Goal: Transaction & Acquisition: Purchase product/service

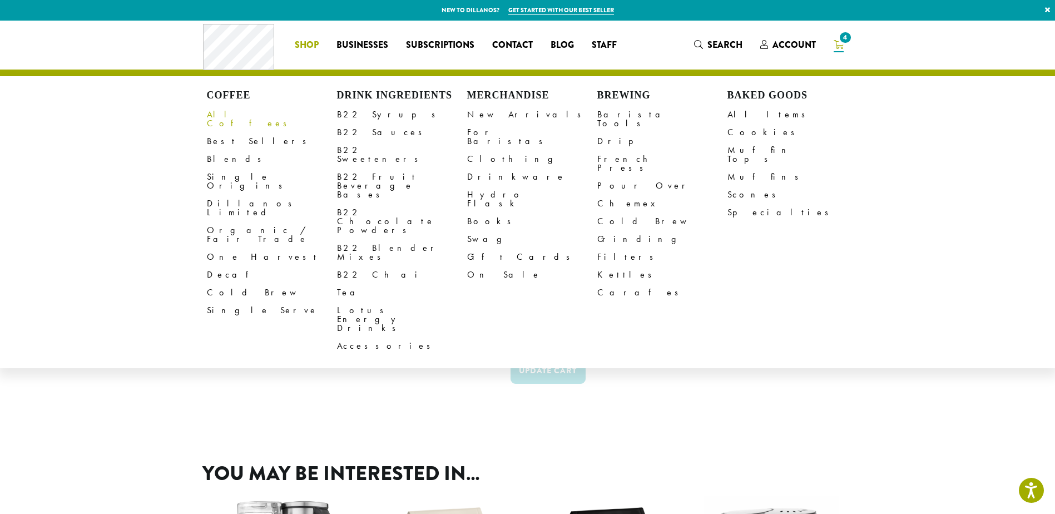
click at [241, 116] on link "All Coffees" at bounding box center [272, 119] width 130 height 27
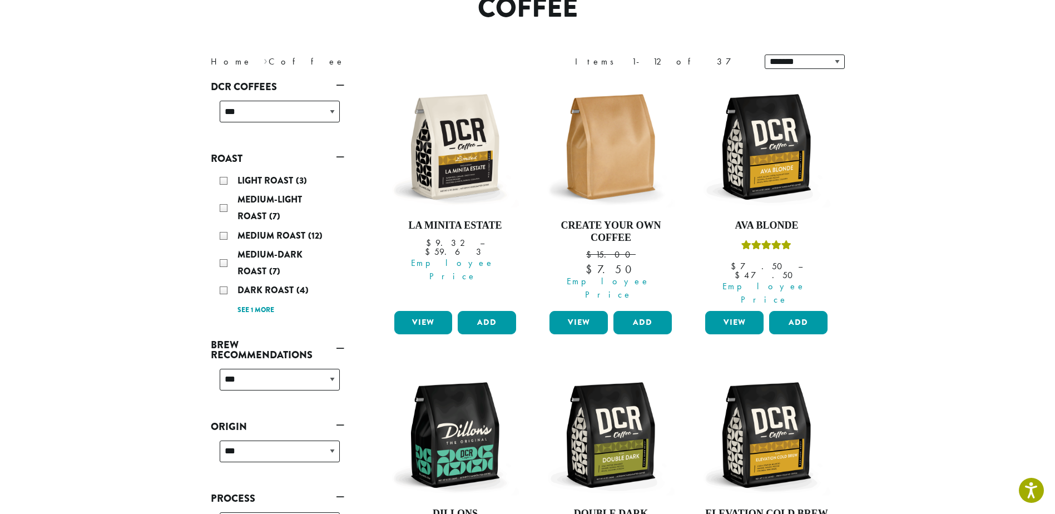
scroll to position [111, 0]
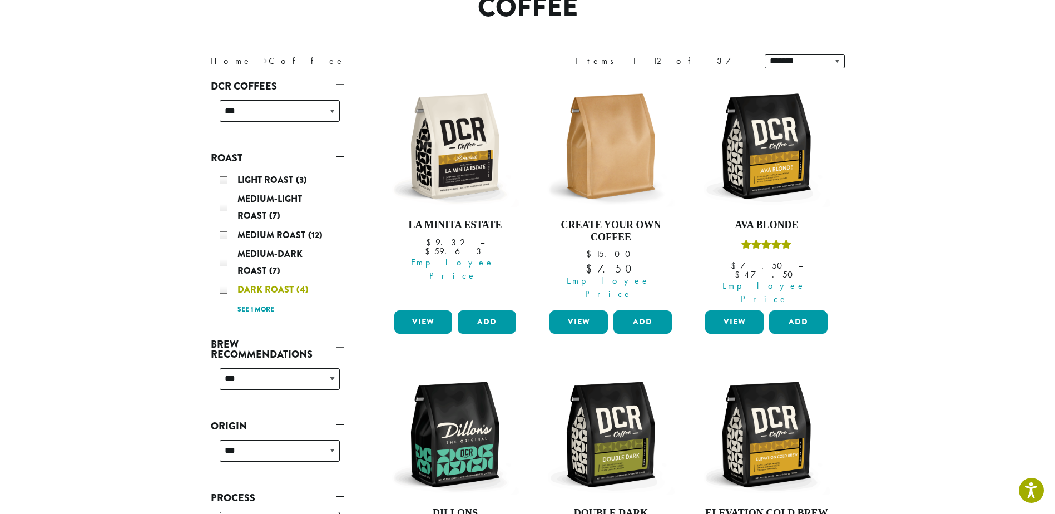
click at [223, 291] on div "Dark Roast (4)" at bounding box center [280, 289] width 120 height 17
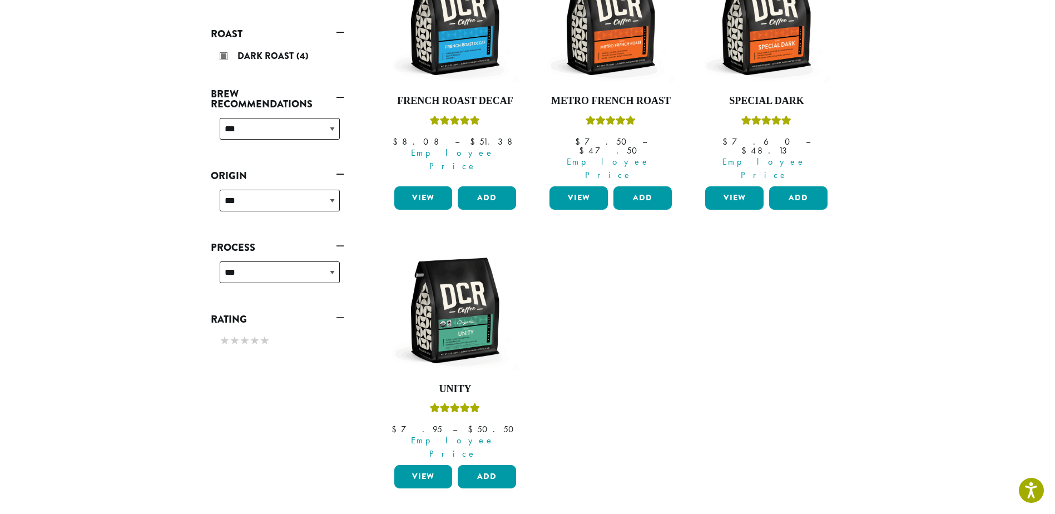
scroll to position [180, 0]
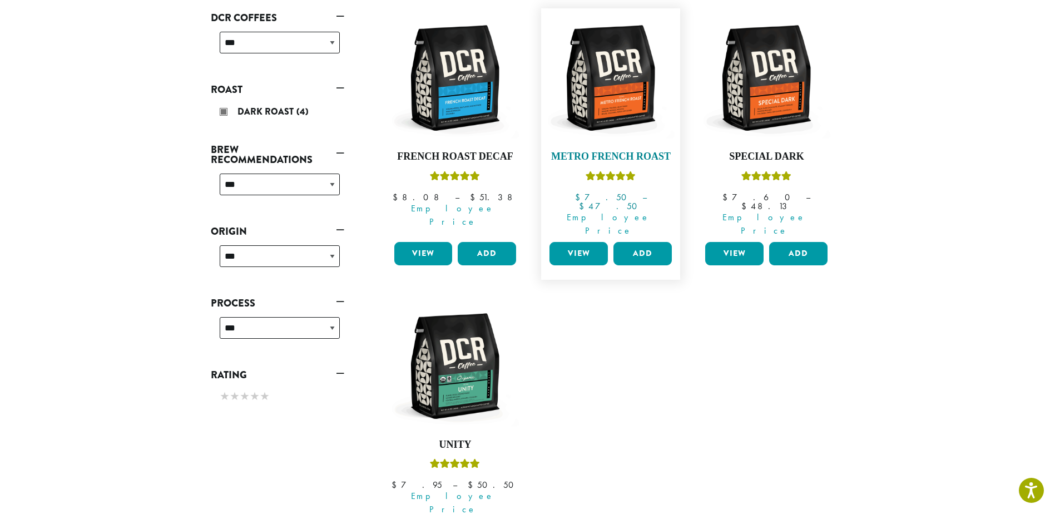
click at [618, 124] on img at bounding box center [611, 78] width 128 height 128
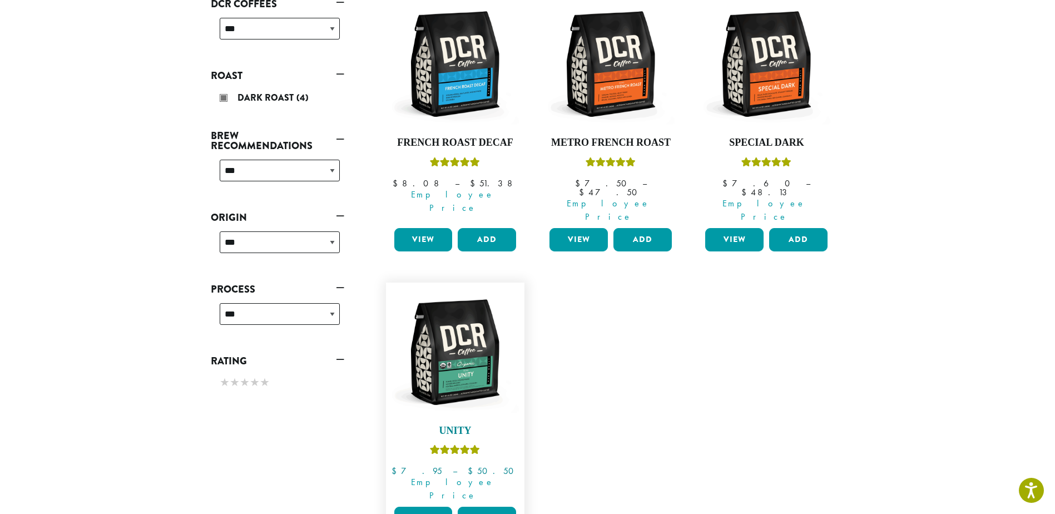
click at [475, 354] on img at bounding box center [455, 352] width 128 height 128
click at [789, 87] on img at bounding box center [767, 64] width 128 height 128
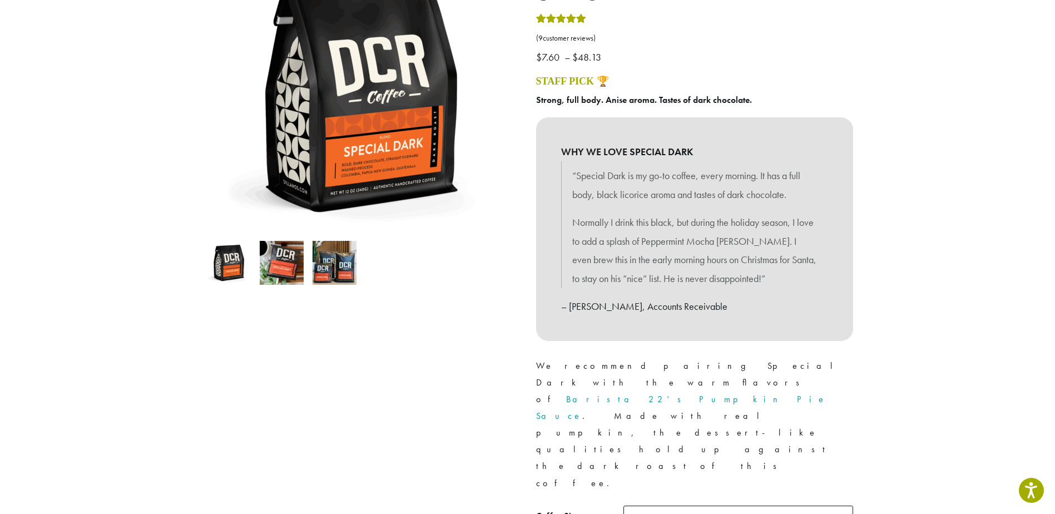
scroll to position [223, 0]
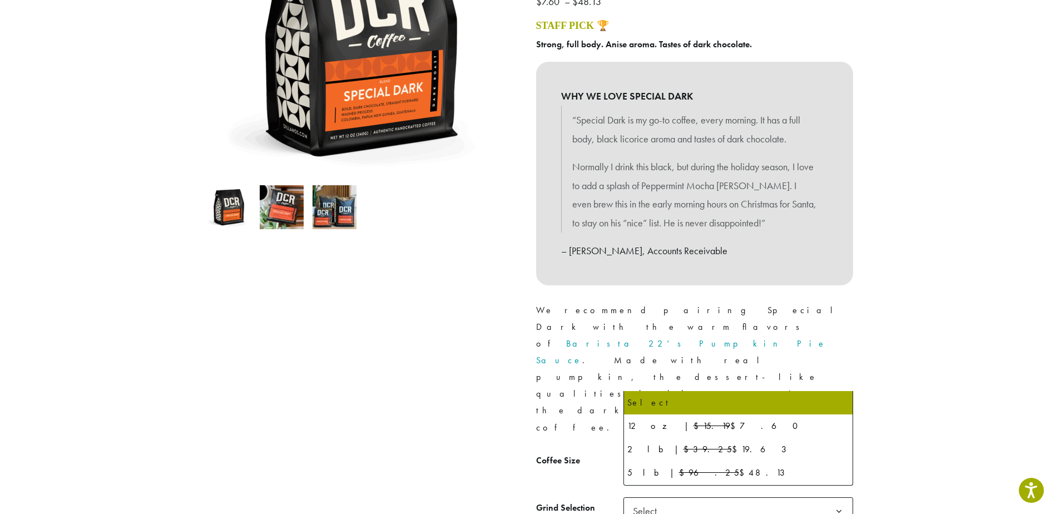
click at [829, 451] on b at bounding box center [839, 464] width 27 height 27
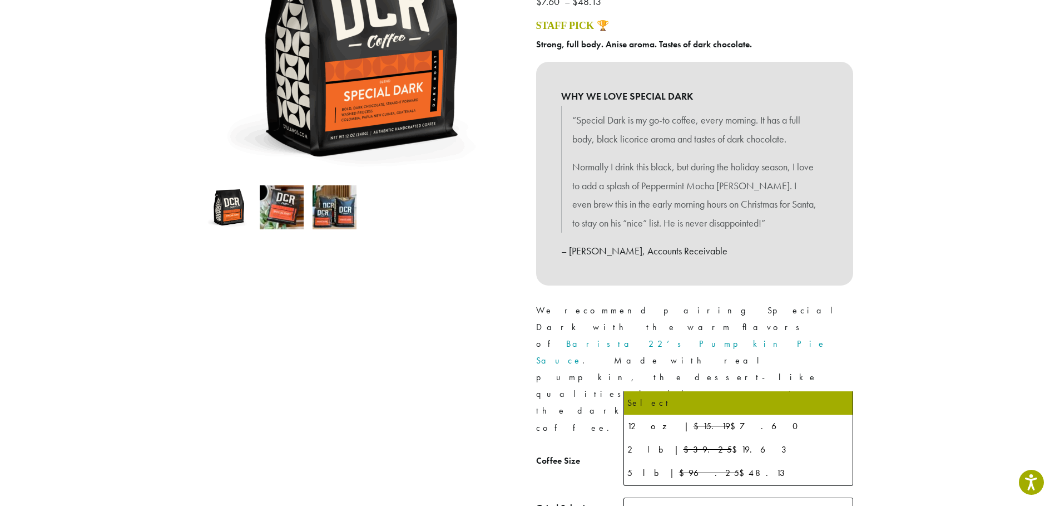
click at [382, 333] on div at bounding box center [361, 241] width 334 height 676
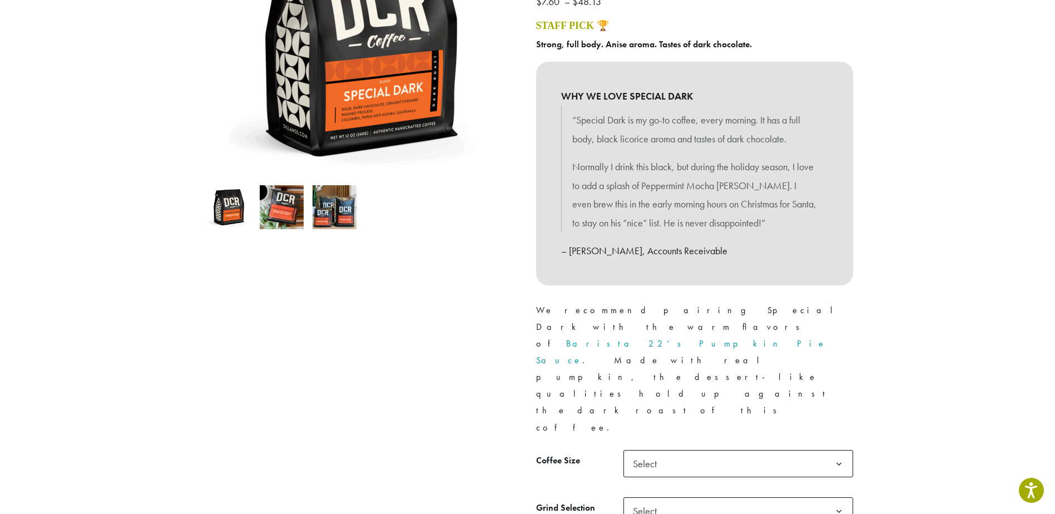
click at [345, 215] on img at bounding box center [335, 207] width 44 height 44
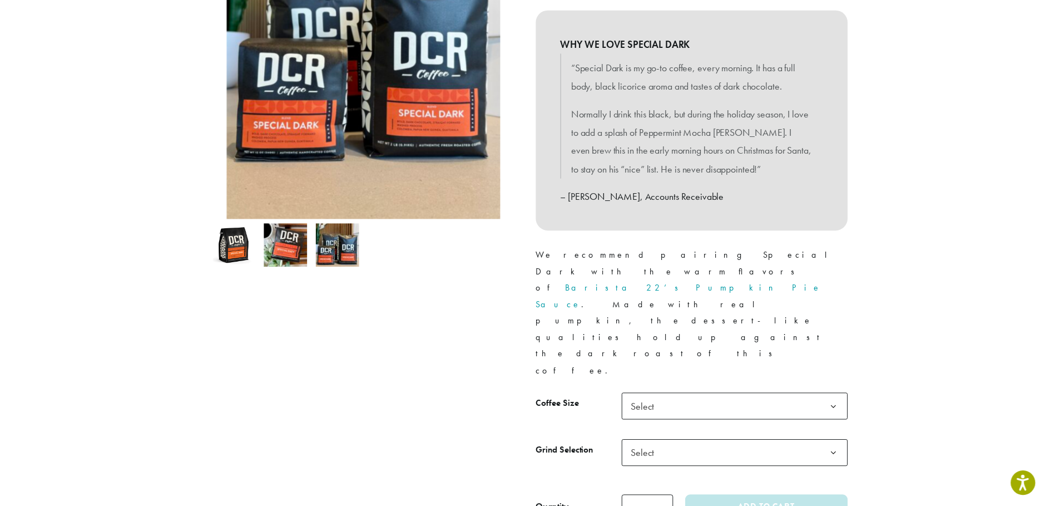
scroll to position [278, 0]
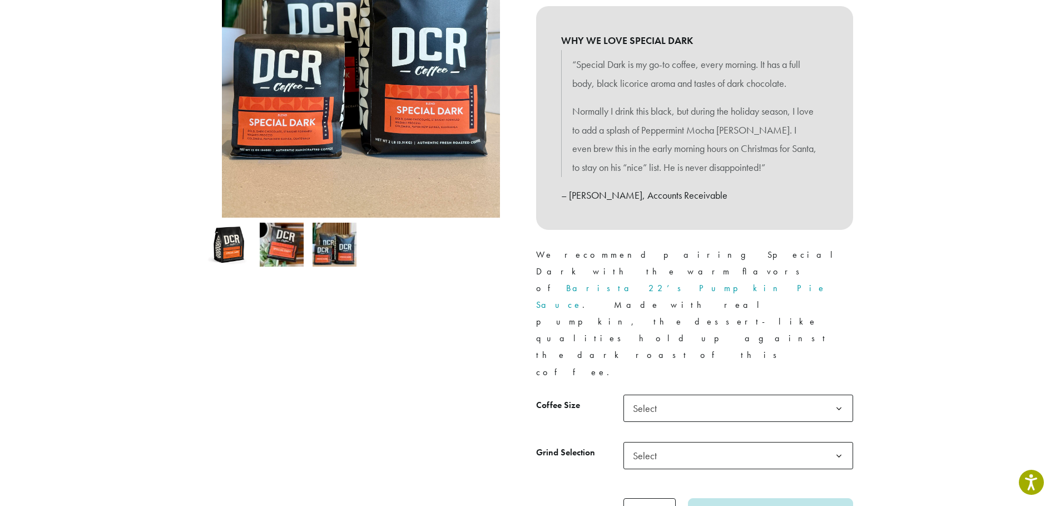
click at [696, 394] on span "Select" at bounding box center [739, 407] width 230 height 27
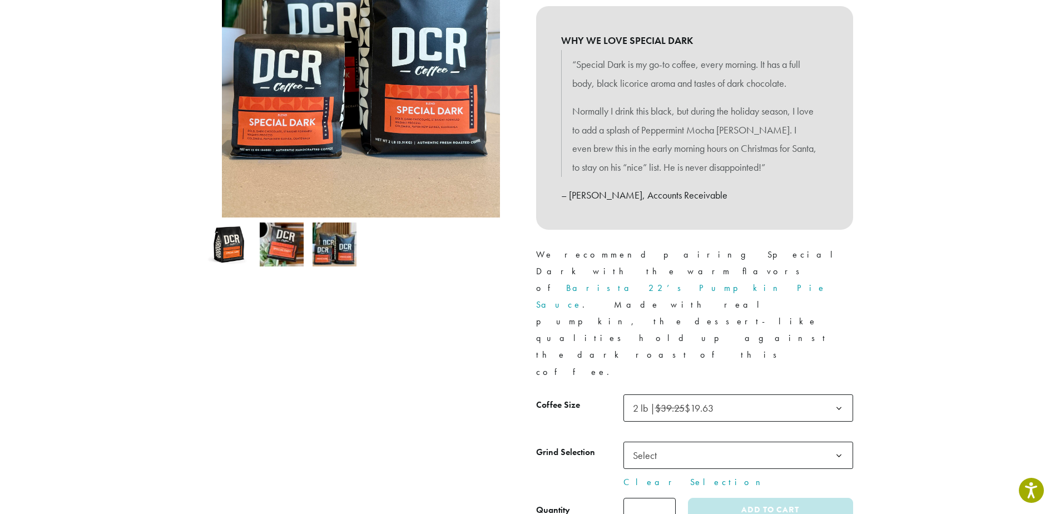
click at [686, 442] on span "Select" at bounding box center [739, 455] width 230 height 27
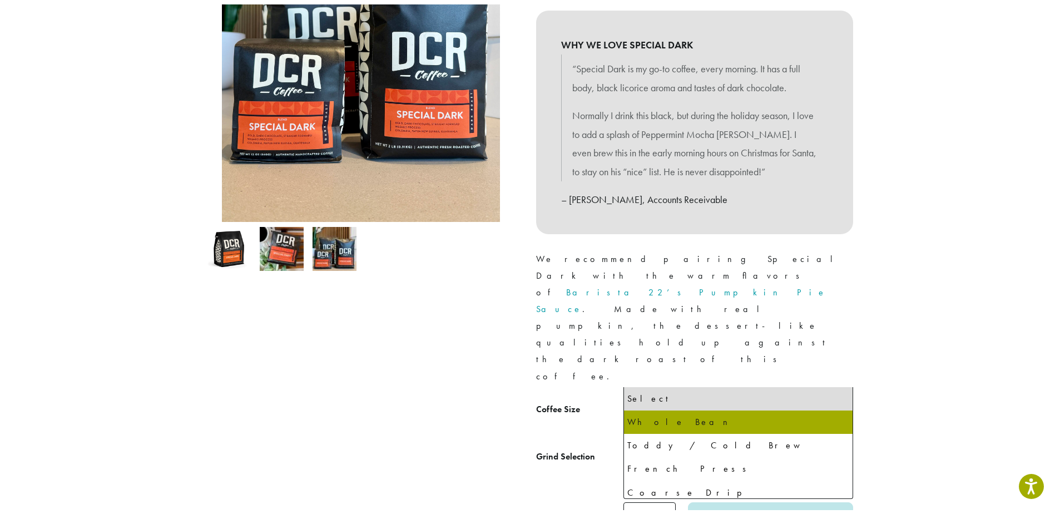
scroll to position [56, 0]
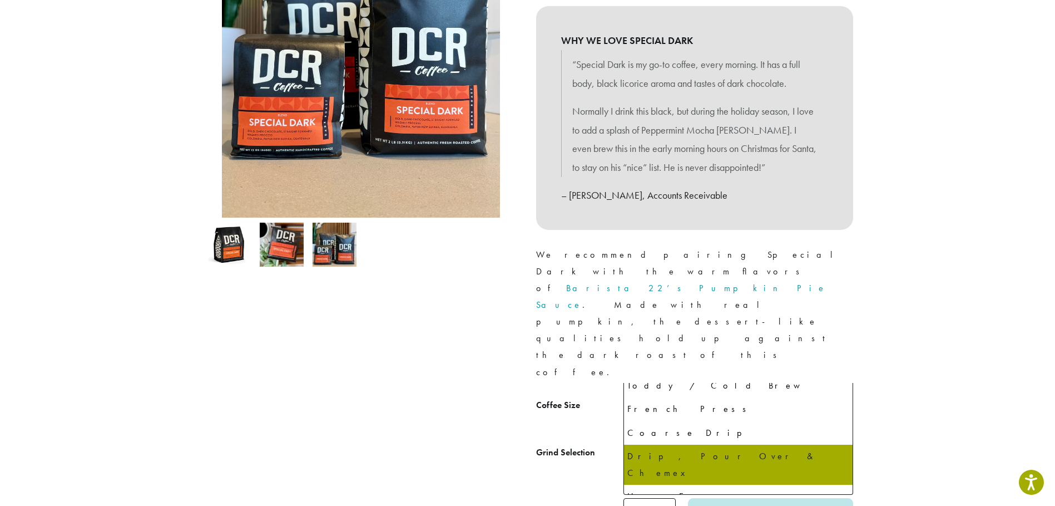
select select "**********"
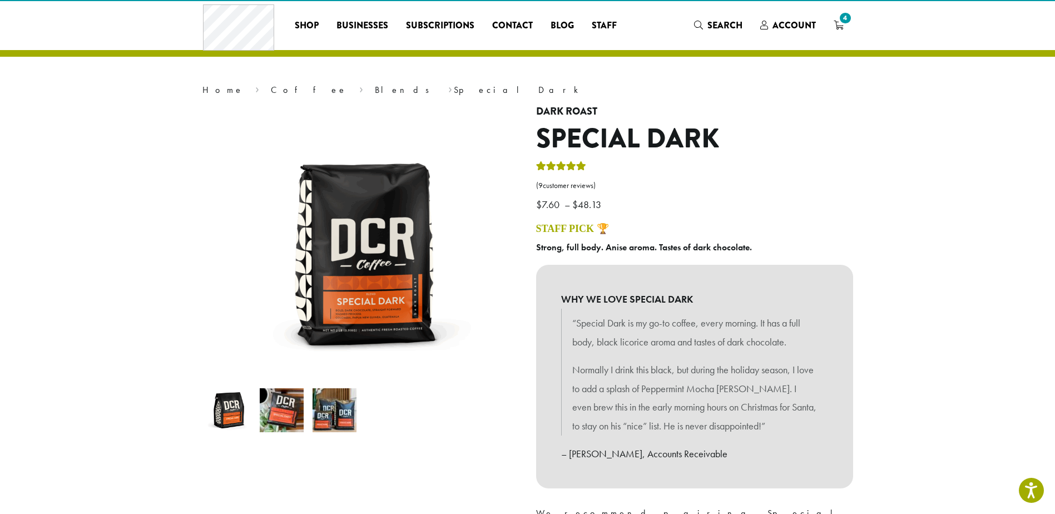
scroll to position [0, 0]
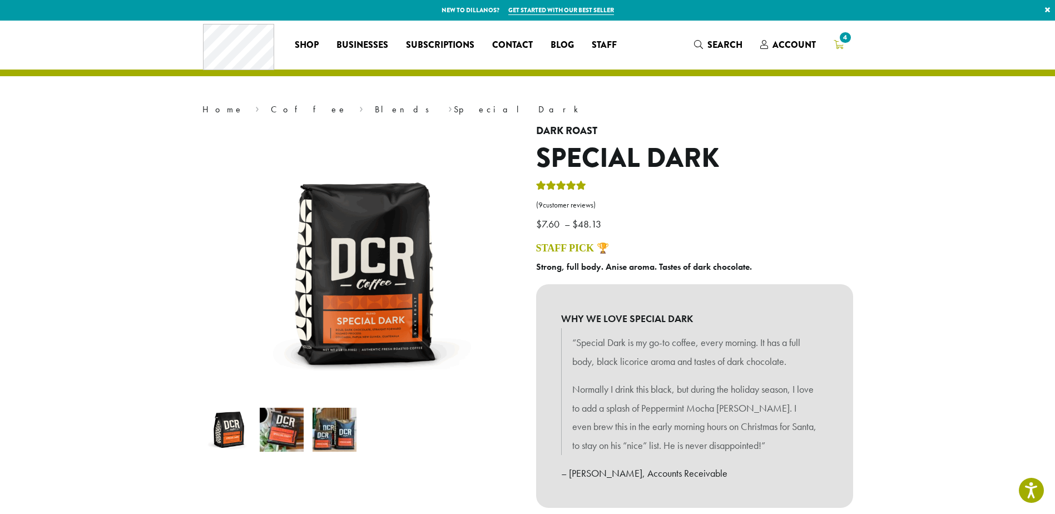
click at [841, 41] on span "4" at bounding box center [845, 37] width 15 height 15
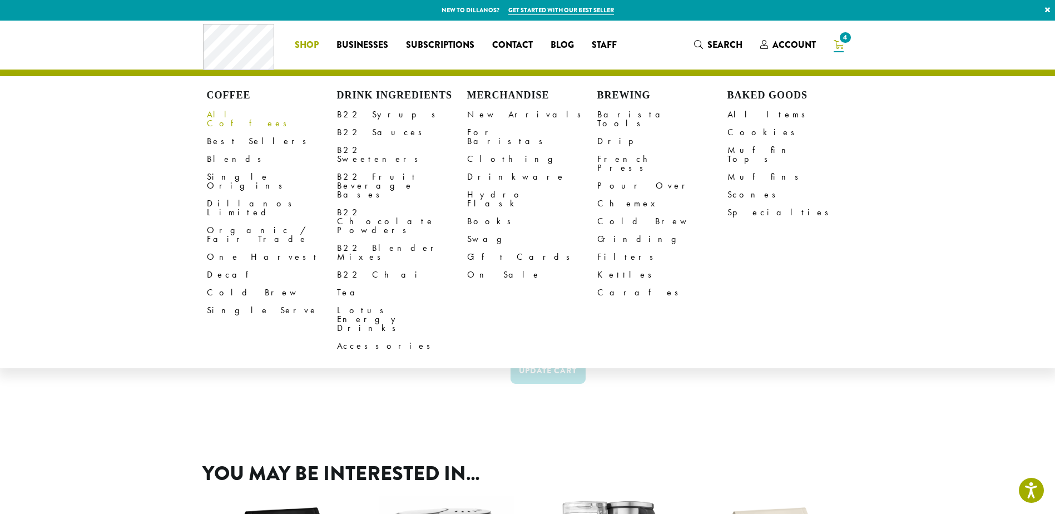
click at [234, 116] on link "All Coffees" at bounding box center [272, 119] width 130 height 27
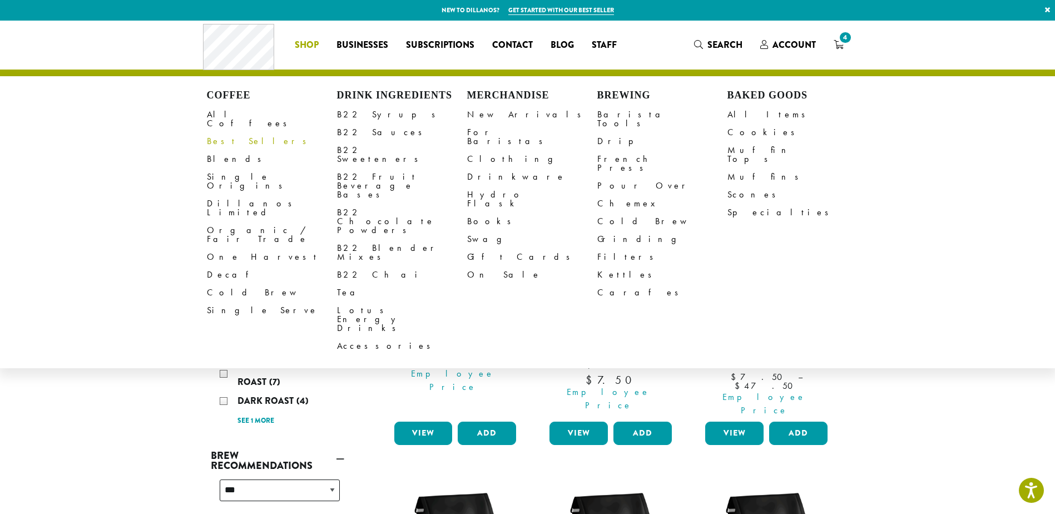
click at [236, 133] on link "Best Sellers" at bounding box center [272, 141] width 130 height 18
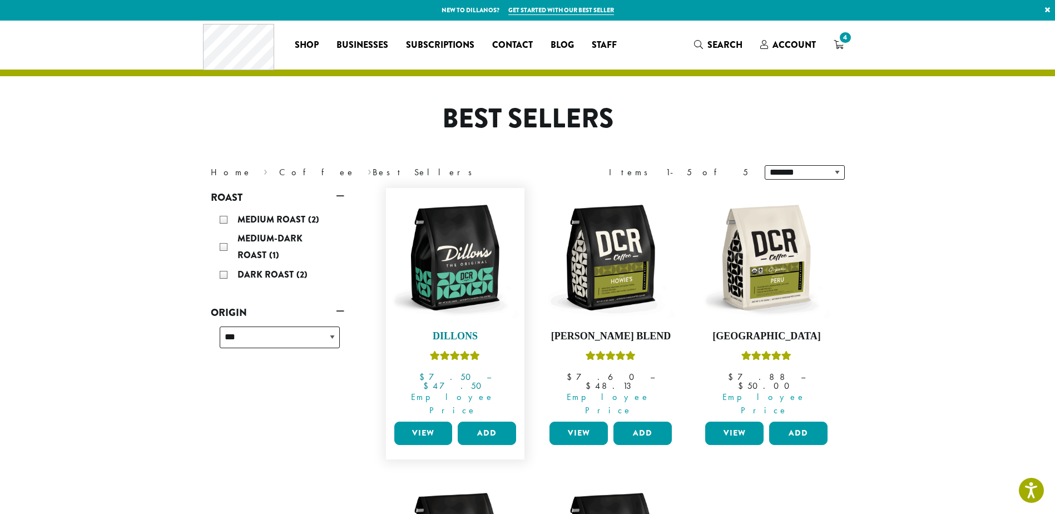
click at [441, 248] on img at bounding box center [455, 258] width 128 height 128
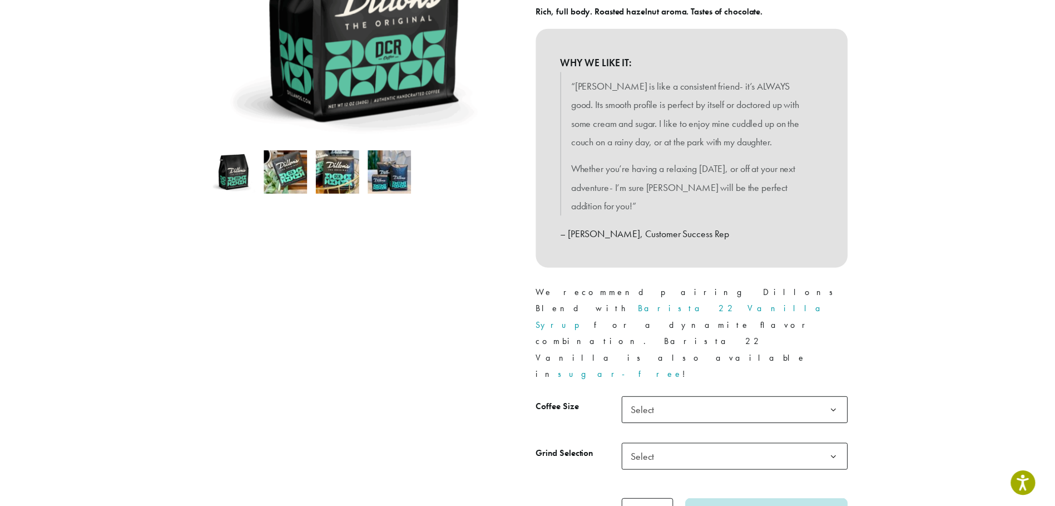
scroll to position [278, 0]
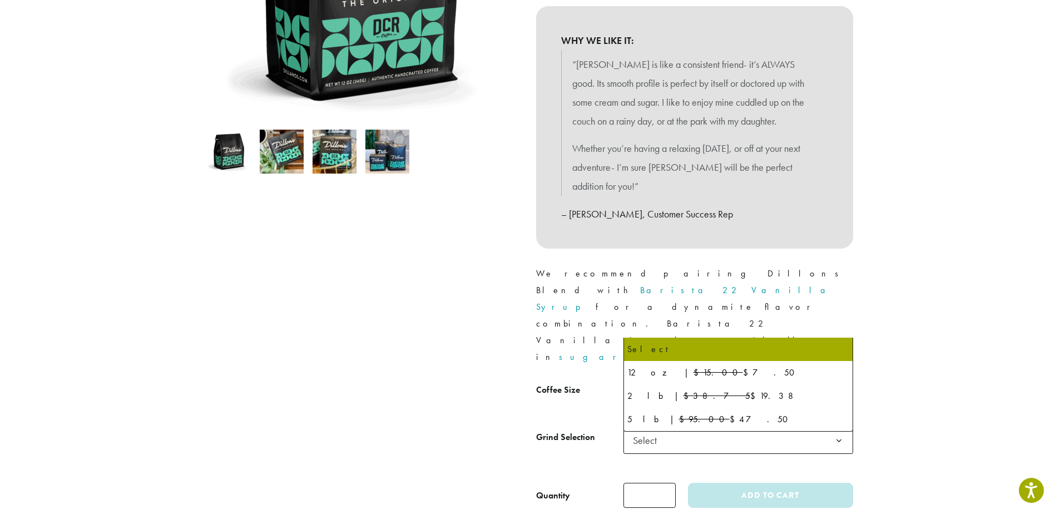
click at [768, 379] on span "Select" at bounding box center [739, 392] width 230 height 27
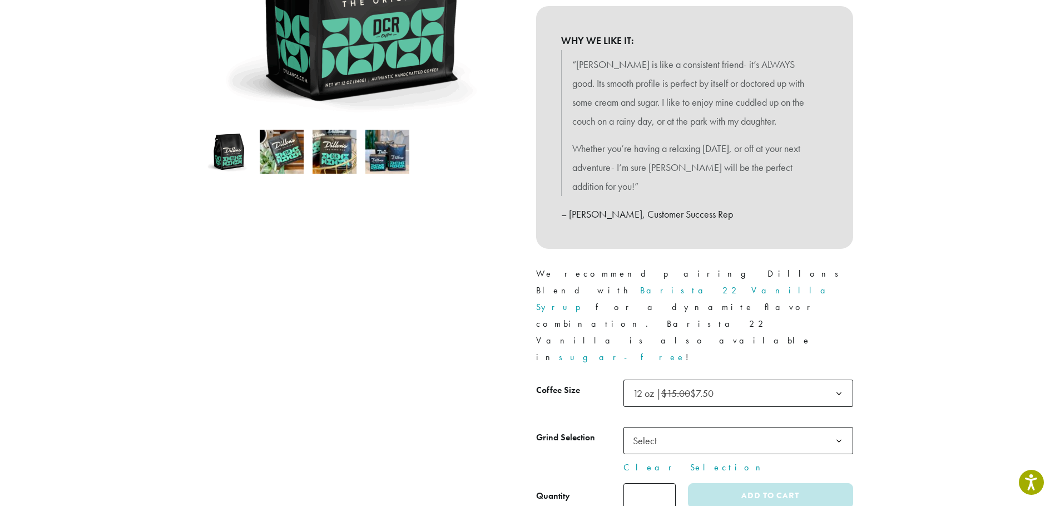
click at [736, 427] on span "Select" at bounding box center [739, 440] width 230 height 27
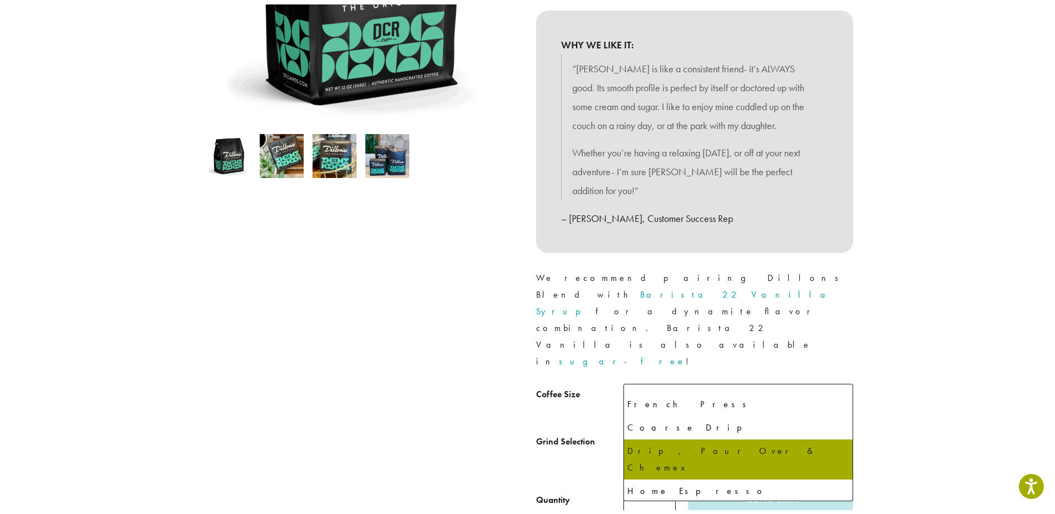
scroll to position [76, 0]
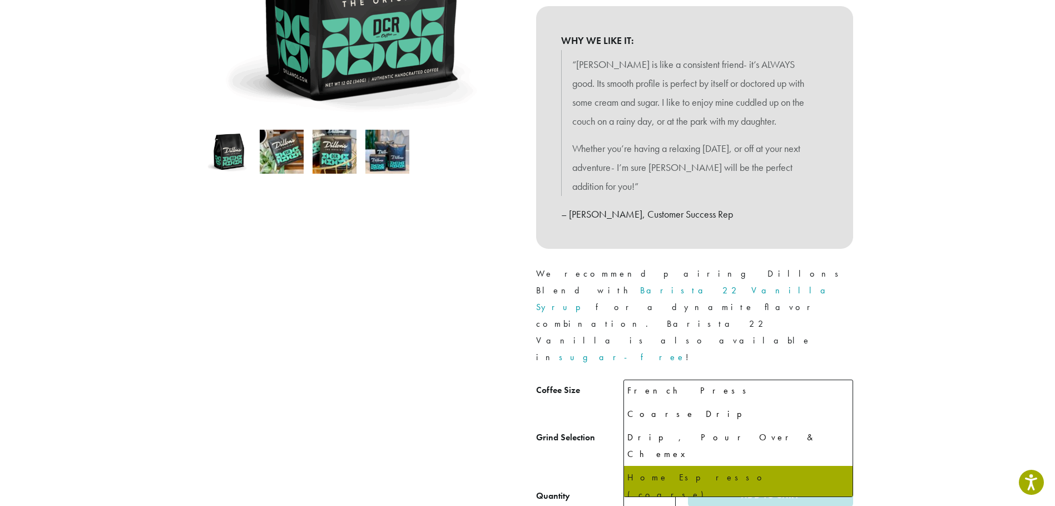
select select "*********"
select select "**********"
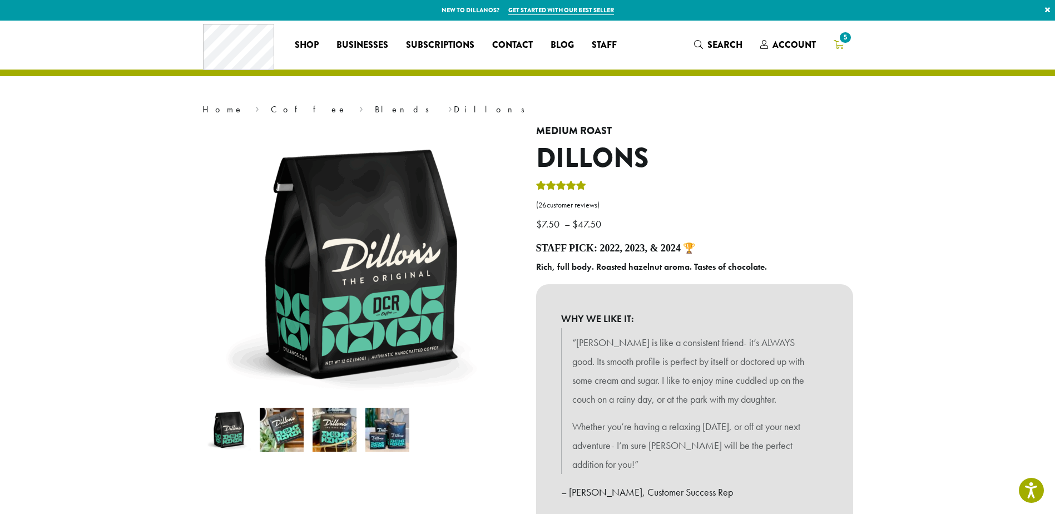
click at [842, 47] on icon "5" at bounding box center [839, 44] width 10 height 9
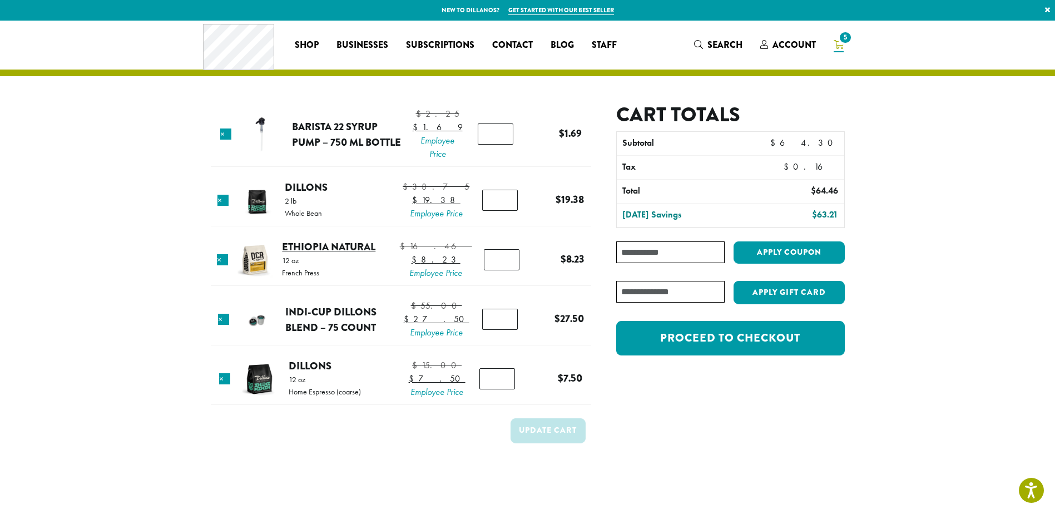
click at [355, 254] on link "Ethiopia Natural" at bounding box center [328, 246] width 93 height 15
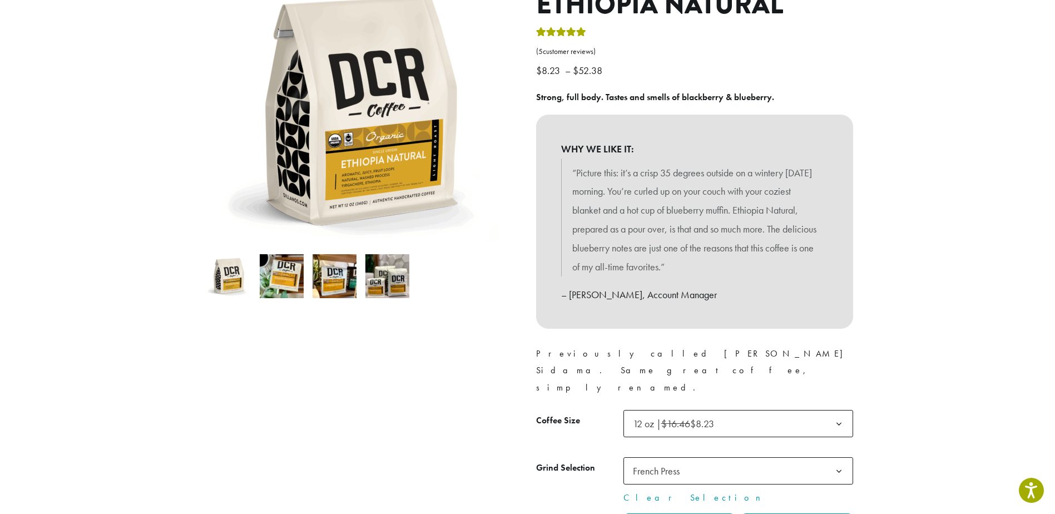
scroll to position [111, 0]
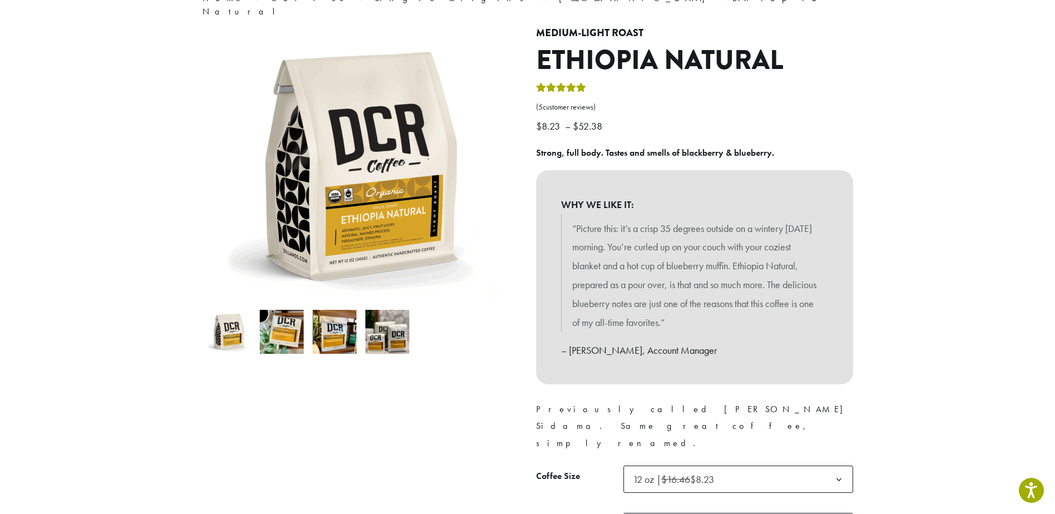
click at [295, 323] on img at bounding box center [282, 332] width 44 height 44
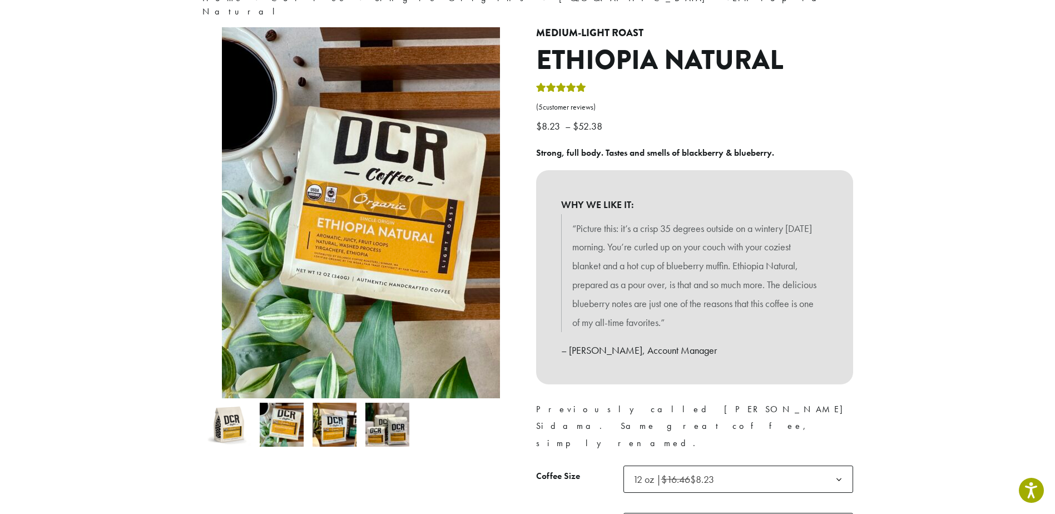
click at [327, 416] on img at bounding box center [335, 425] width 44 height 44
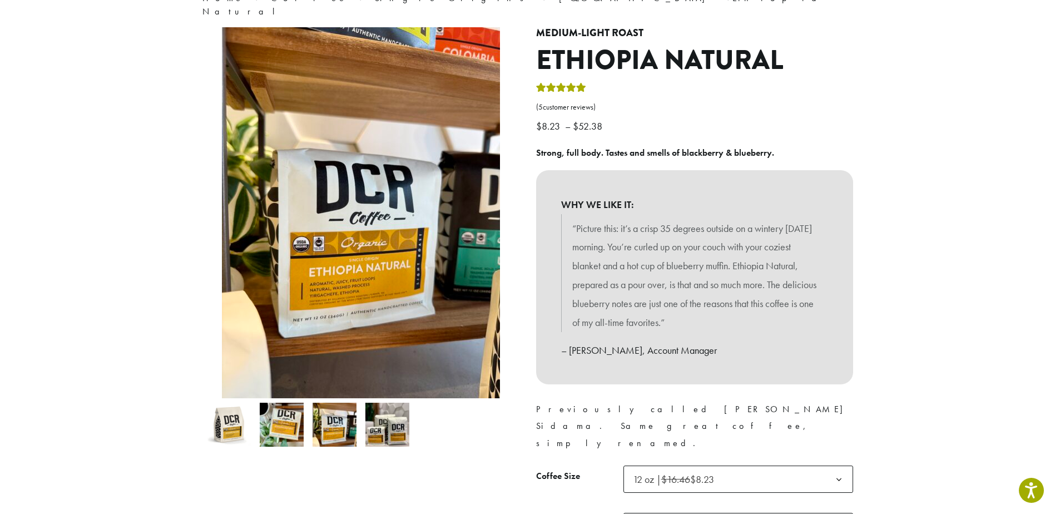
click at [374, 414] on img at bounding box center [388, 425] width 44 height 44
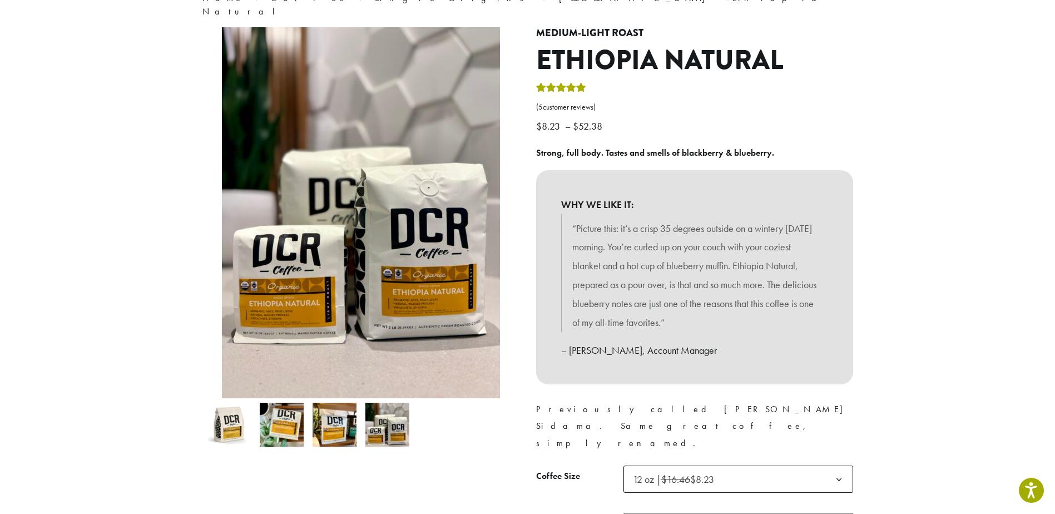
click at [391, 429] on img at bounding box center [388, 425] width 44 height 44
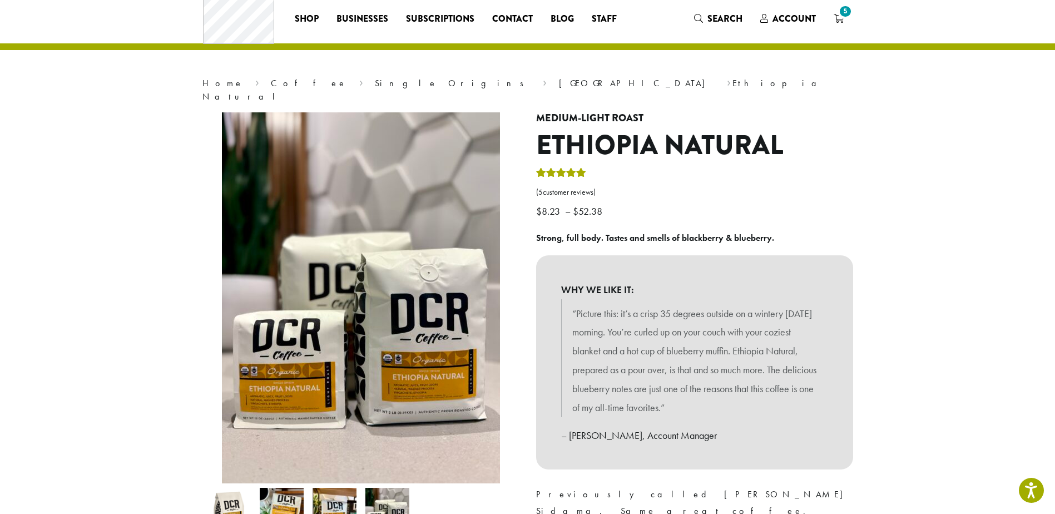
scroll to position [0, 0]
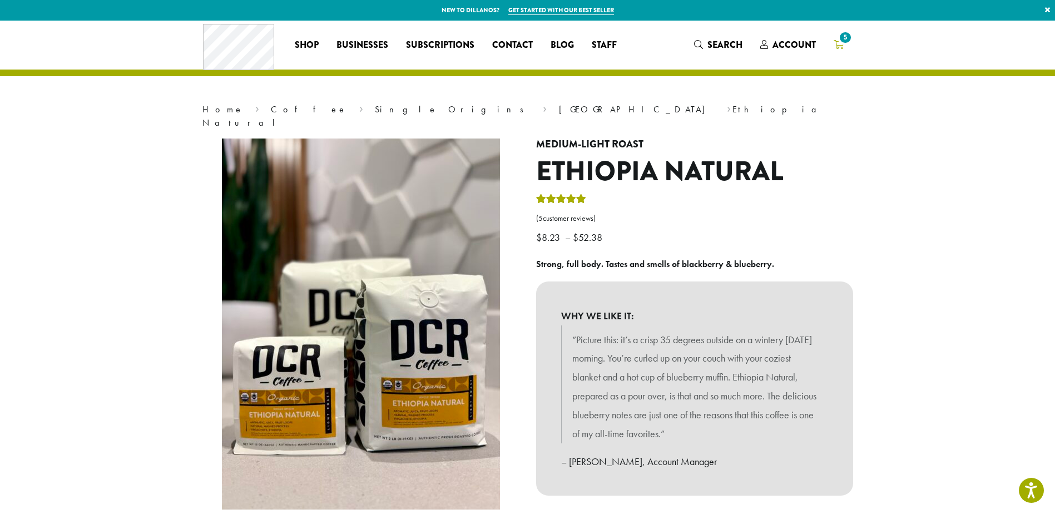
click at [841, 44] on span "5" at bounding box center [845, 37] width 15 height 15
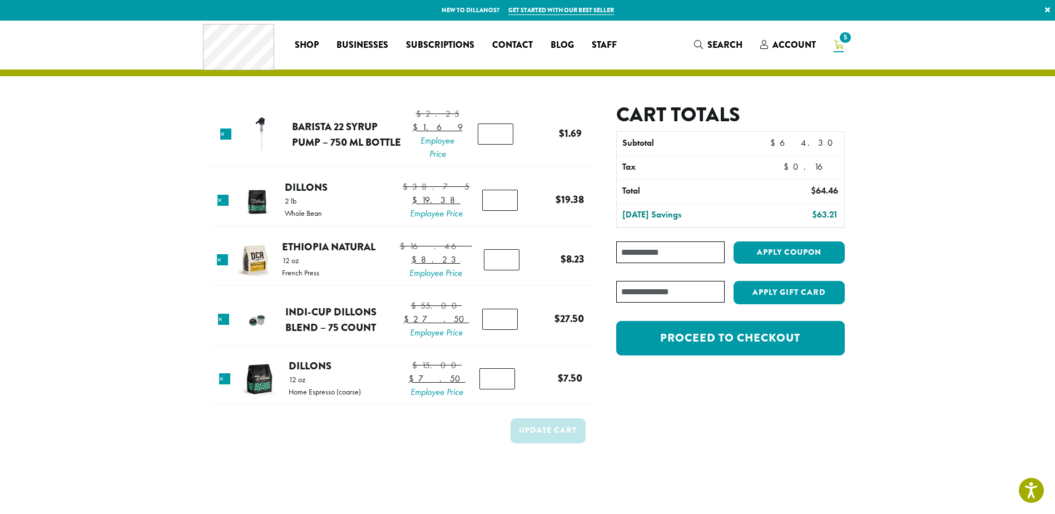
click at [665, 401] on div "Cart totals Subtotal $ 64.30 Tax $ 0.16 Total $ 64.46 Today’s Savings $ 63.21 C…" at bounding box center [718, 285] width 254 height 365
click at [317, 373] on link "Dillons" at bounding box center [310, 365] width 43 height 15
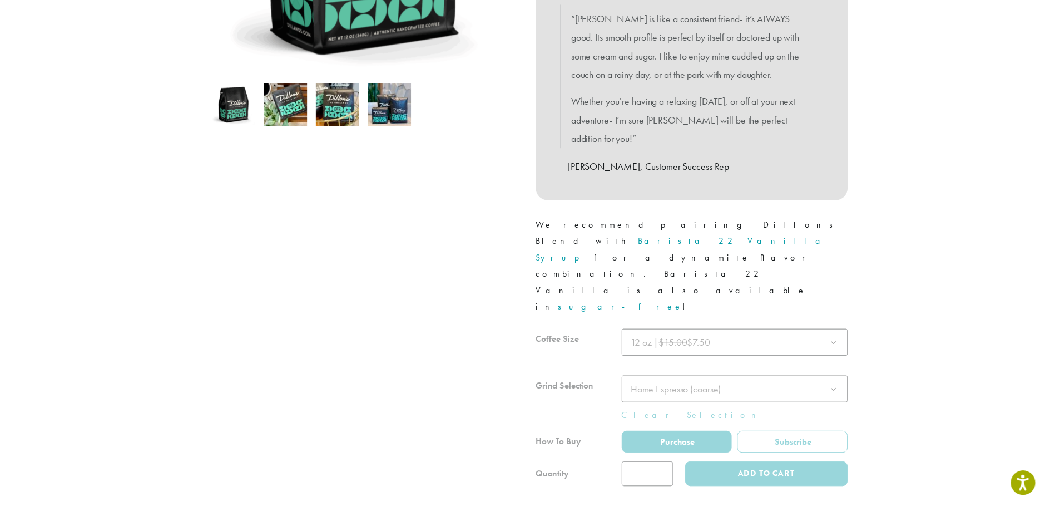
scroll to position [334, 0]
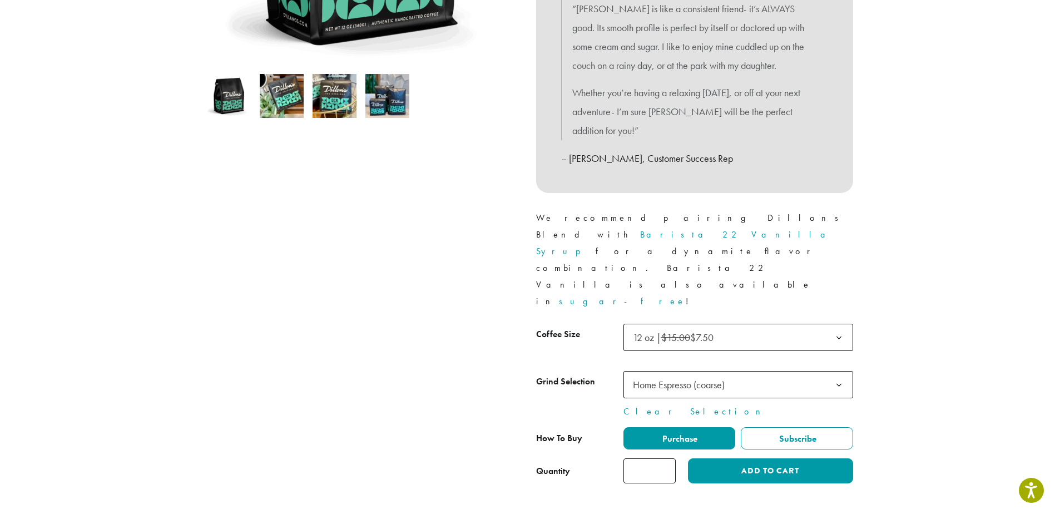
click at [736, 374] on span "Home Espresso (coarse)" at bounding box center [682, 385] width 107 height 22
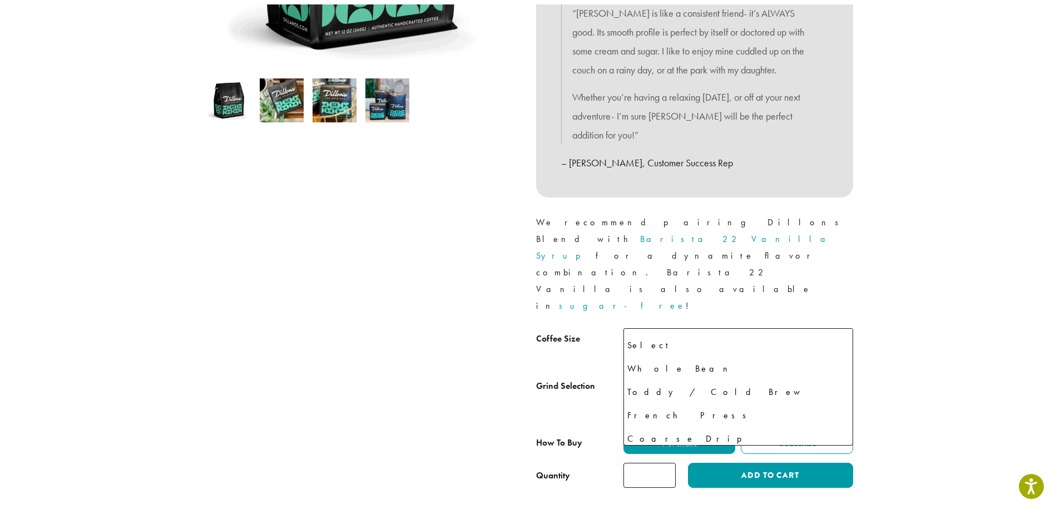
scroll to position [76, 0]
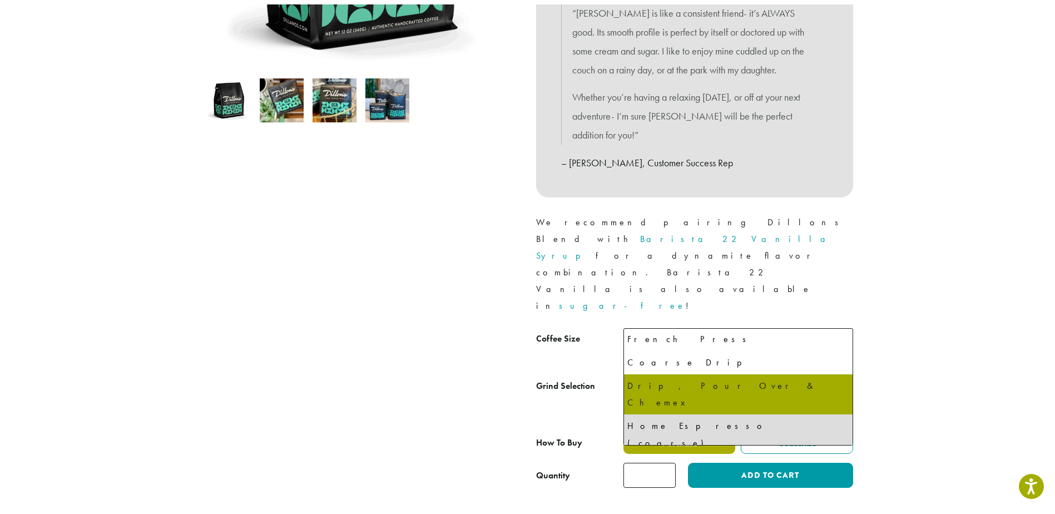
select select "**********"
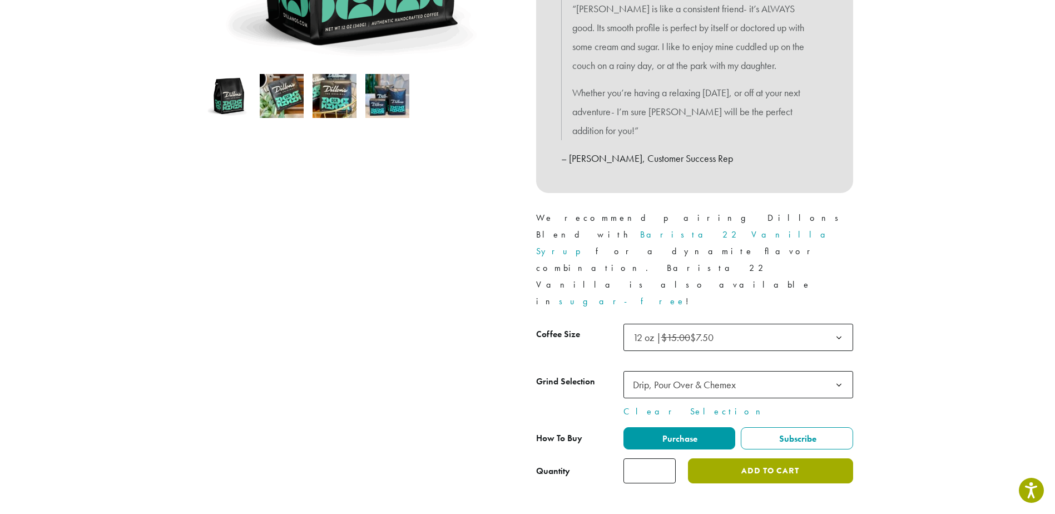
click at [748, 458] on button "Add to cart" at bounding box center [770, 470] width 165 height 25
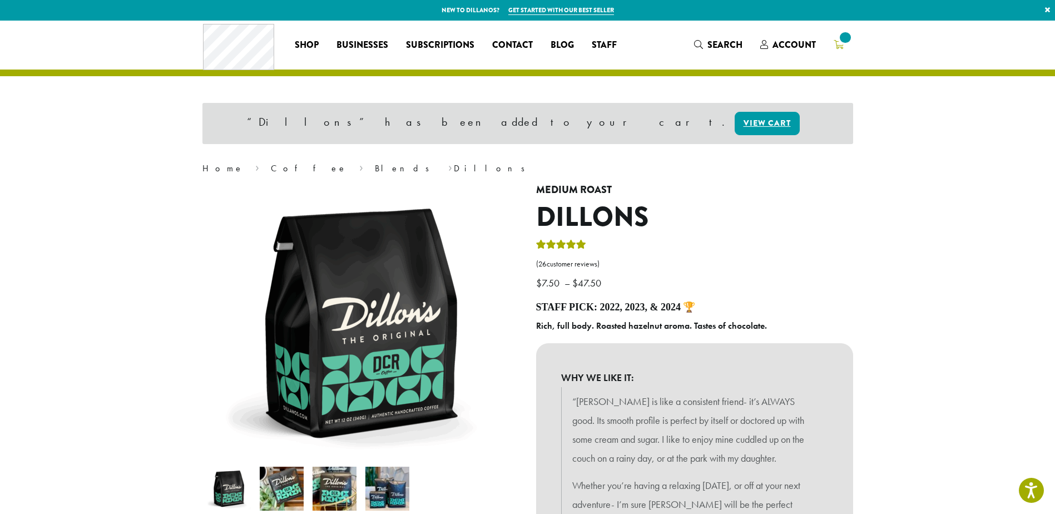
click at [843, 41] on span at bounding box center [845, 37] width 15 height 15
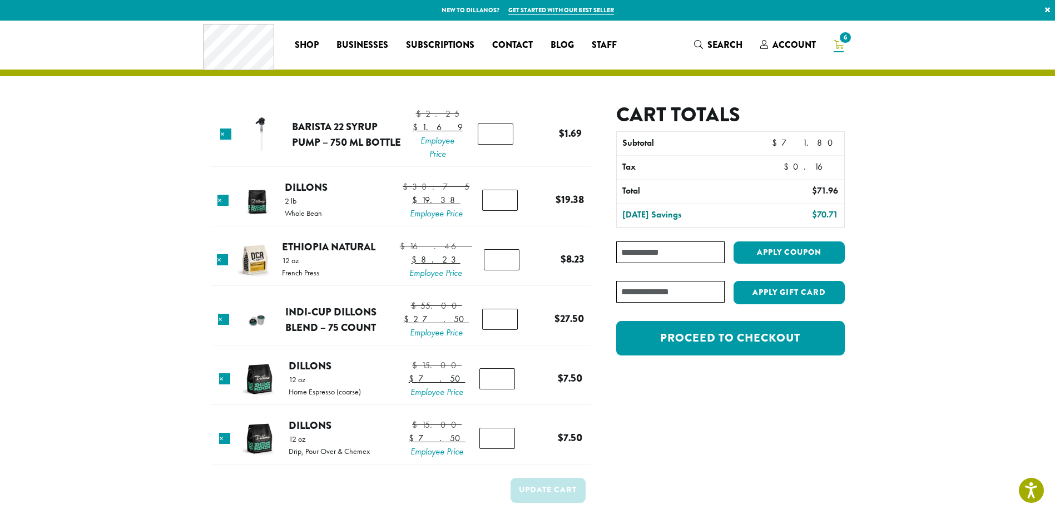
drag, startPoint x: 910, startPoint y: 310, endPoint x: 914, endPoint y: 306, distance: 5.9
click at [910, 310] on section "Product Price Quantity Subtotal × Barista 22 Syrup Pump – 750 ml bottle $ 2.25 …" at bounding box center [527, 288] width 1055 height 534
click at [226, 136] on link "×" at bounding box center [225, 134] width 11 height 11
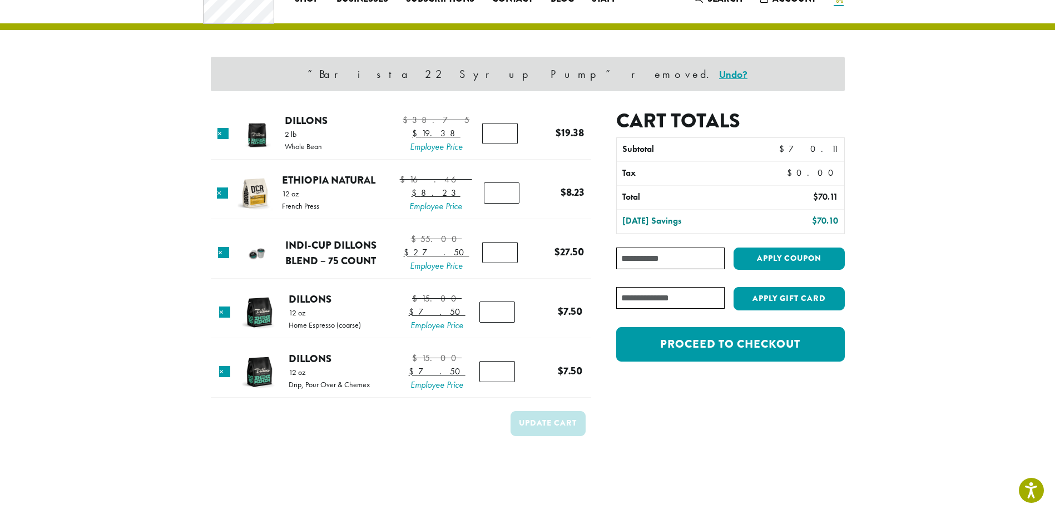
scroll to position [47, 0]
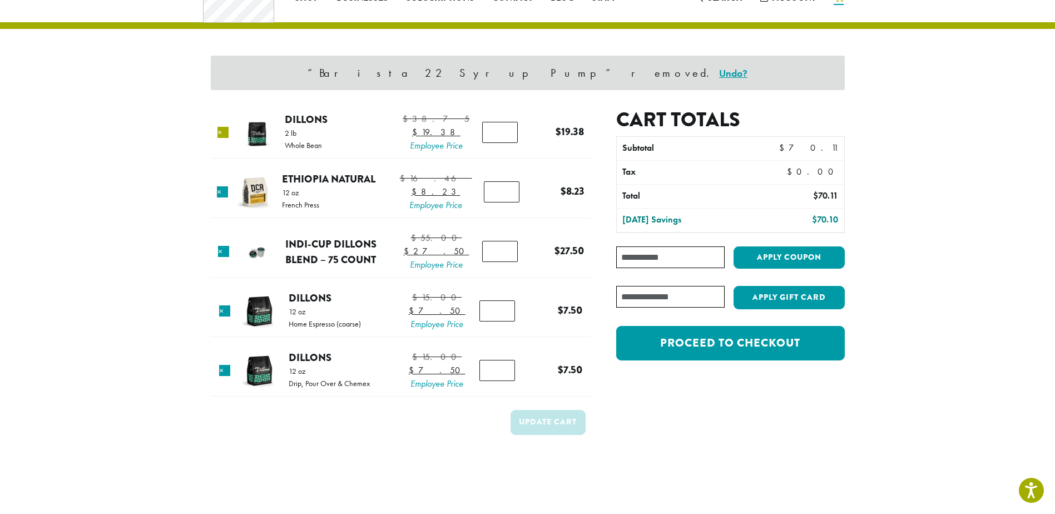
click at [228, 138] on link "×" at bounding box center [223, 132] width 11 height 11
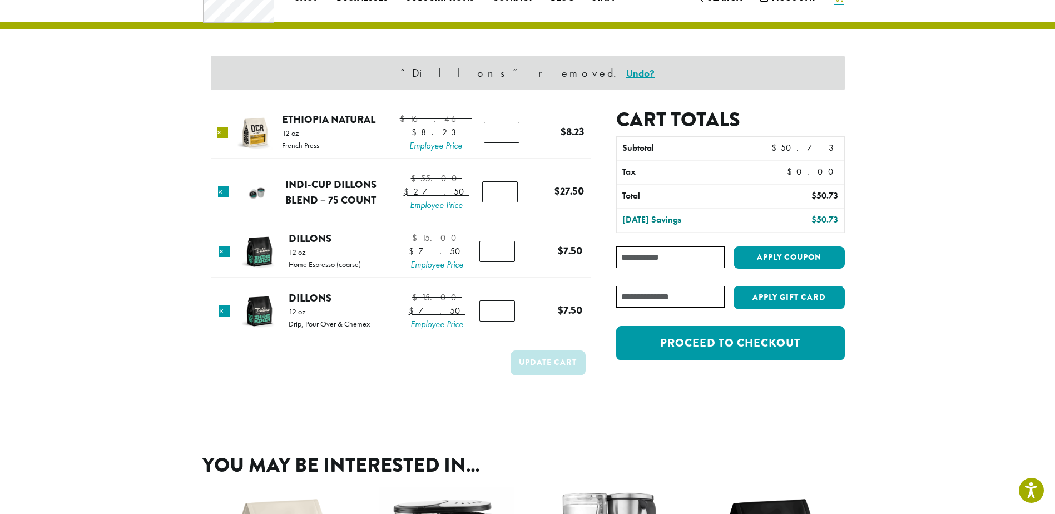
click at [227, 138] on link "×" at bounding box center [222, 132] width 11 height 11
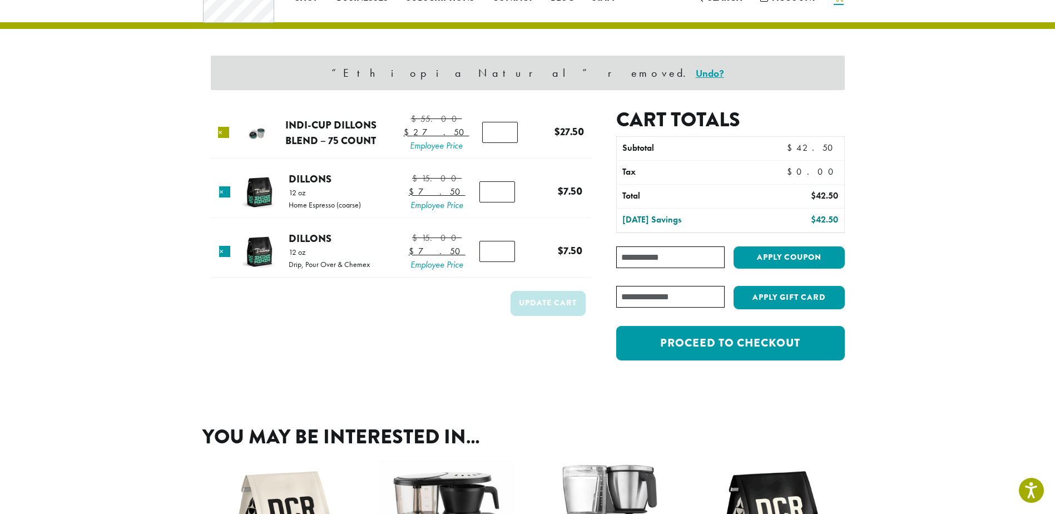
click at [227, 138] on link "×" at bounding box center [223, 132] width 11 height 11
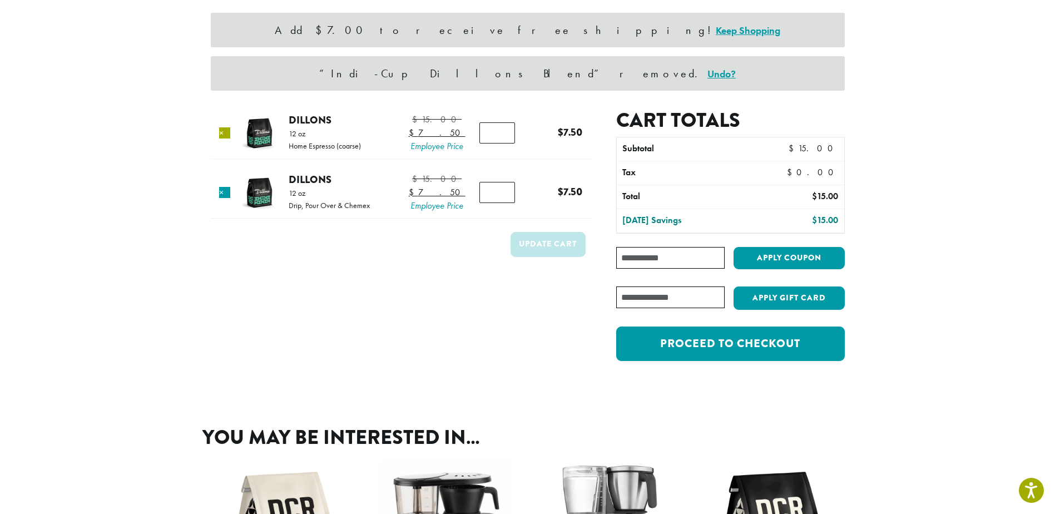
scroll to position [91, 0]
click at [226, 138] on link "×" at bounding box center [224, 132] width 11 height 11
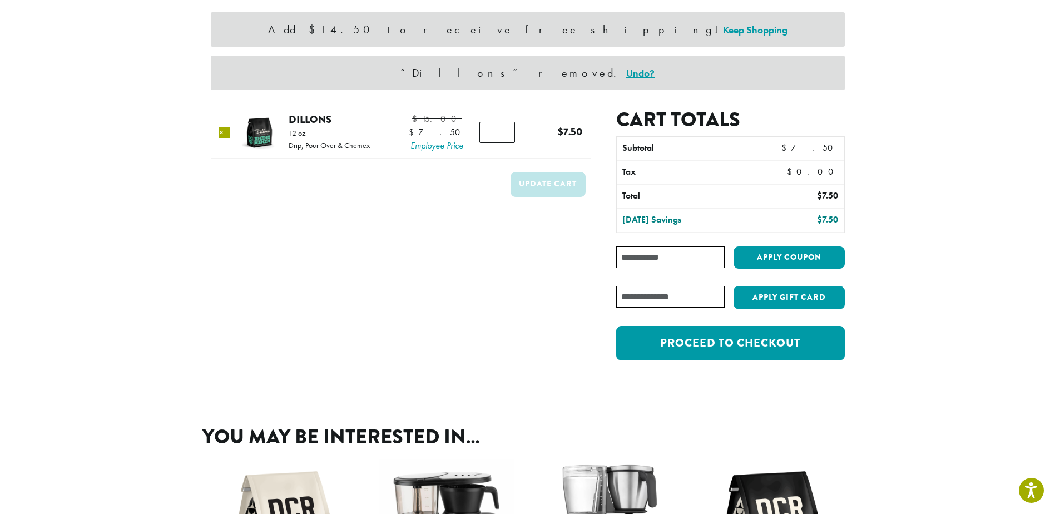
click at [226, 138] on link "×" at bounding box center [224, 132] width 11 height 11
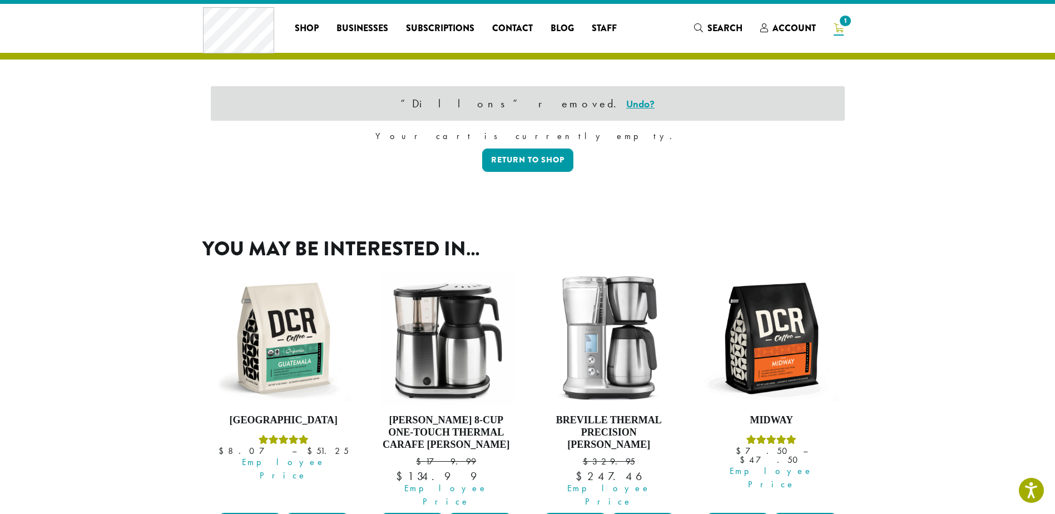
scroll to position [0, 0]
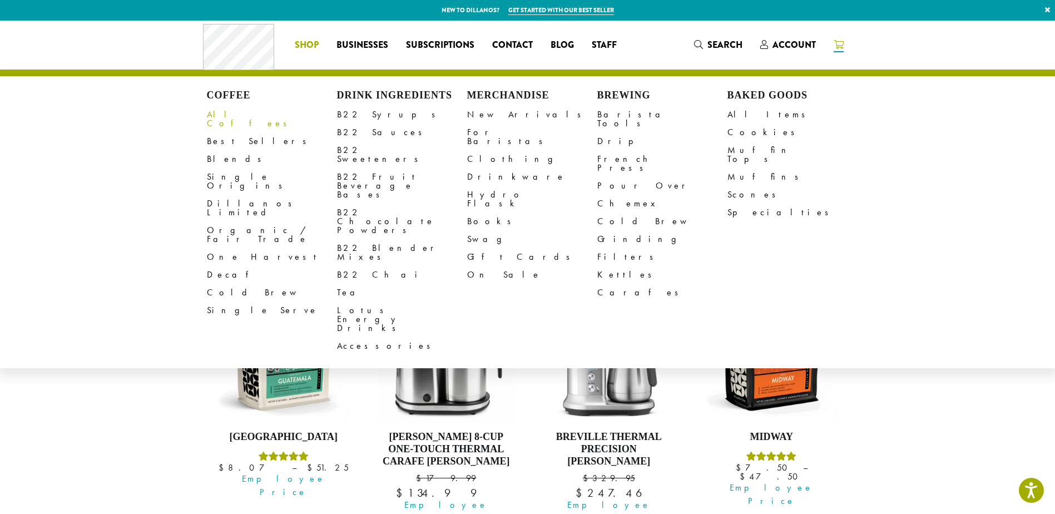
click at [231, 113] on link "All Coffees" at bounding box center [272, 119] width 130 height 27
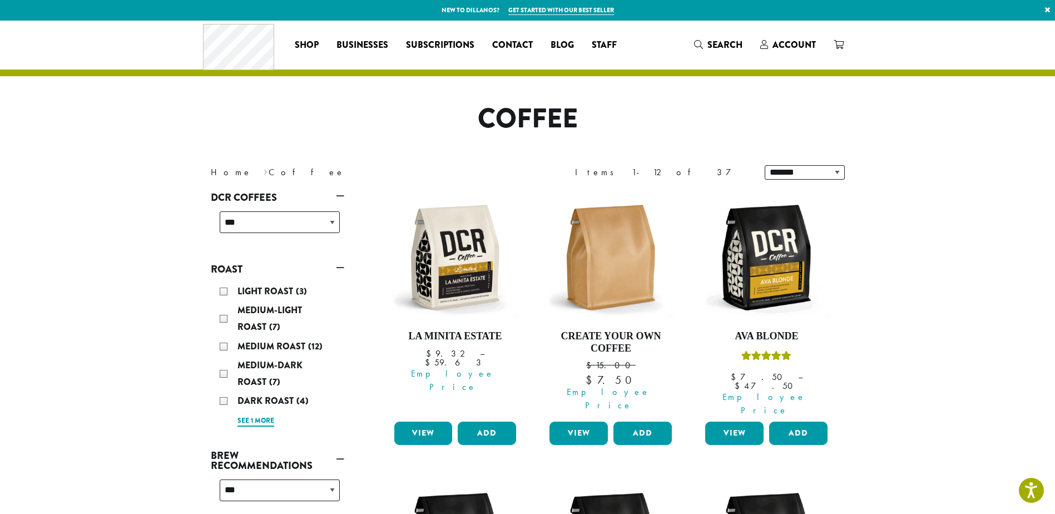
click at [248, 421] on link "See 1 more" at bounding box center [256, 421] width 37 height 11
click at [253, 422] on span "Very-Dark Roast" at bounding box center [280, 419] width 84 height 13
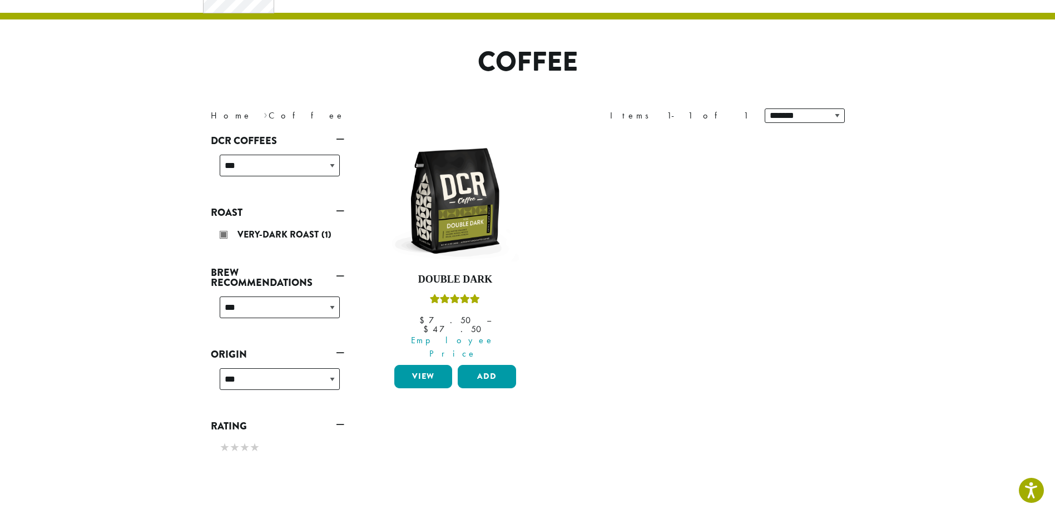
scroll to position [68, 0]
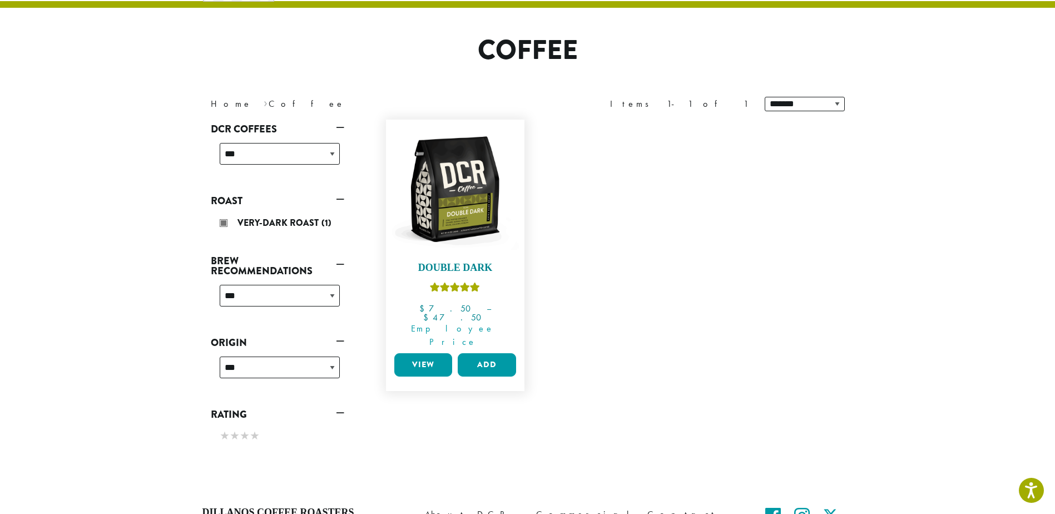
click at [448, 212] on img at bounding box center [455, 189] width 128 height 128
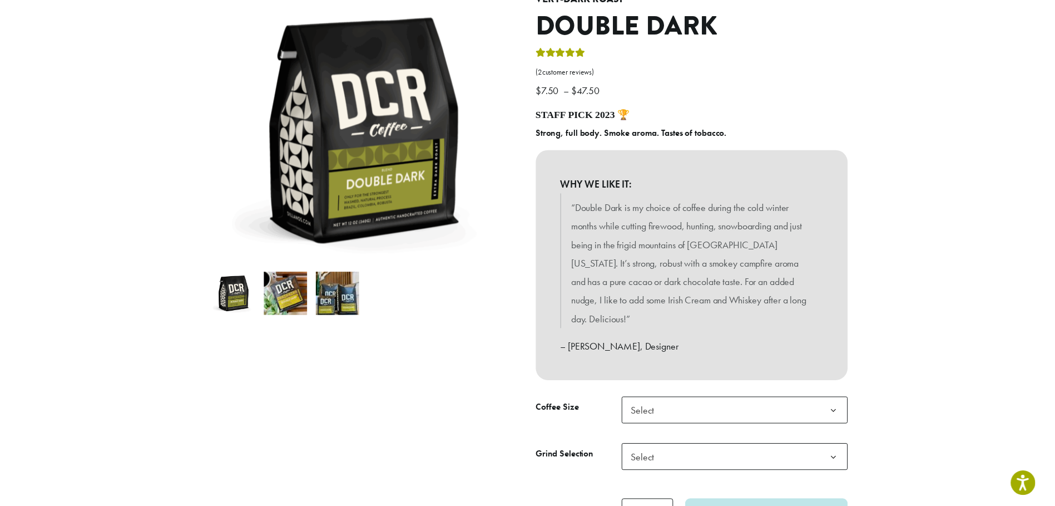
scroll to position [334, 0]
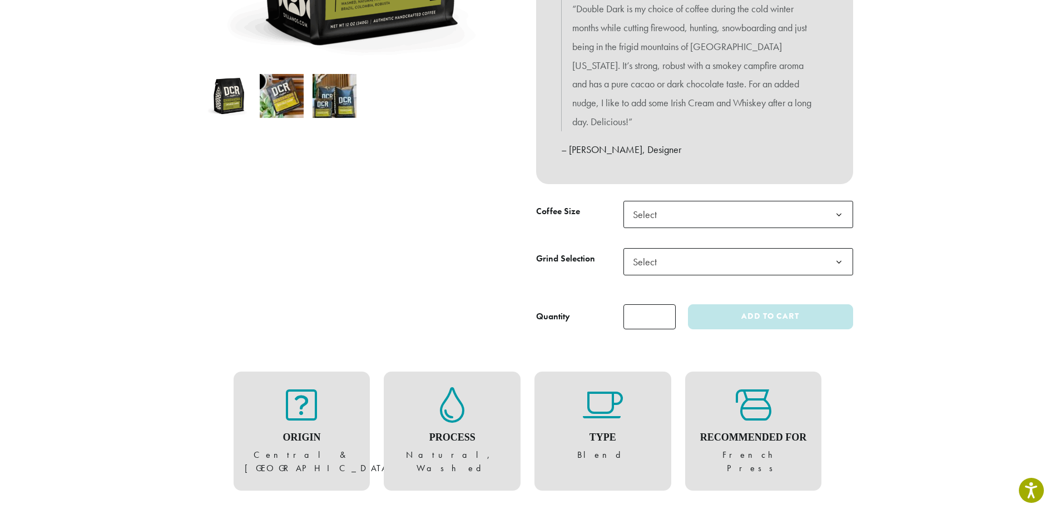
click at [673, 201] on span "Select" at bounding box center [739, 214] width 230 height 27
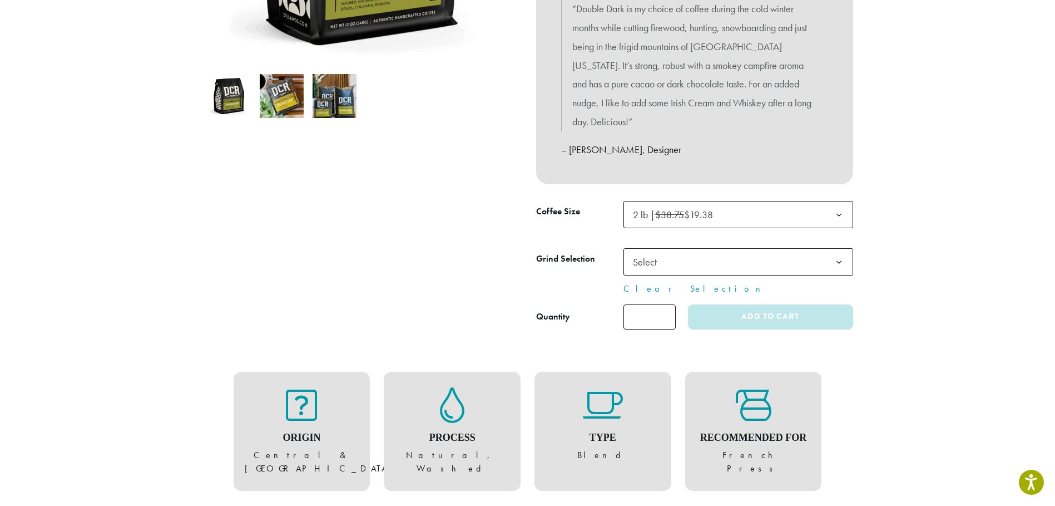
click at [696, 248] on span "Select" at bounding box center [739, 261] width 230 height 27
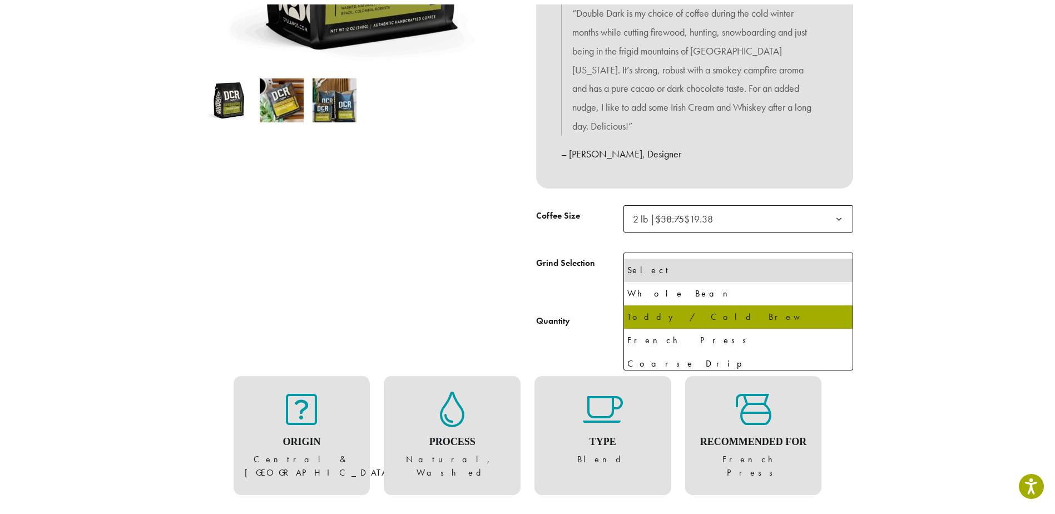
scroll to position [56, 0]
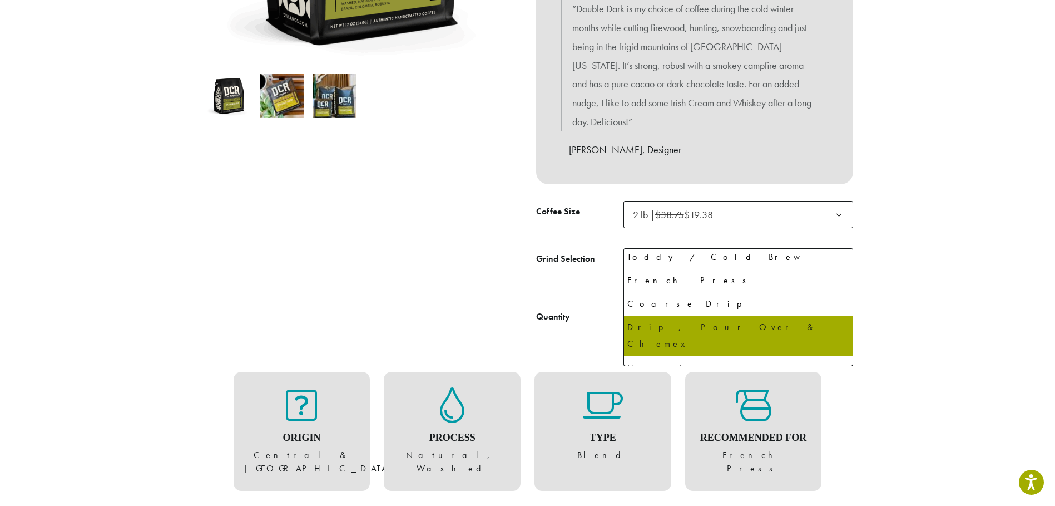
select select "**********"
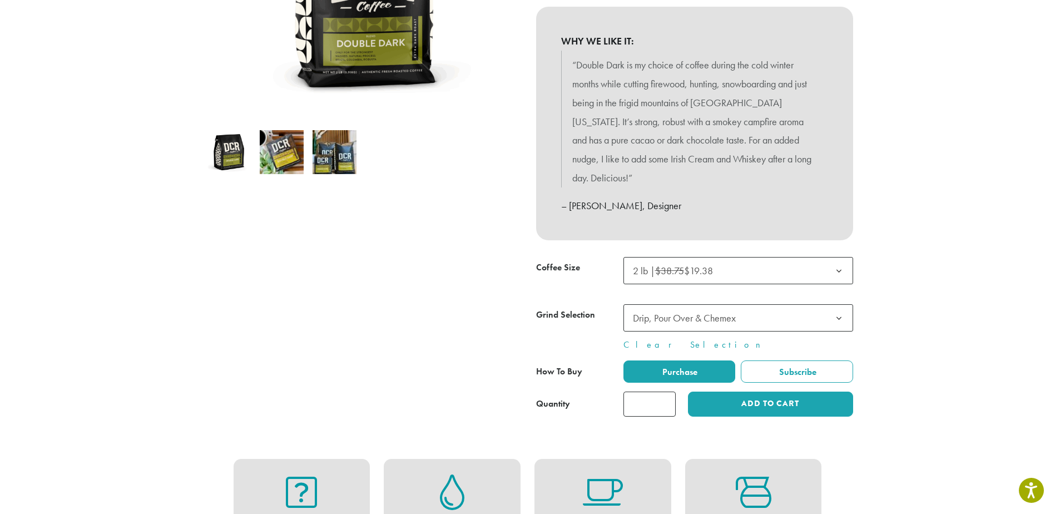
scroll to position [278, 0]
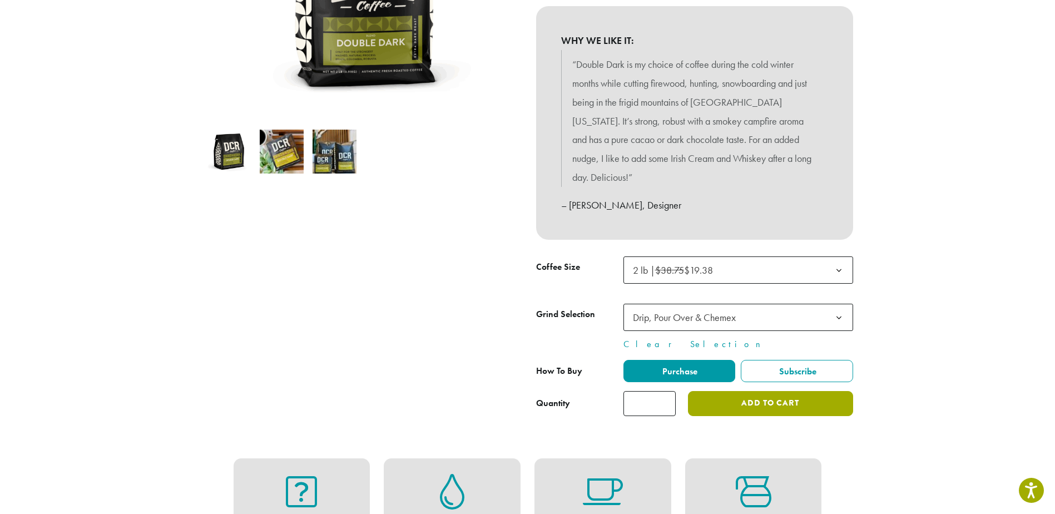
click at [759, 391] on button "Add to cart" at bounding box center [770, 403] width 165 height 25
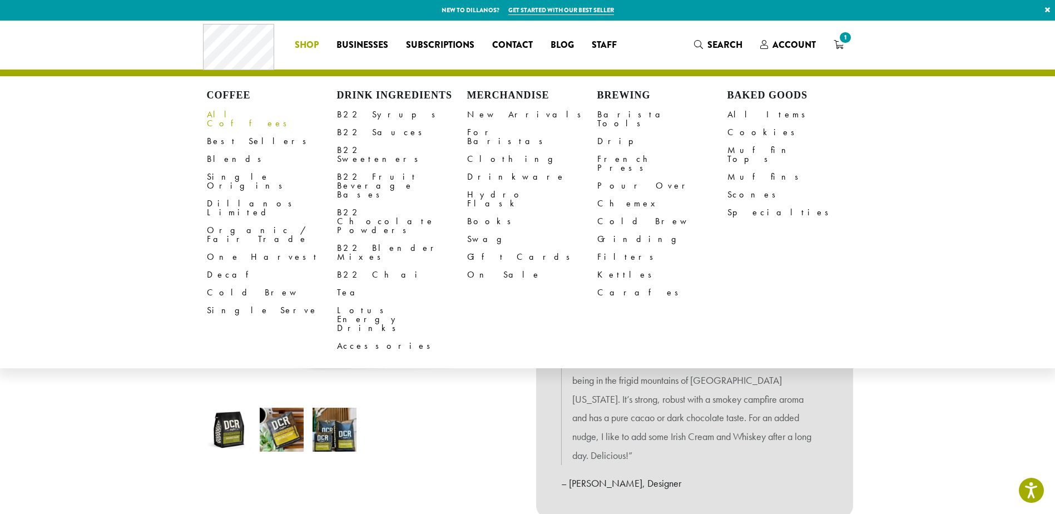
click at [237, 113] on link "All Coffees" at bounding box center [272, 119] width 130 height 27
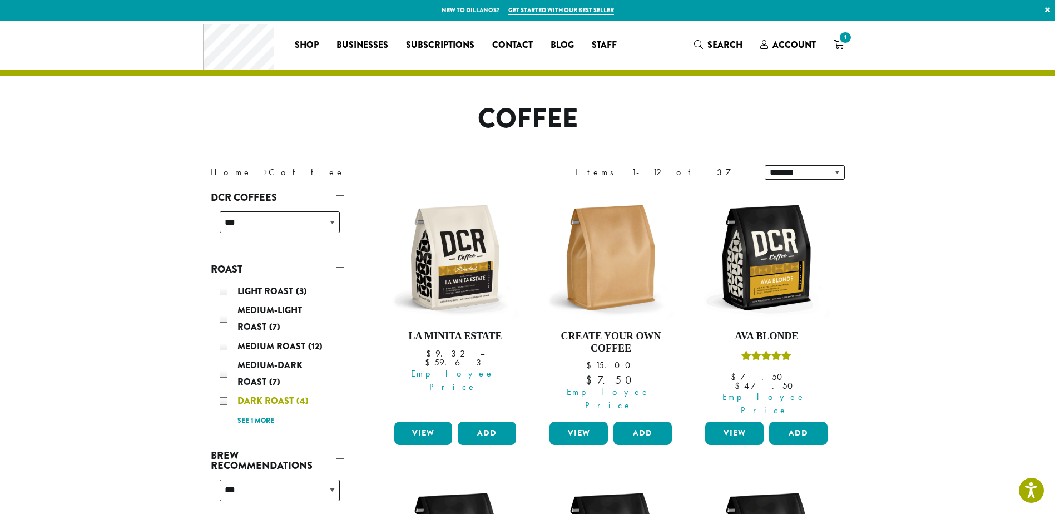
click at [253, 404] on span "Dark Roast" at bounding box center [267, 400] width 59 height 13
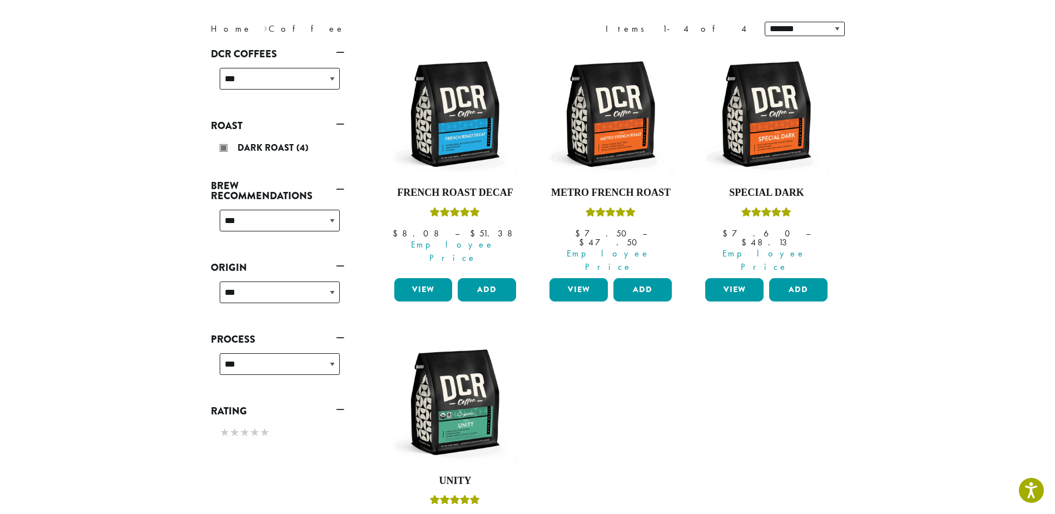
scroll to position [124, 0]
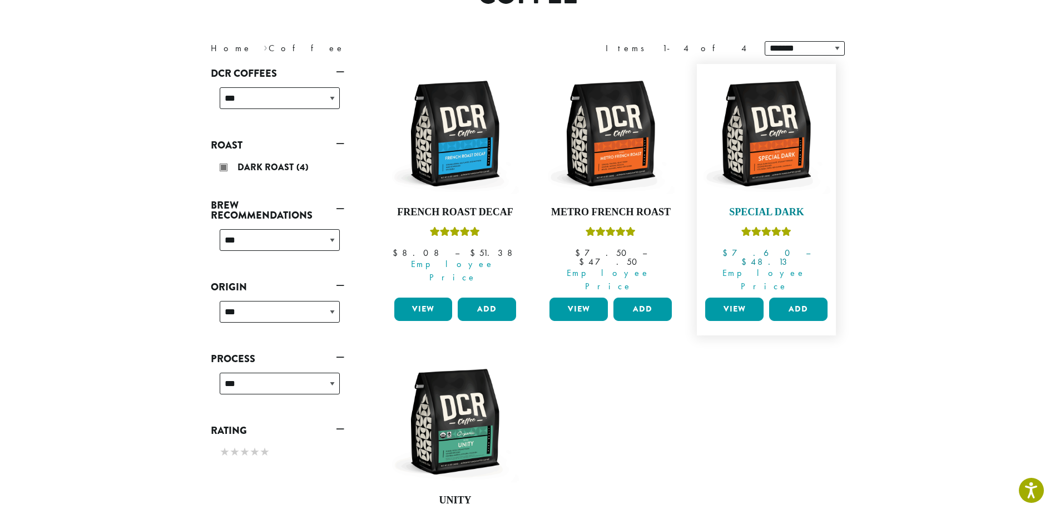
click at [781, 165] on img at bounding box center [767, 134] width 128 height 128
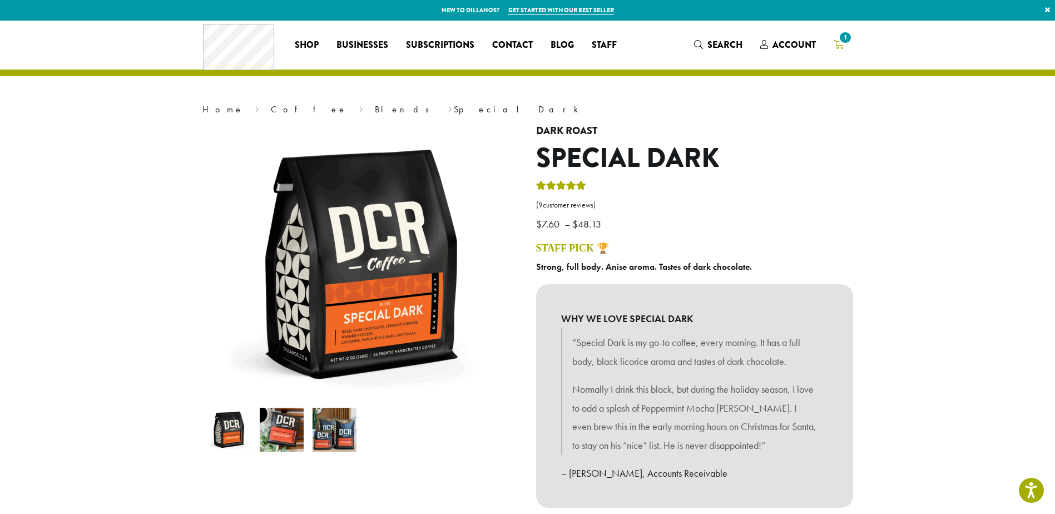
click at [839, 45] on icon "1" at bounding box center [839, 44] width 10 height 9
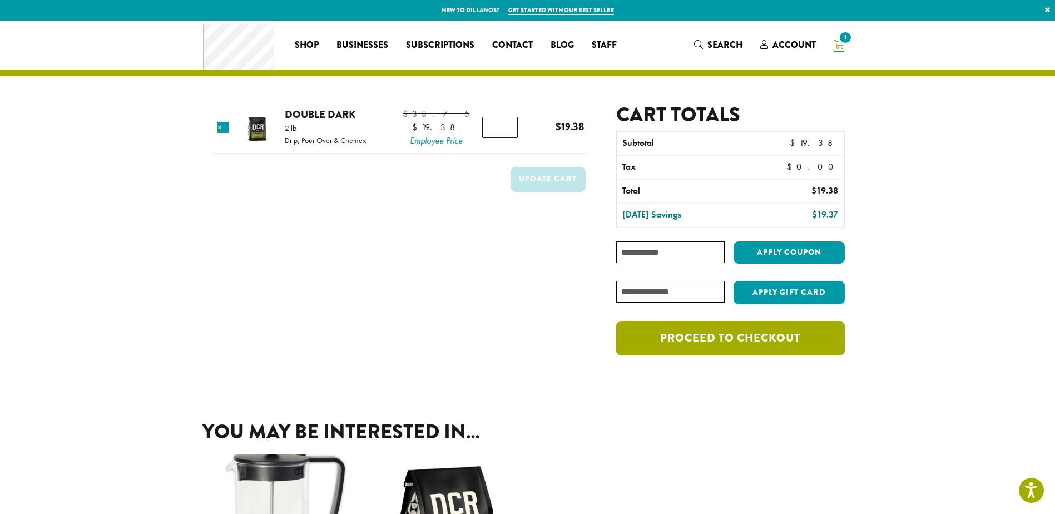
click at [762, 340] on link "Proceed to checkout" at bounding box center [730, 338] width 228 height 34
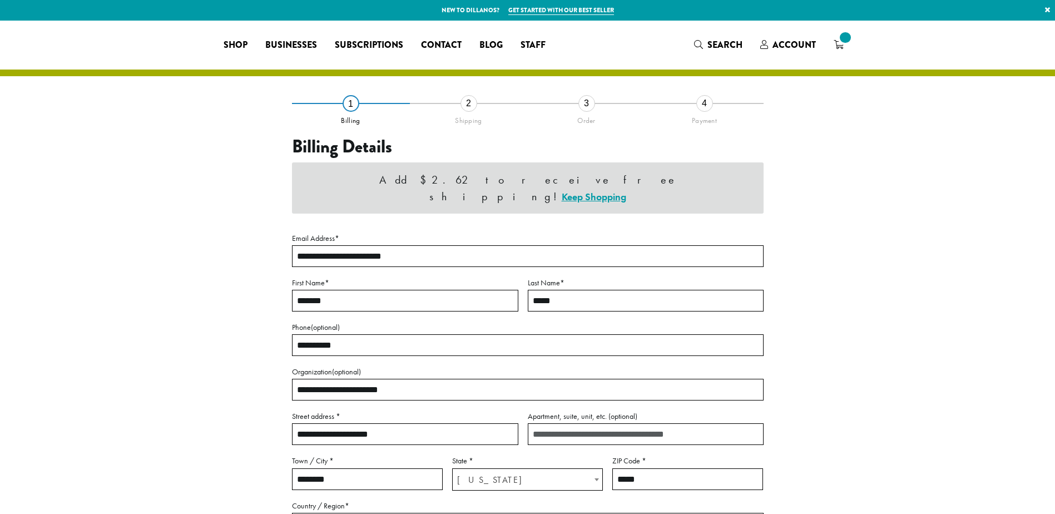
select select "**"
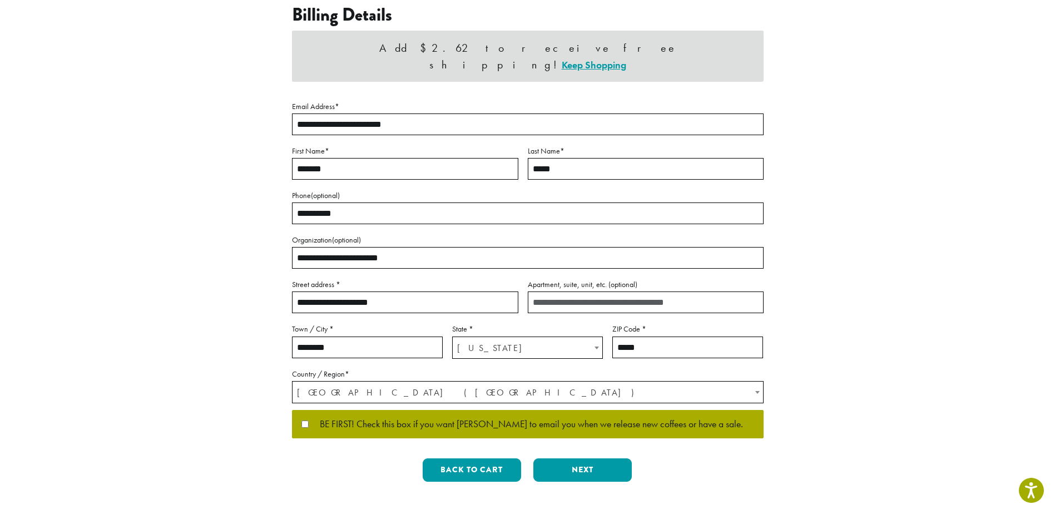
scroll to position [167, 0]
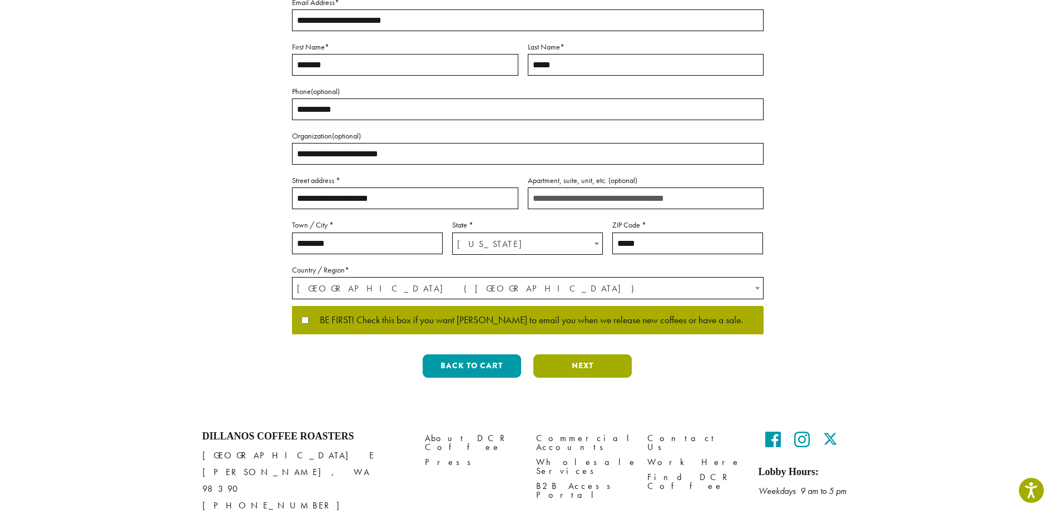
click at [581, 364] on button "Next" at bounding box center [583, 365] width 98 height 23
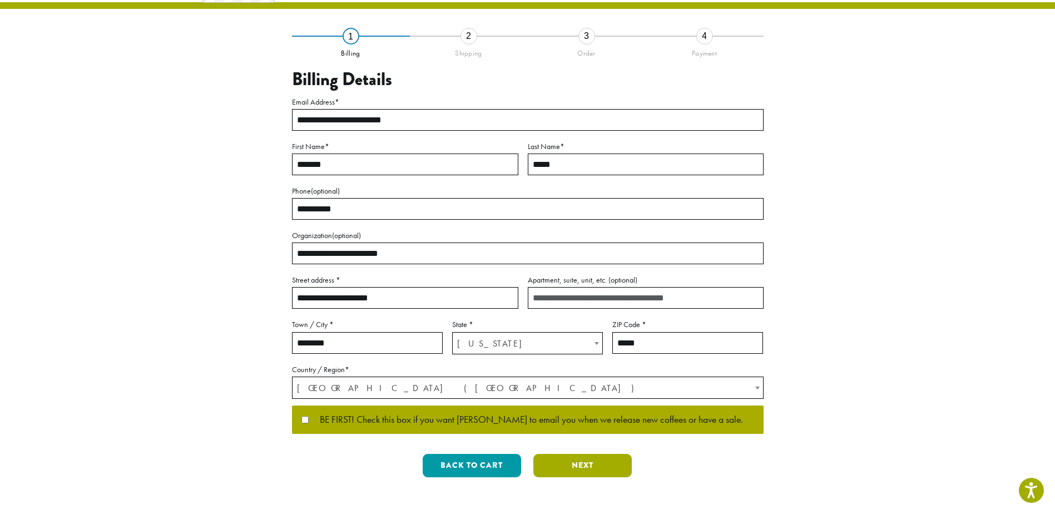
scroll to position [0, 0]
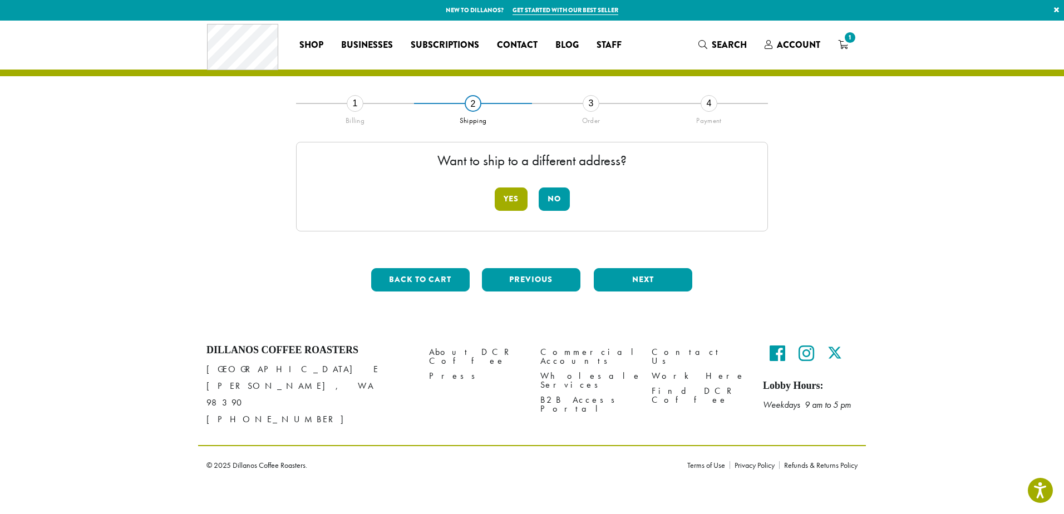
click at [517, 198] on button "Yes" at bounding box center [511, 198] width 33 height 23
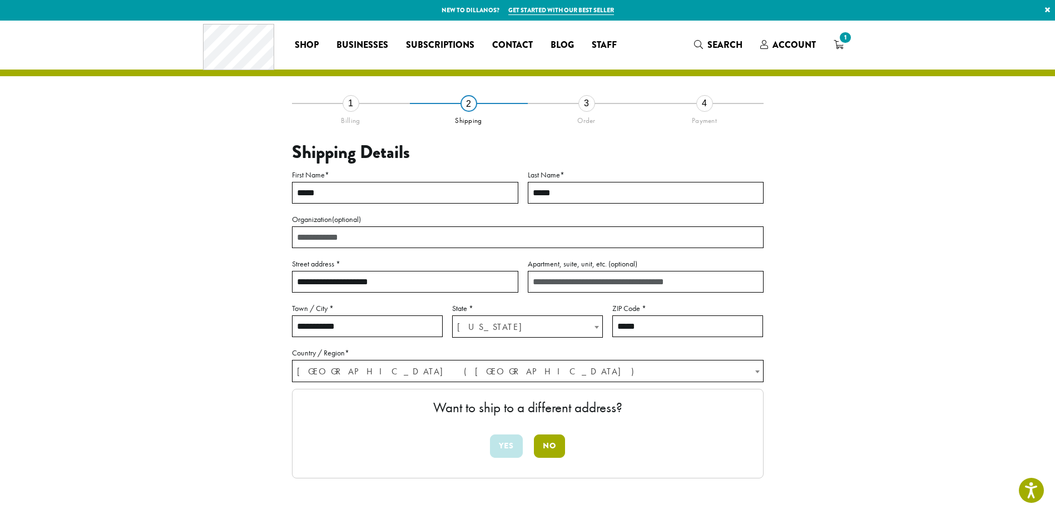
click at [552, 451] on button "No" at bounding box center [549, 445] width 31 height 23
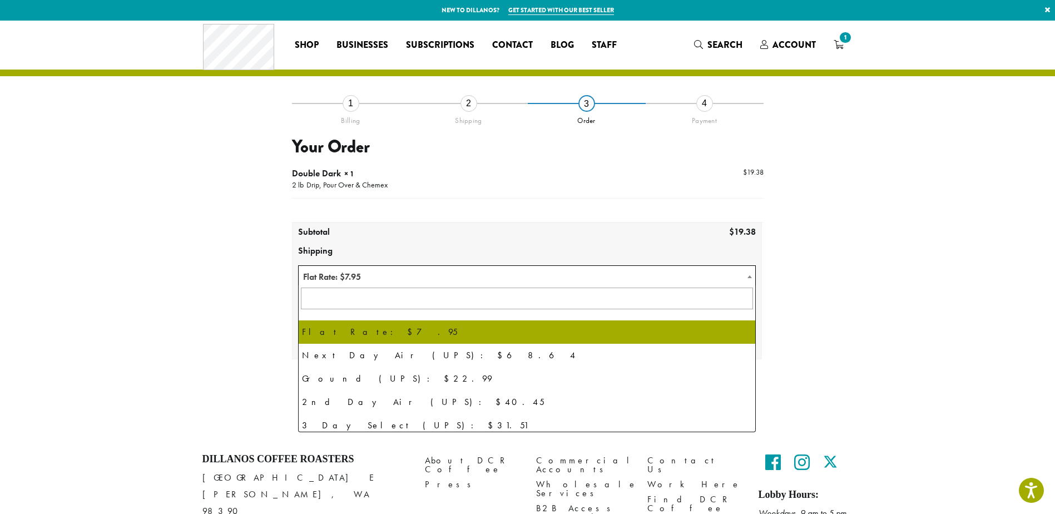
click at [497, 278] on span "Flat Rate: $7.95" at bounding box center [527, 277] width 457 height 22
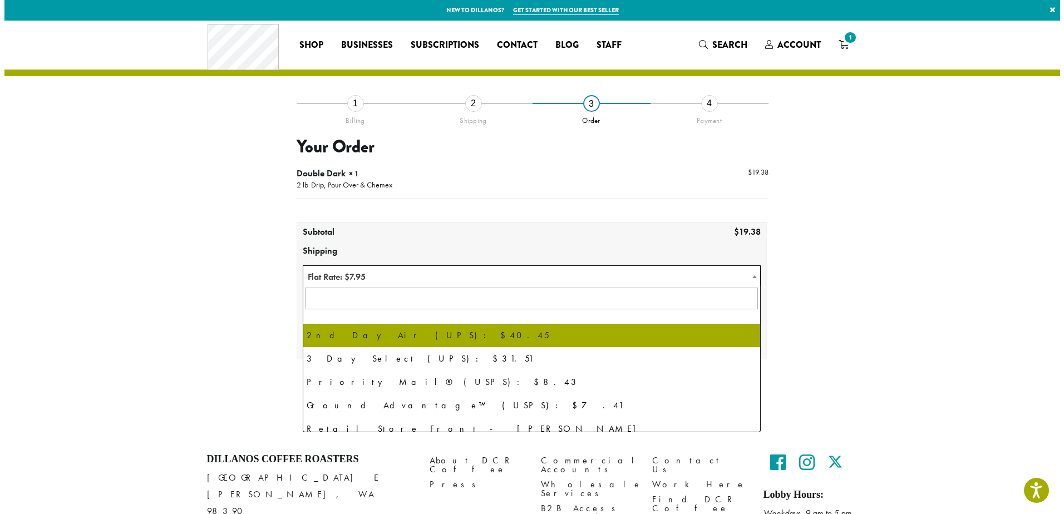
scroll to position [76, 0]
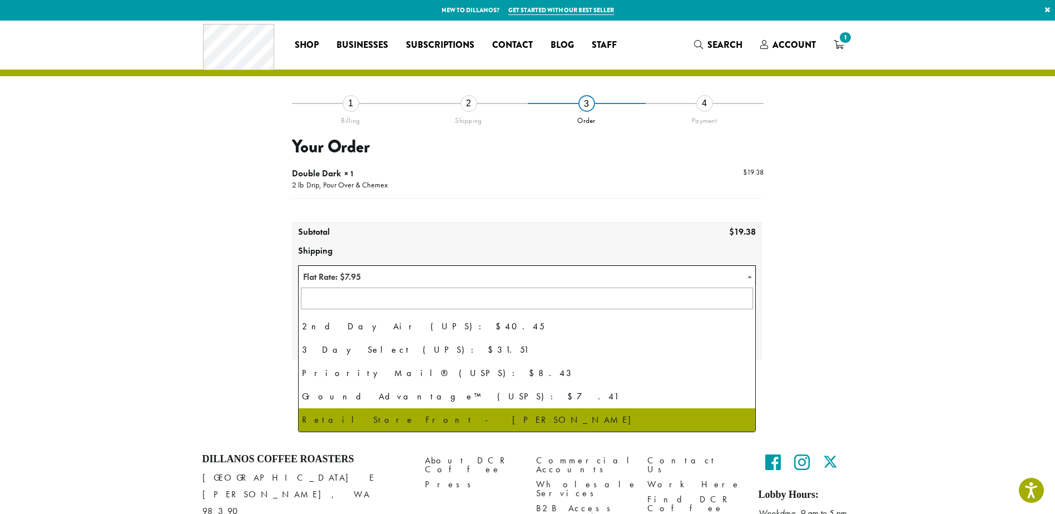
select select "**********"
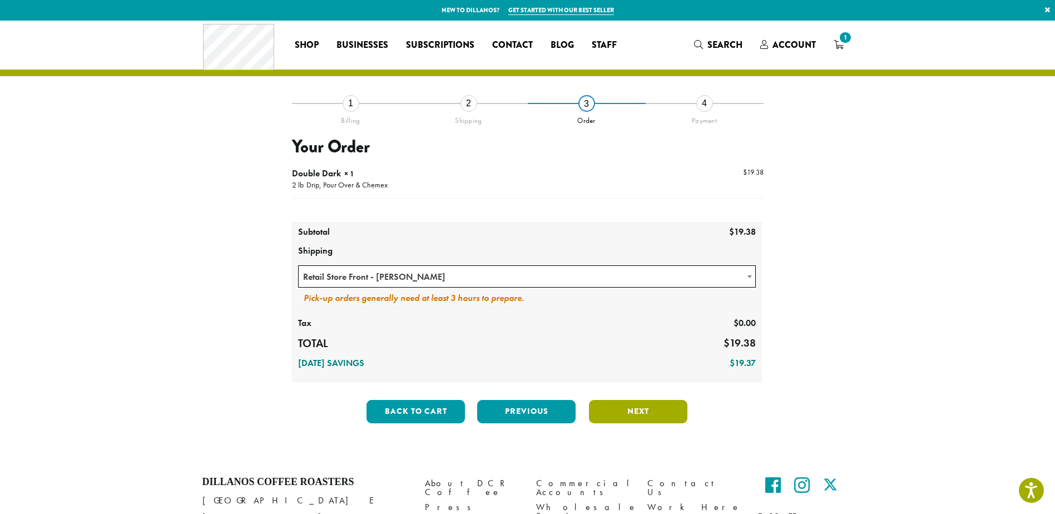
click at [636, 414] on button "Next" at bounding box center [638, 411] width 98 height 23
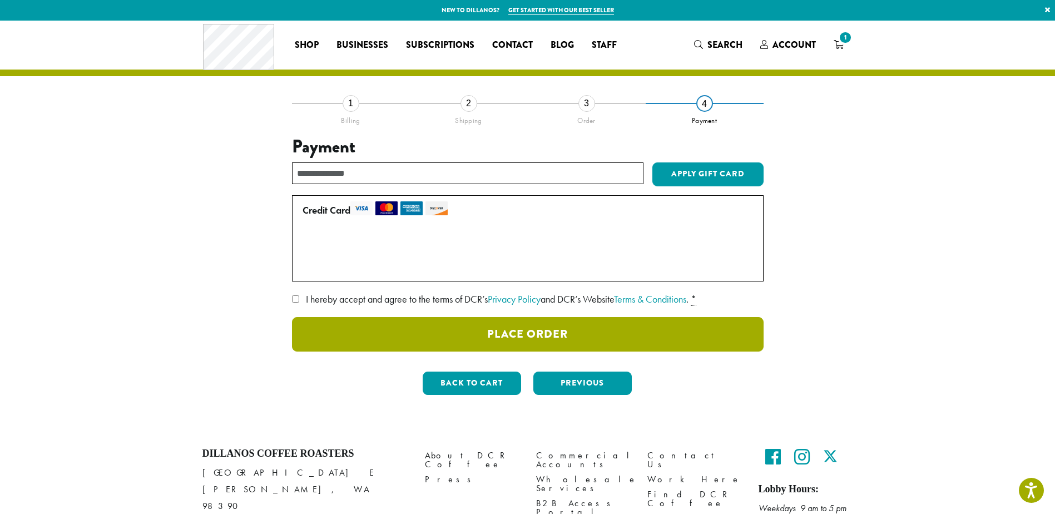
click at [479, 335] on button "Place Order" at bounding box center [528, 334] width 472 height 34
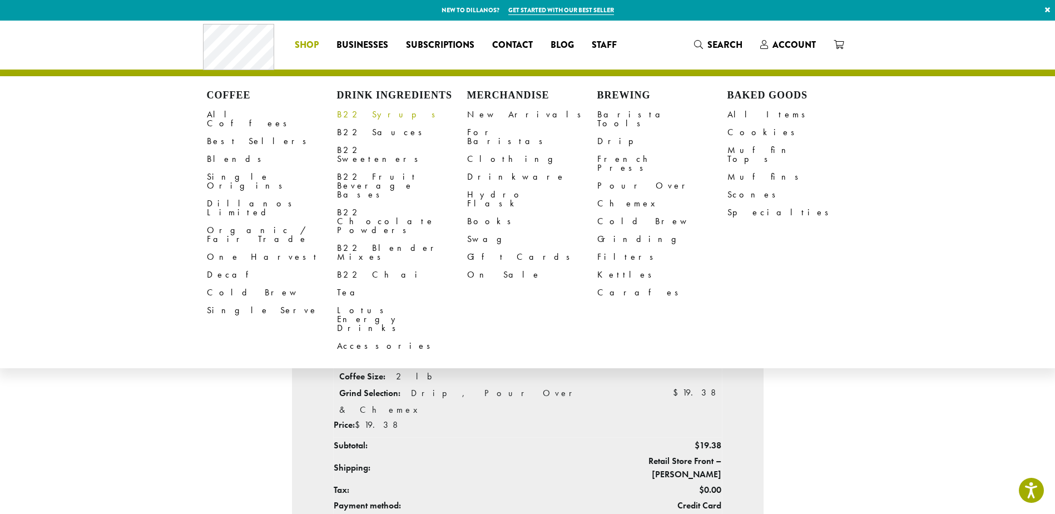
click at [354, 114] on link "B22 Syrups" at bounding box center [402, 115] width 130 height 18
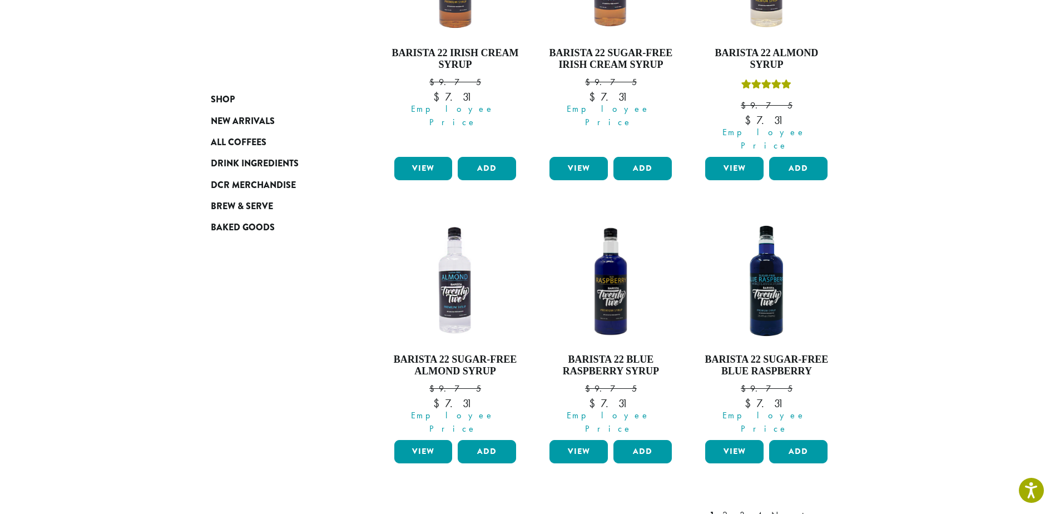
scroll to position [946, 0]
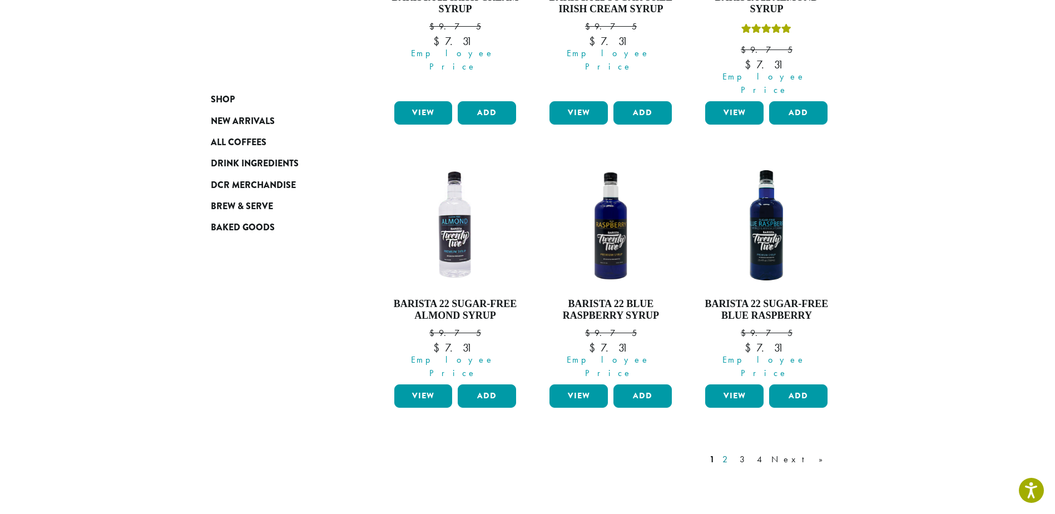
click at [734, 453] on link "2" at bounding box center [727, 459] width 14 height 13
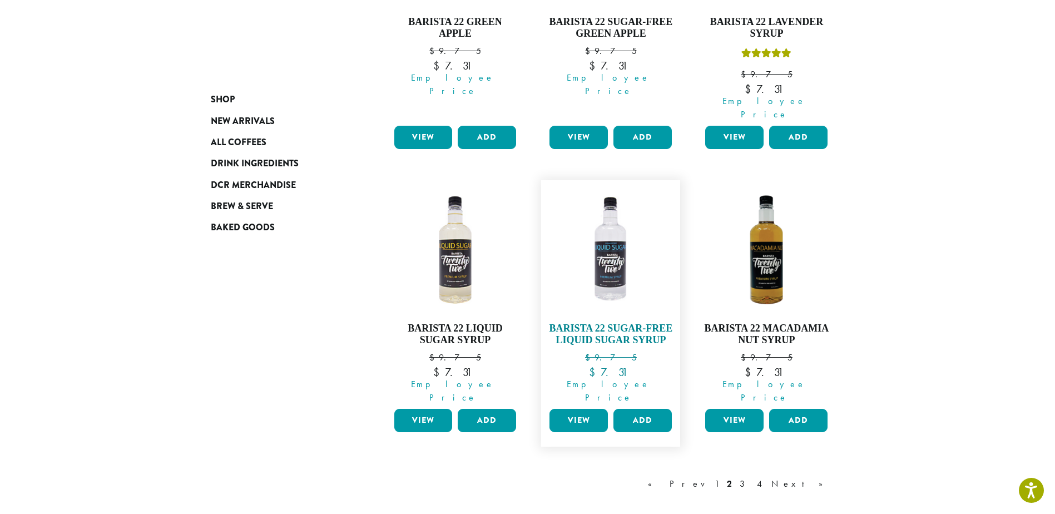
scroll to position [959, 0]
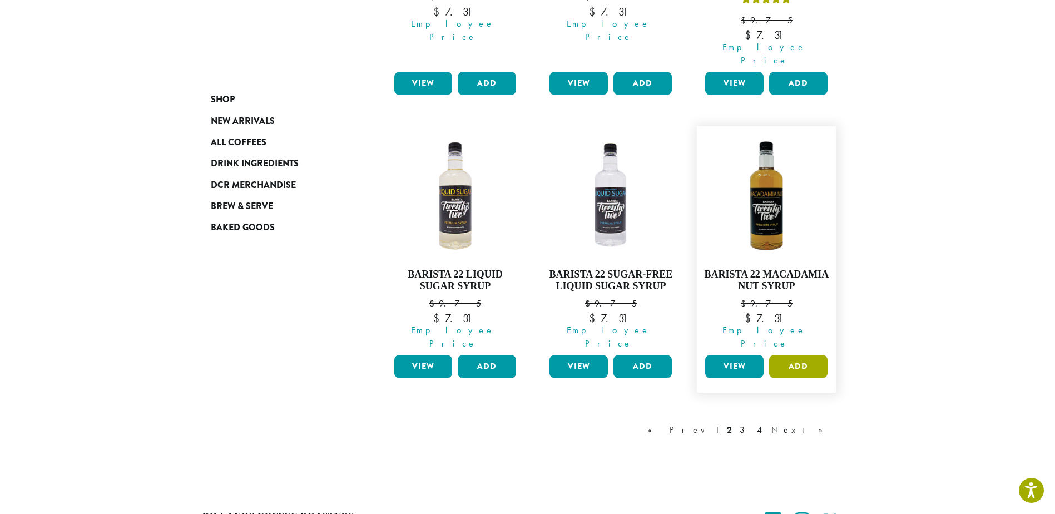
click at [803, 355] on button "Add" at bounding box center [798, 366] width 58 height 23
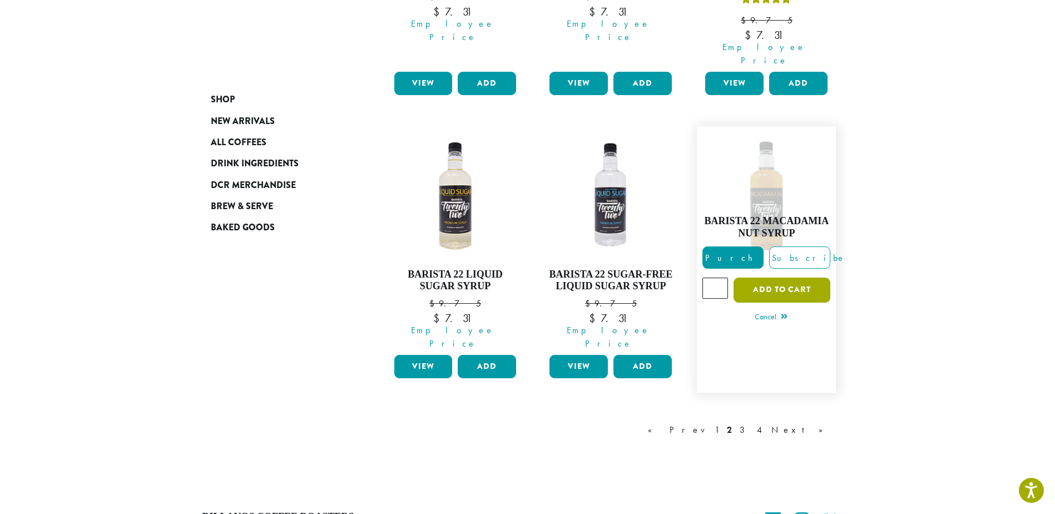
click at [783, 278] on button "Add to cart" at bounding box center [782, 290] width 97 height 25
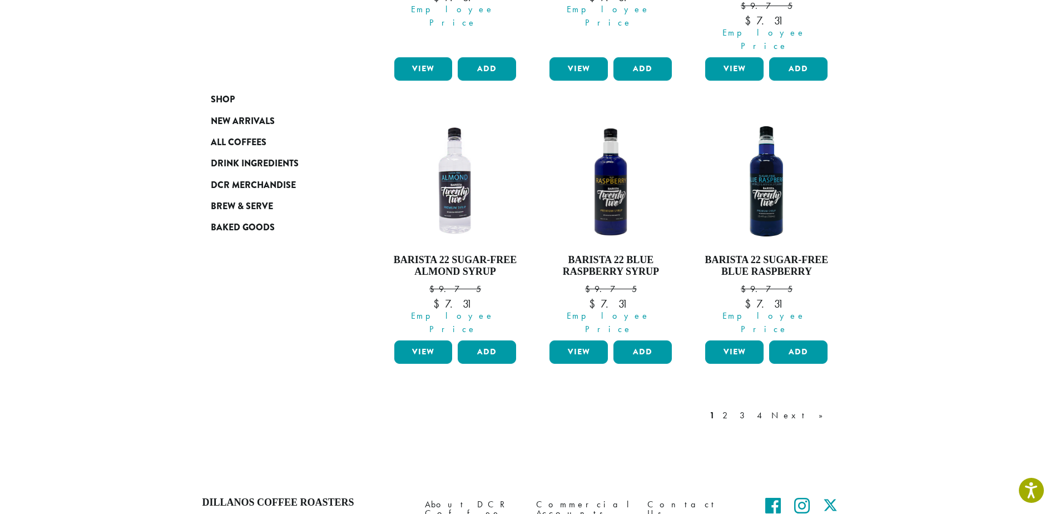
scroll to position [1094, 0]
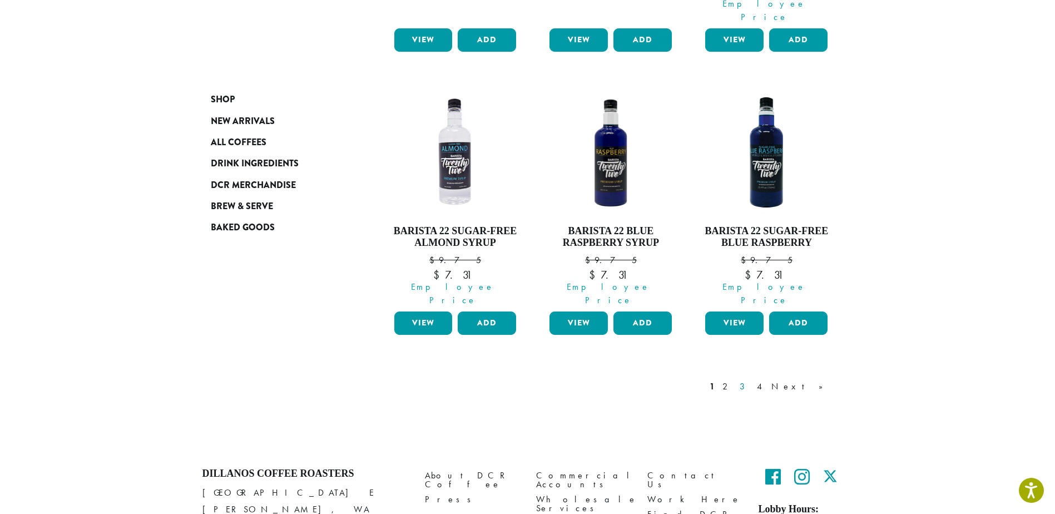
click at [752, 380] on link "3" at bounding box center [745, 386] width 14 height 13
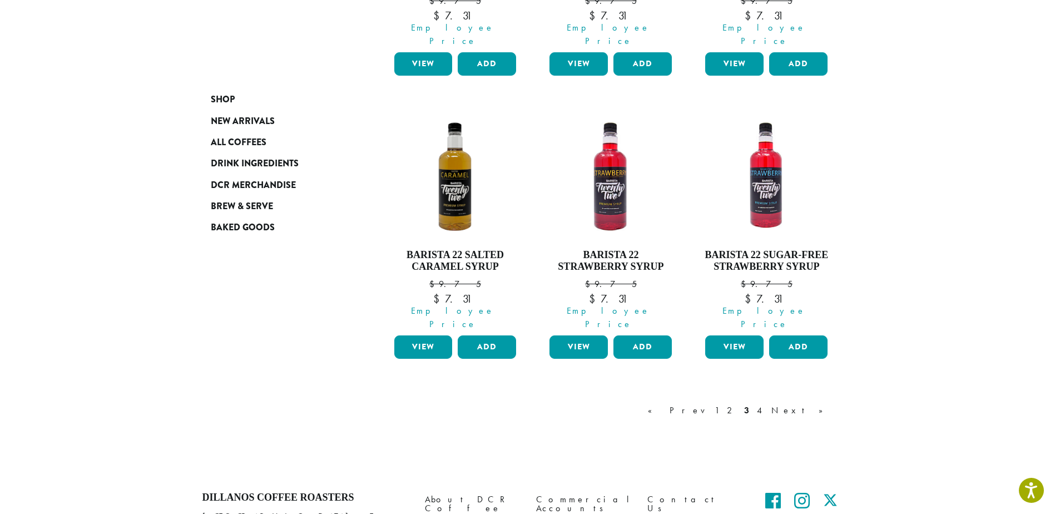
scroll to position [1004, 0]
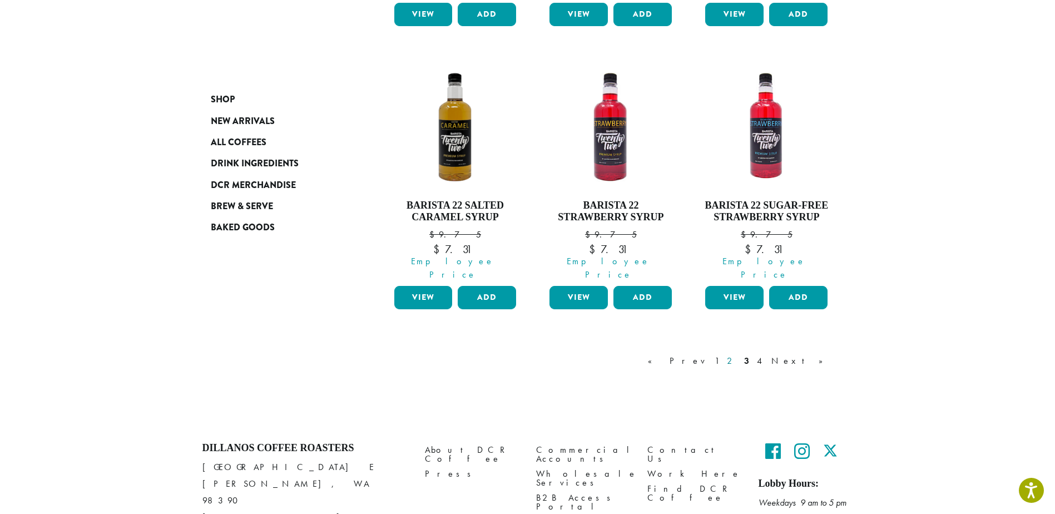
click at [739, 354] on link "2" at bounding box center [732, 360] width 14 height 13
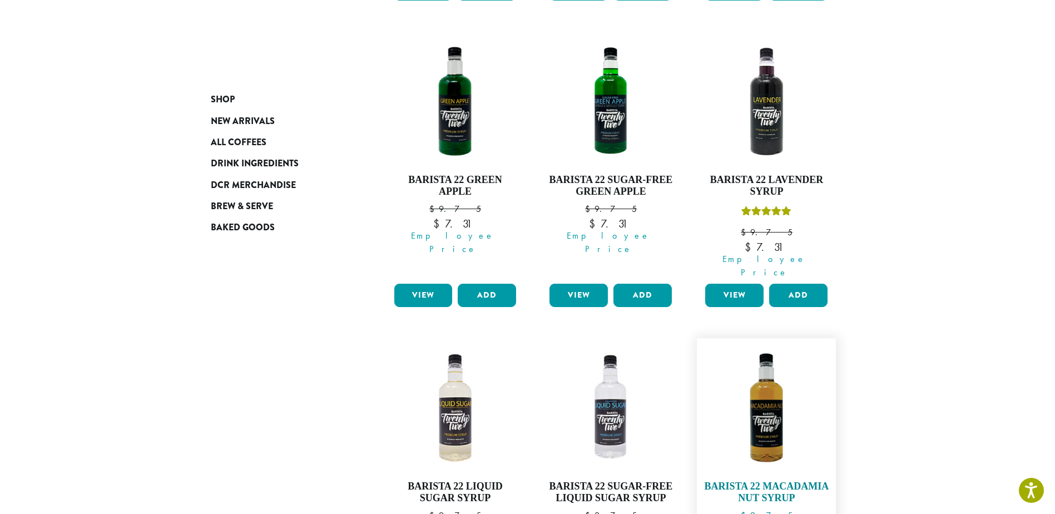
scroll to position [847, 0]
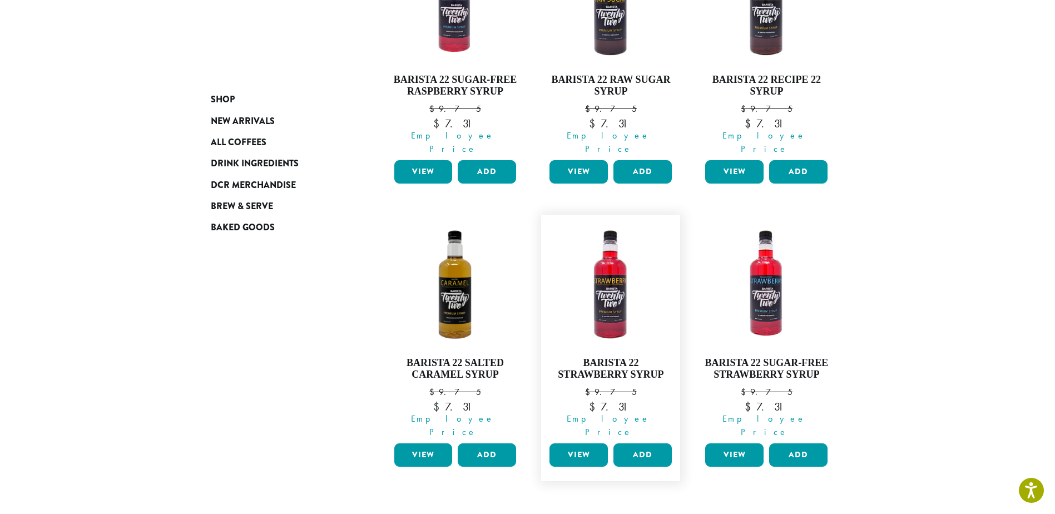
scroll to position [847, 0]
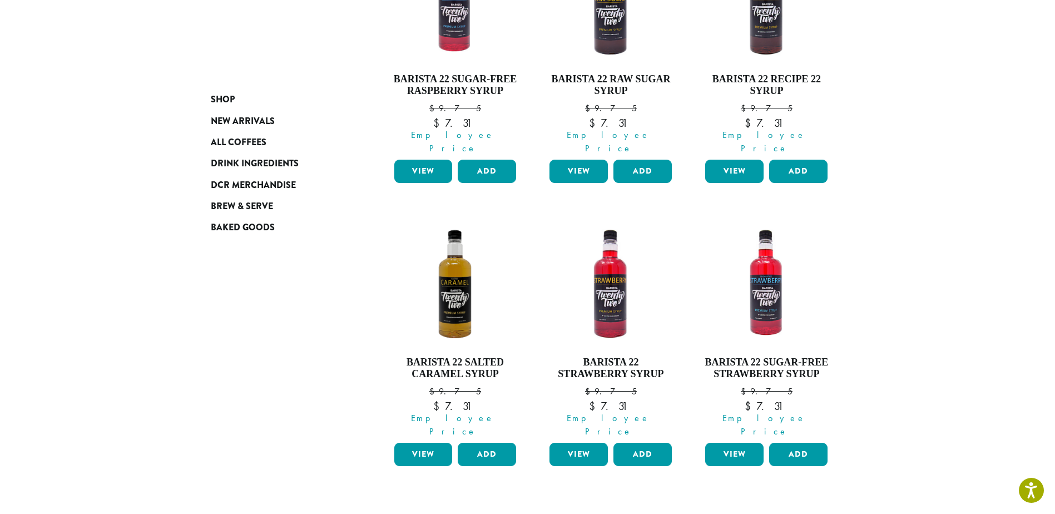
click at [766, 511] on link "4" at bounding box center [760, 517] width 11 height 13
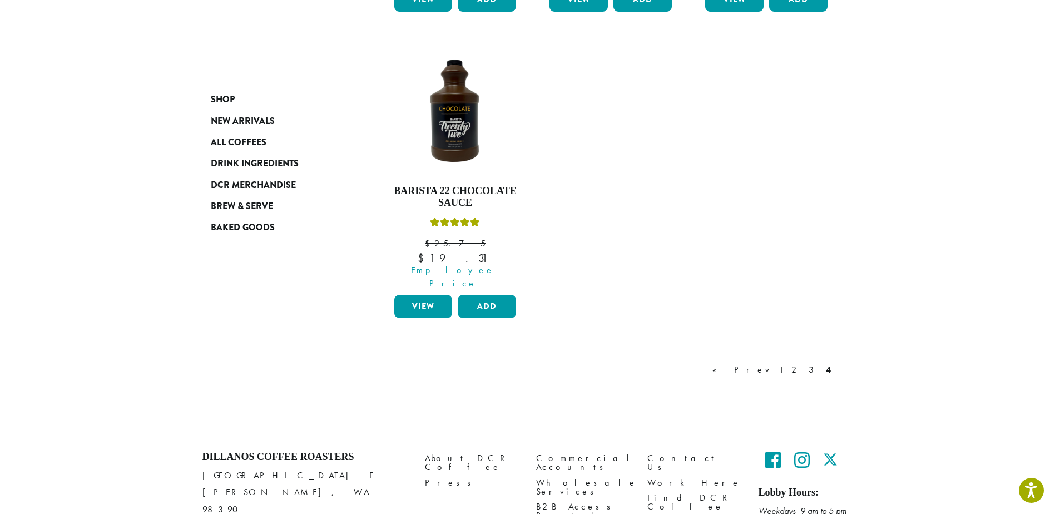
scroll to position [736, 0]
click at [786, 363] on link "1" at bounding box center [781, 369] width 9 height 13
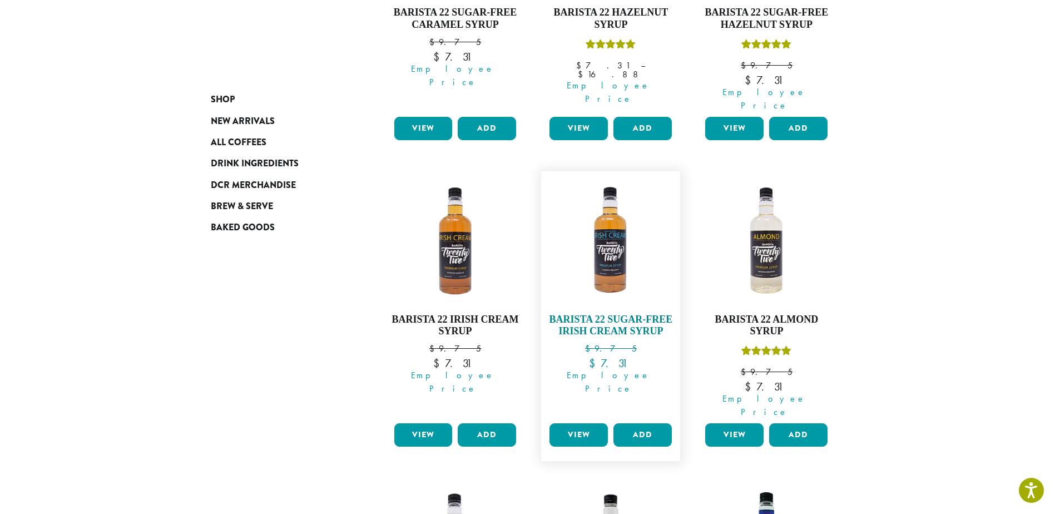
scroll to position [625, 0]
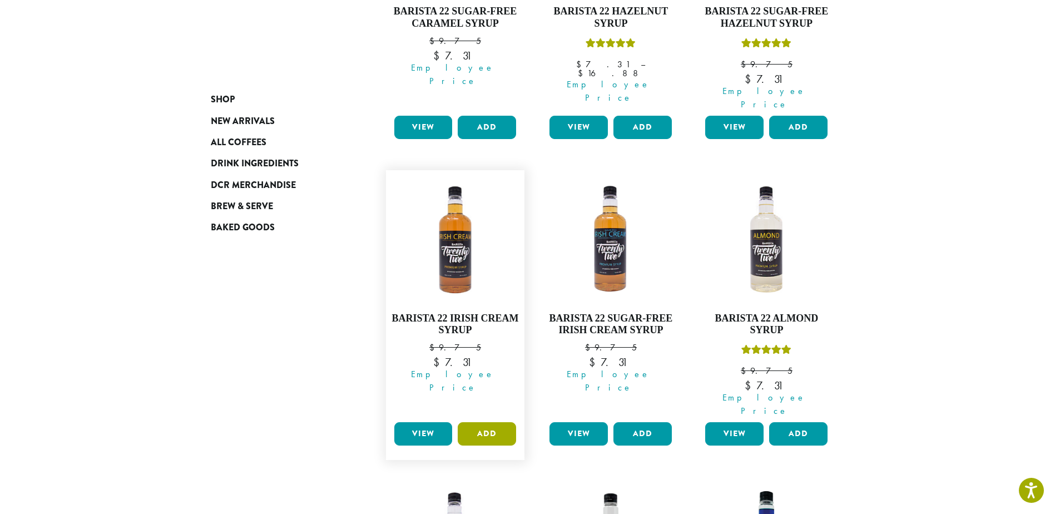
click at [484, 422] on button "Add" at bounding box center [487, 433] width 58 height 23
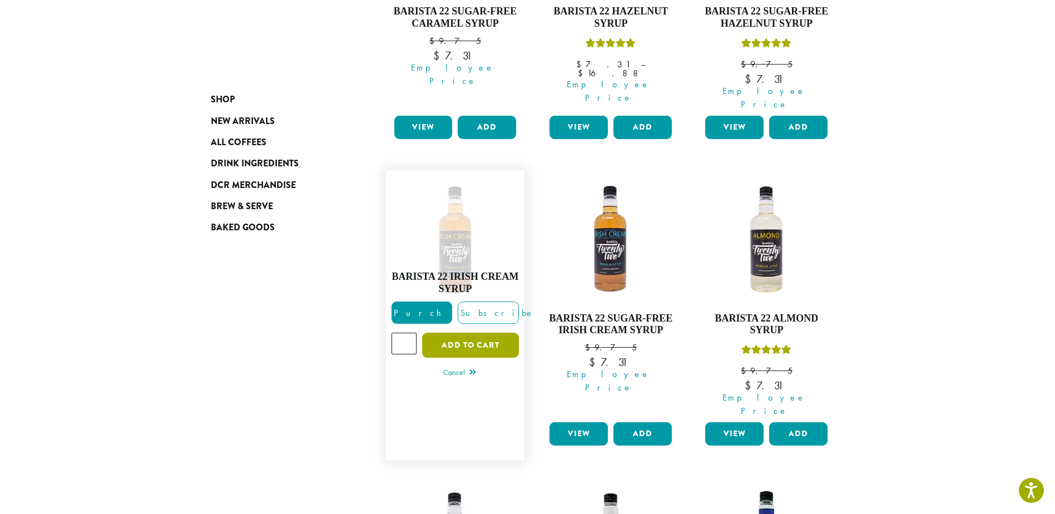
click at [464, 333] on button "Add to cart" at bounding box center [470, 345] width 97 height 25
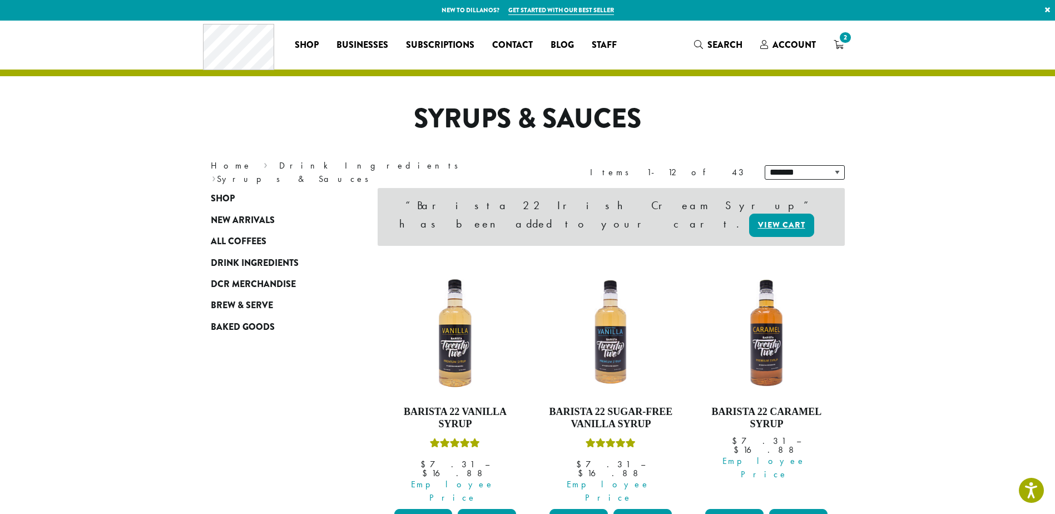
click at [845, 43] on span "2" at bounding box center [845, 37] width 15 height 15
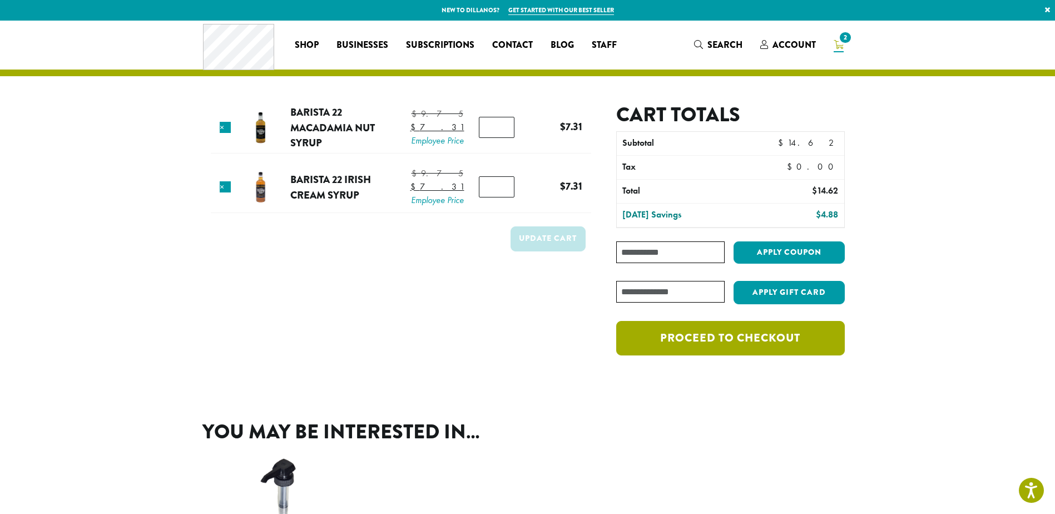
click at [714, 338] on link "Proceed to checkout" at bounding box center [730, 338] width 228 height 34
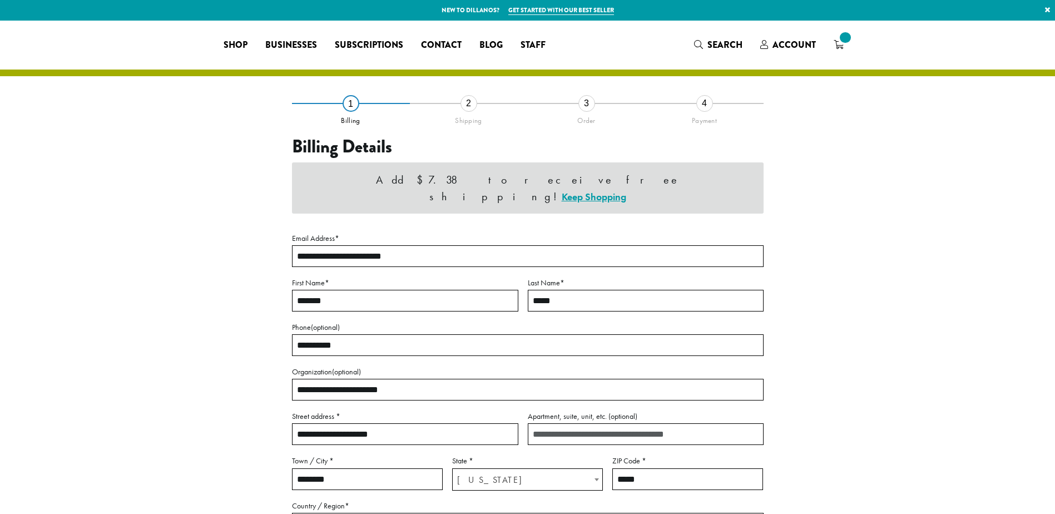
select select "**"
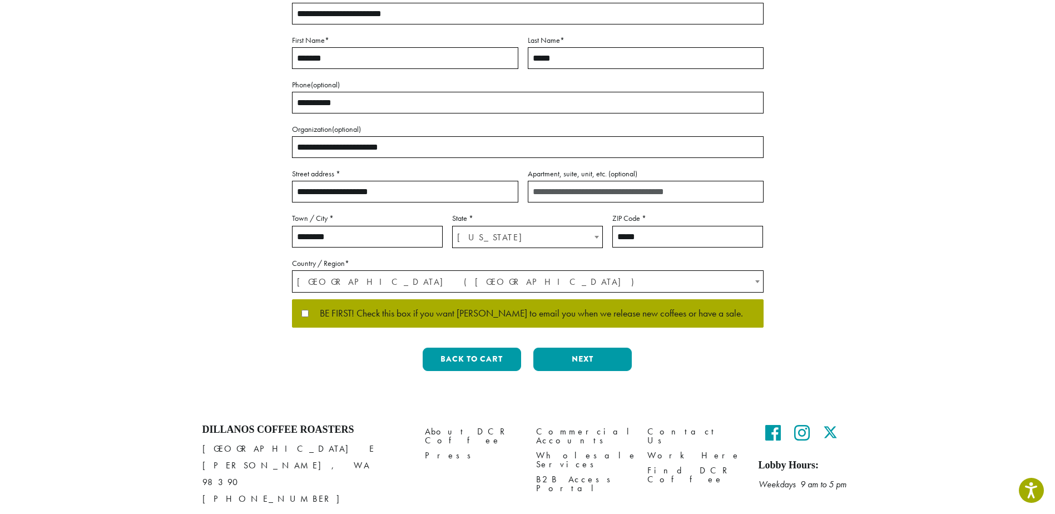
scroll to position [261, 0]
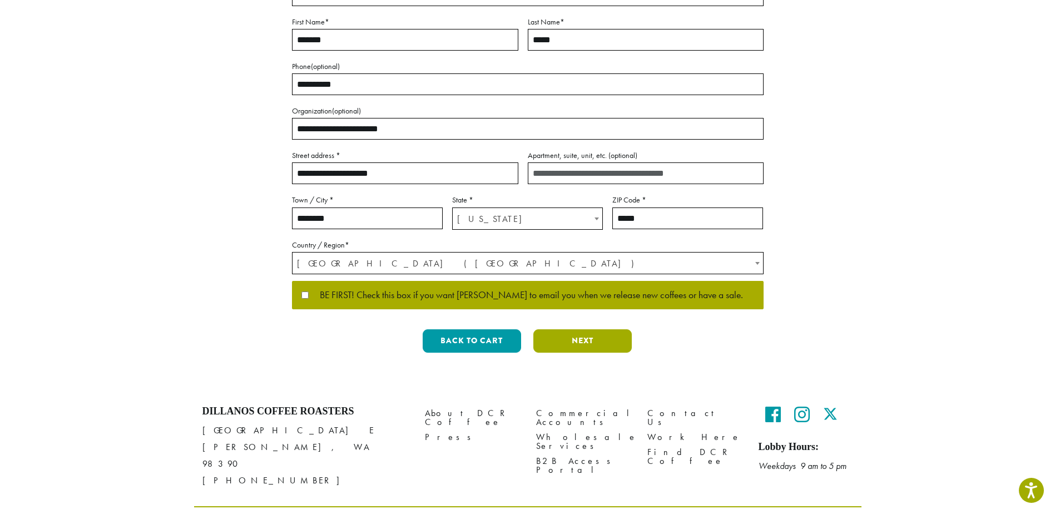
click at [574, 329] on button "Next" at bounding box center [583, 340] width 98 height 23
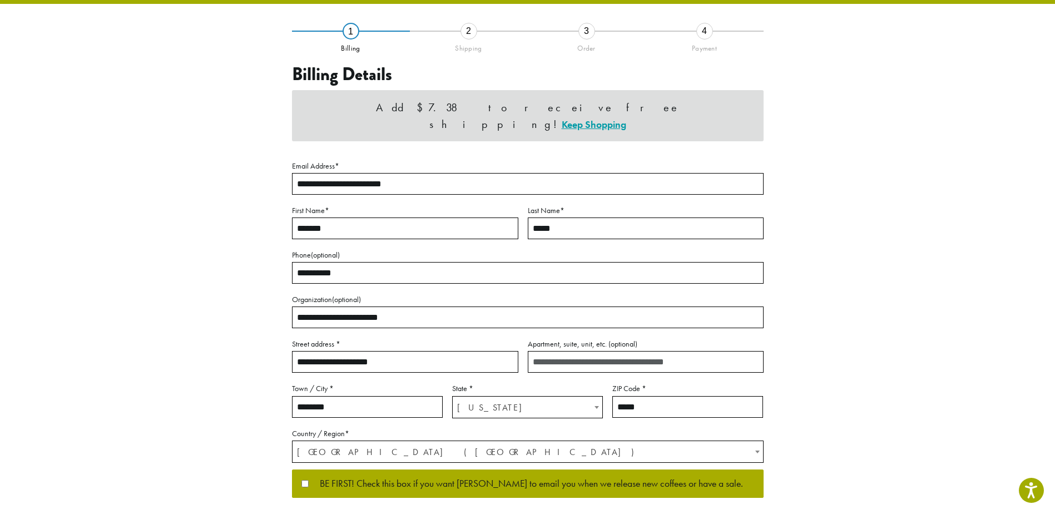
scroll to position [0, 0]
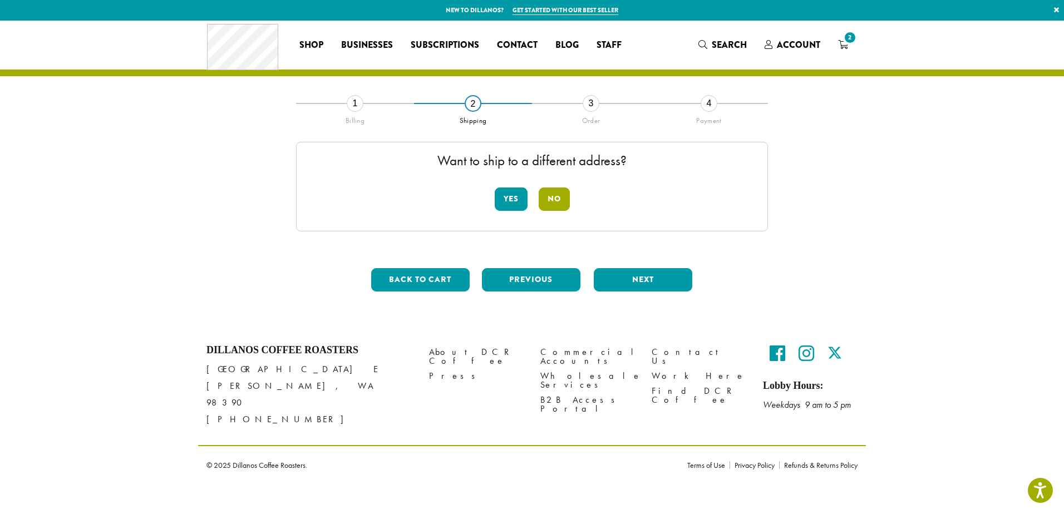
click at [550, 199] on button "No" at bounding box center [554, 198] width 31 height 23
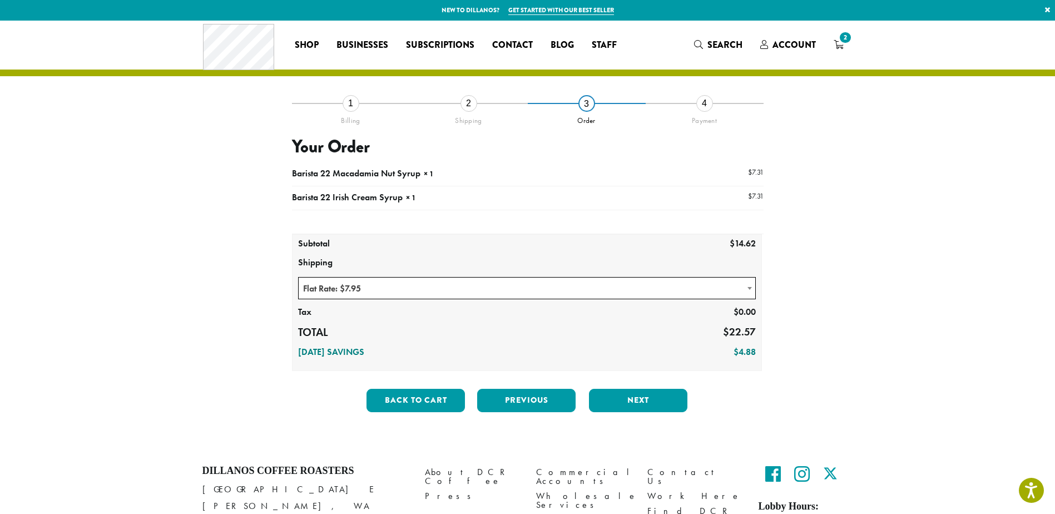
click at [613, 288] on span "Flat Rate: $7.95" at bounding box center [527, 289] width 457 height 22
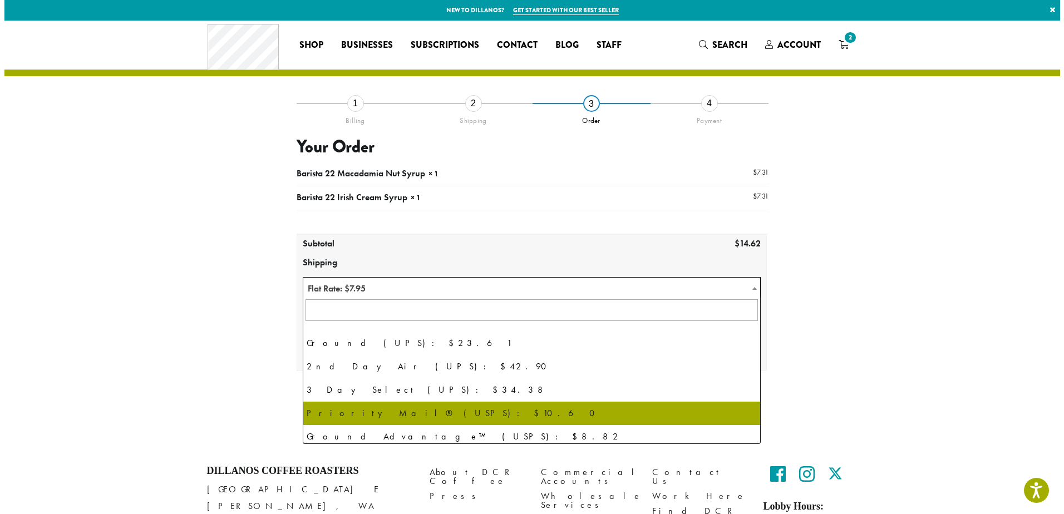
scroll to position [76, 0]
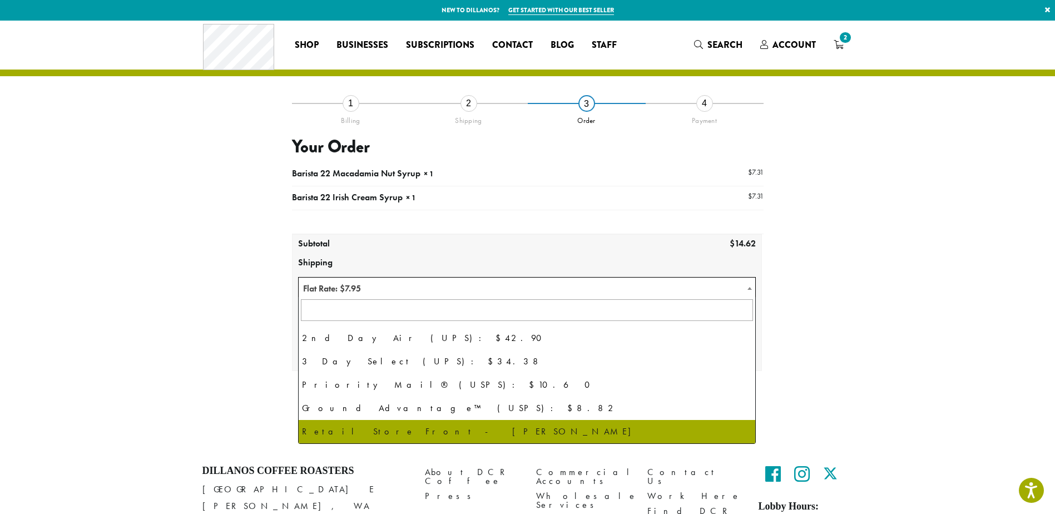
select select "**********"
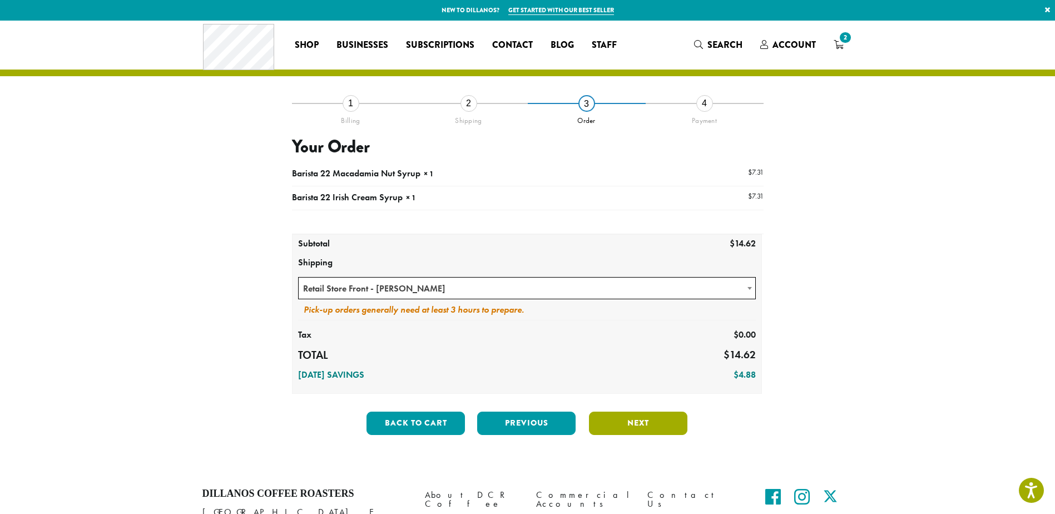
click at [640, 417] on button "Next" at bounding box center [638, 423] width 98 height 23
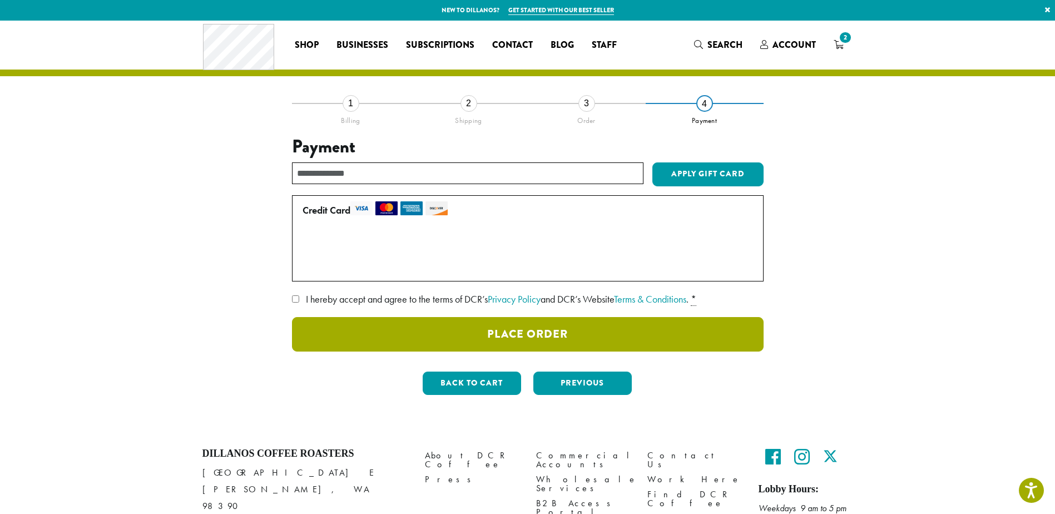
click at [526, 335] on button "Place Order" at bounding box center [528, 334] width 472 height 34
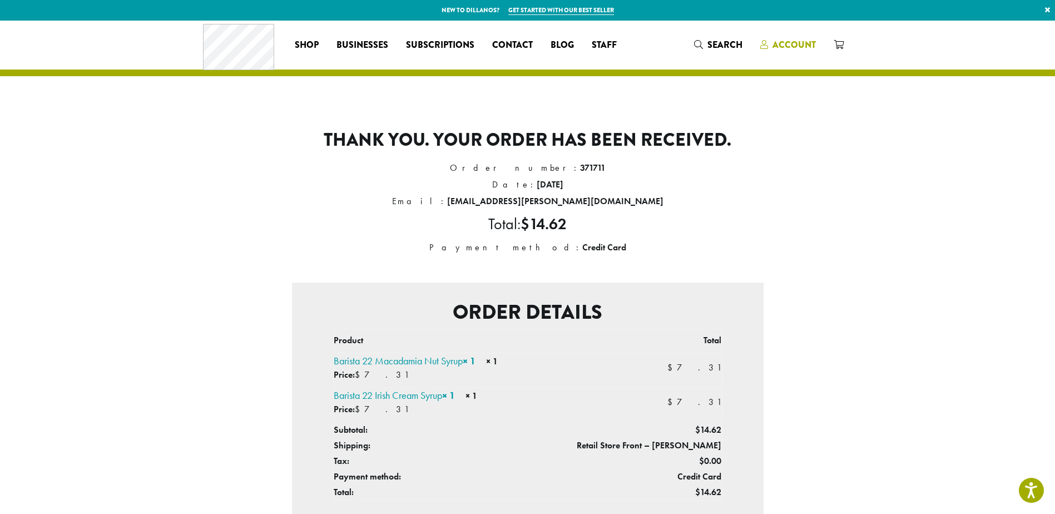
click at [796, 42] on span "Account" at bounding box center [794, 44] width 43 height 13
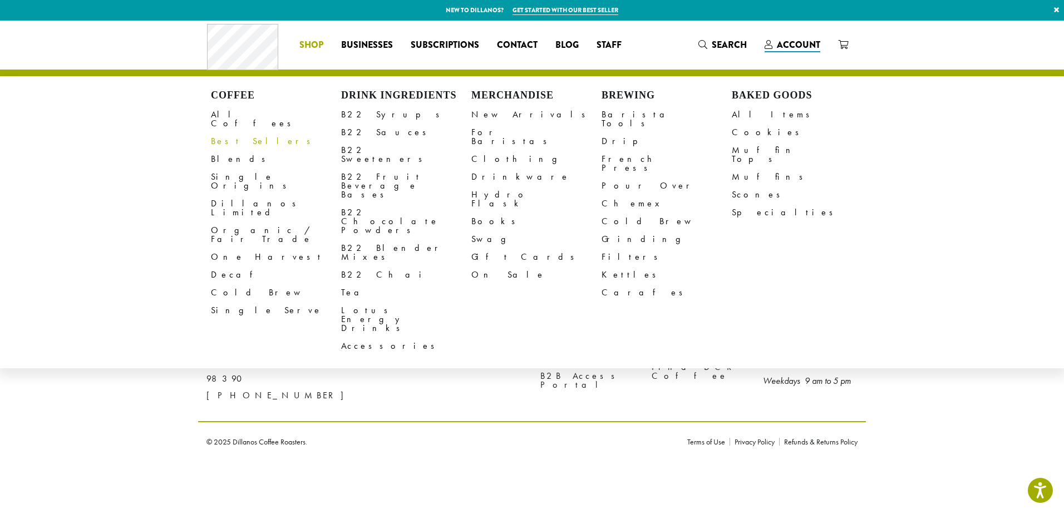
click at [310, 44] on span "Shop" at bounding box center [311, 45] width 24 height 14
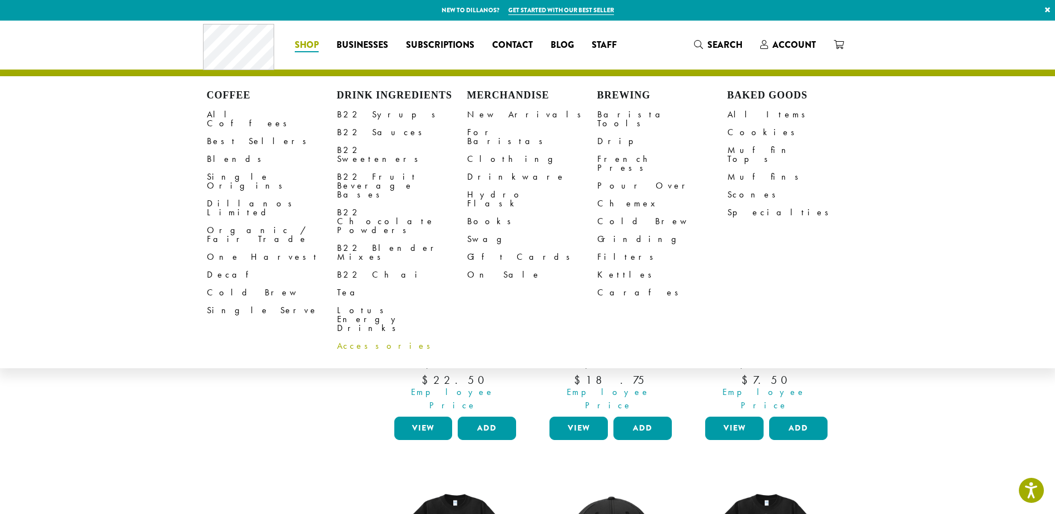
click at [362, 337] on link "Accessories" at bounding box center [402, 346] width 130 height 18
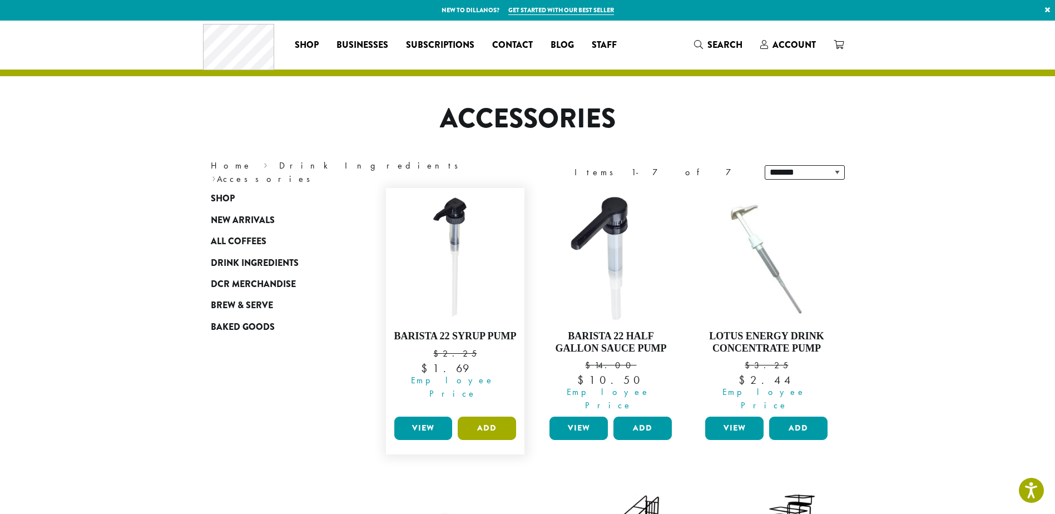
click at [480, 417] on button "Add" at bounding box center [487, 428] width 58 height 23
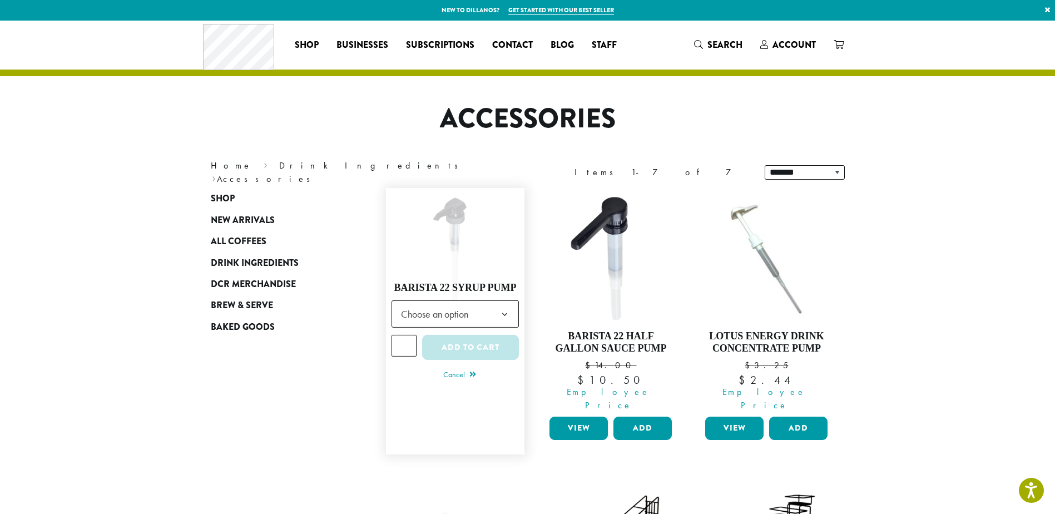
click at [469, 310] on span "Choose an option" at bounding box center [438, 314] width 83 height 22
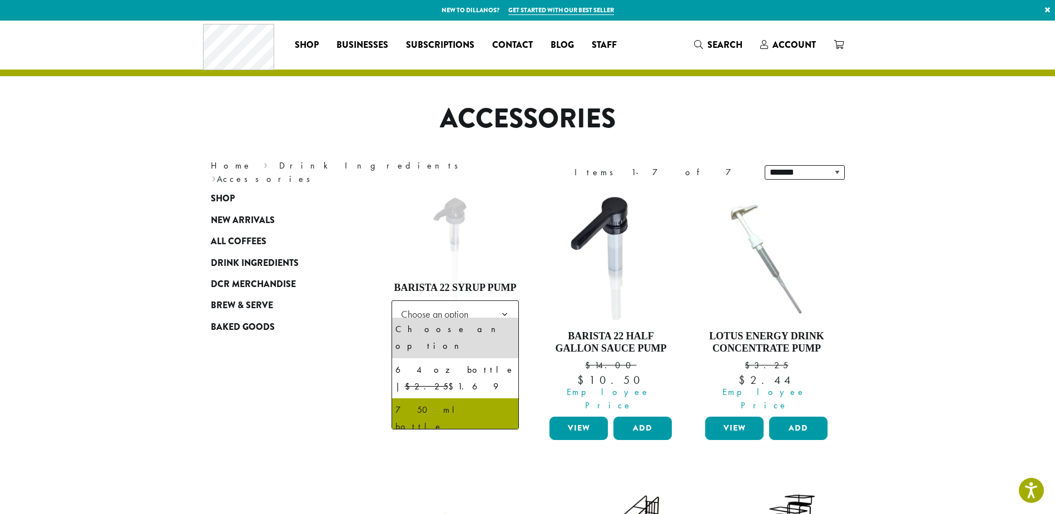
select select "**********"
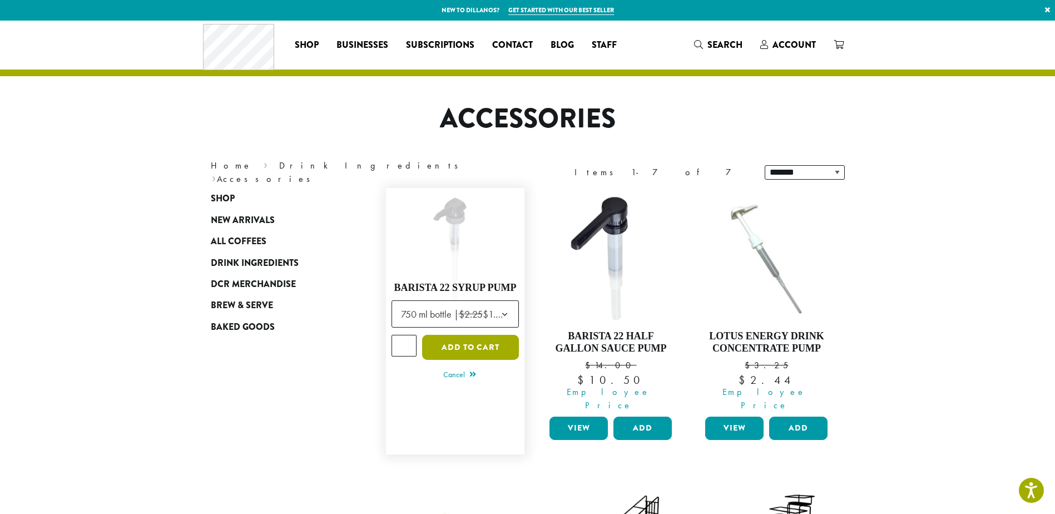
click at [471, 344] on button "Add to cart" at bounding box center [470, 347] width 97 height 25
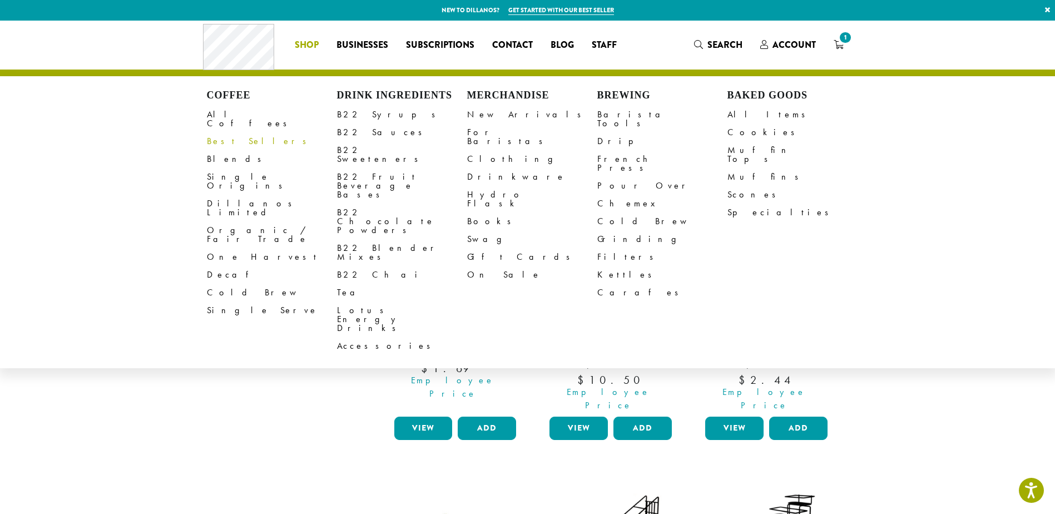
click at [233, 132] on link "Best Sellers" at bounding box center [272, 141] width 130 height 18
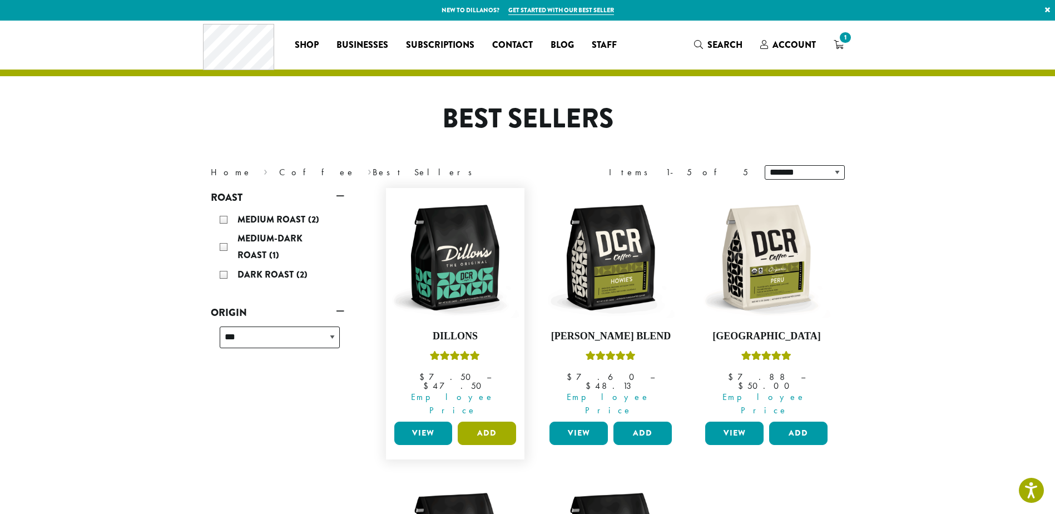
click at [491, 422] on button "Add" at bounding box center [487, 433] width 58 height 23
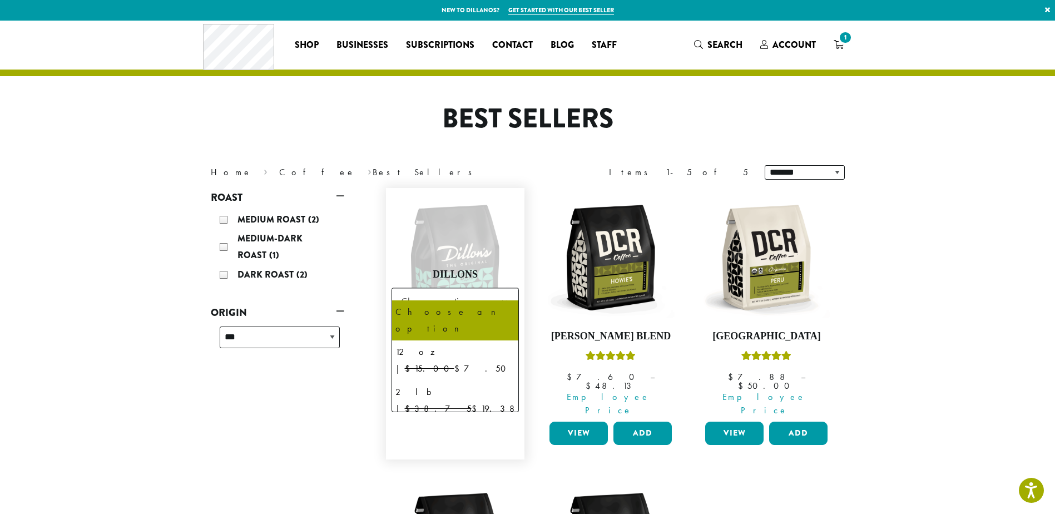
click at [472, 290] on span "Choose an option" at bounding box center [438, 301] width 83 height 22
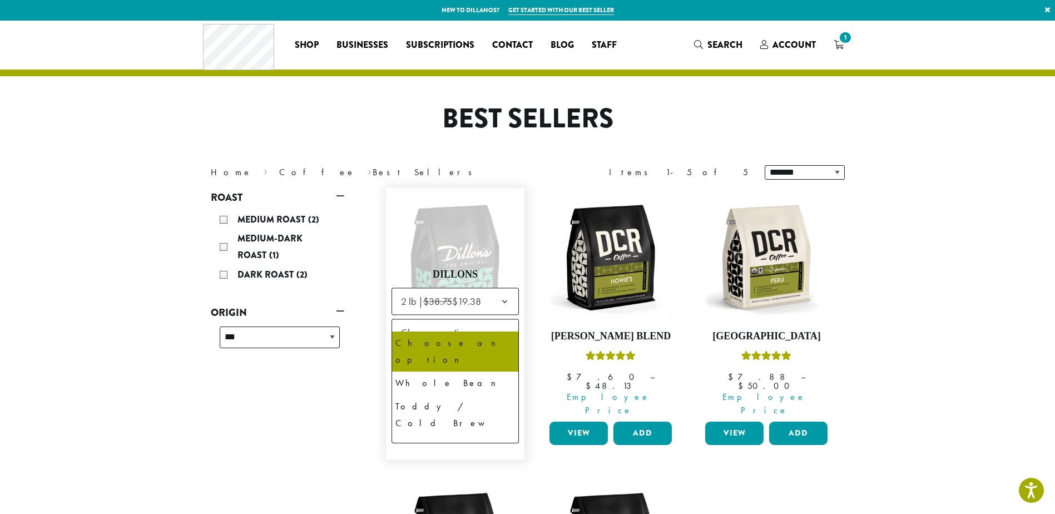
click at [468, 322] on span "Choose an option" at bounding box center [438, 333] width 83 height 22
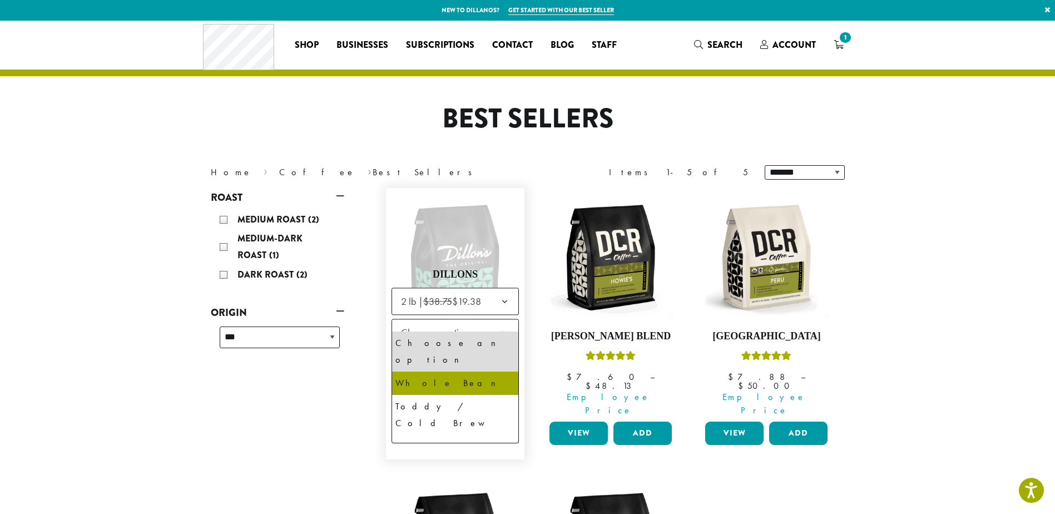
select select "**********"
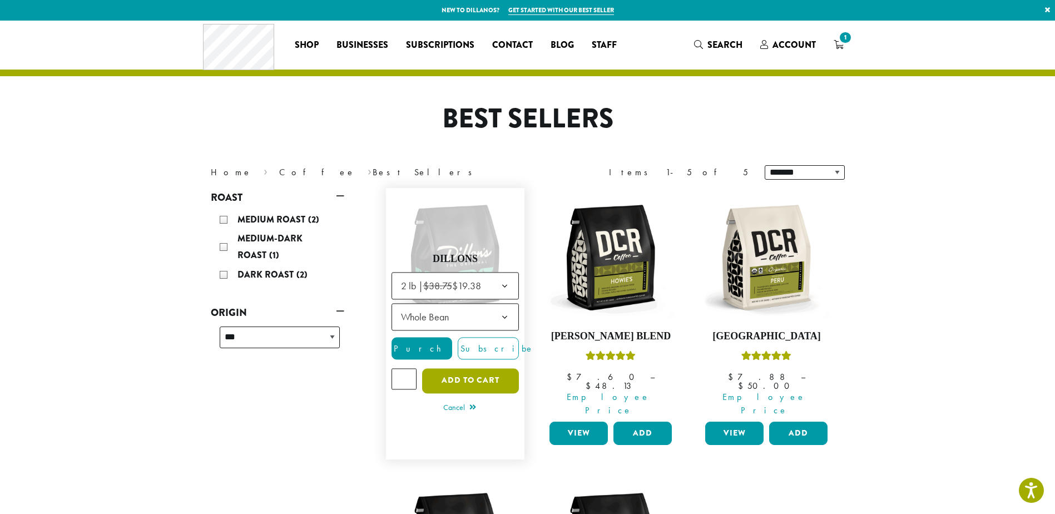
click at [475, 368] on button "Add to cart" at bounding box center [470, 380] width 97 height 25
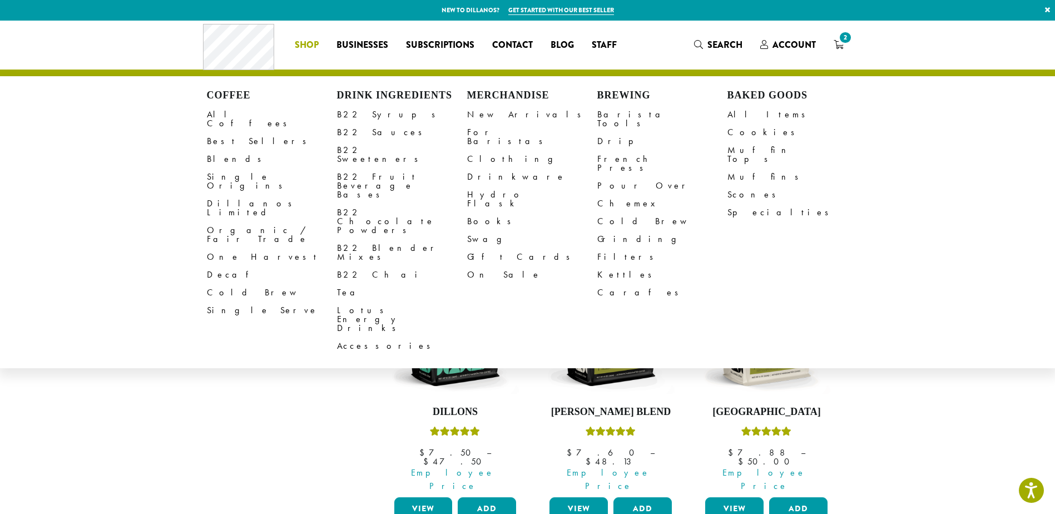
click at [234, 302] on link "Single Serve" at bounding box center [272, 311] width 130 height 18
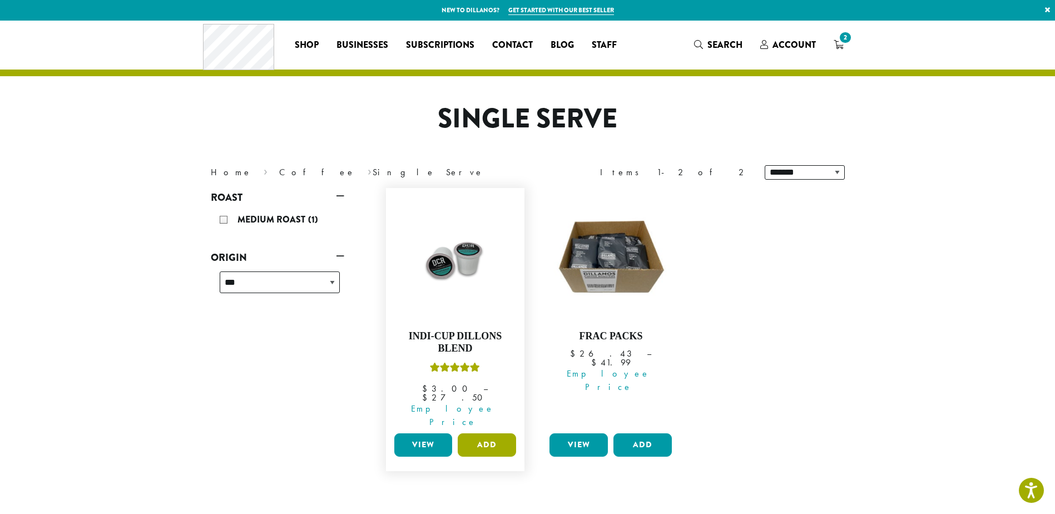
click at [488, 433] on button "Add" at bounding box center [487, 444] width 58 height 23
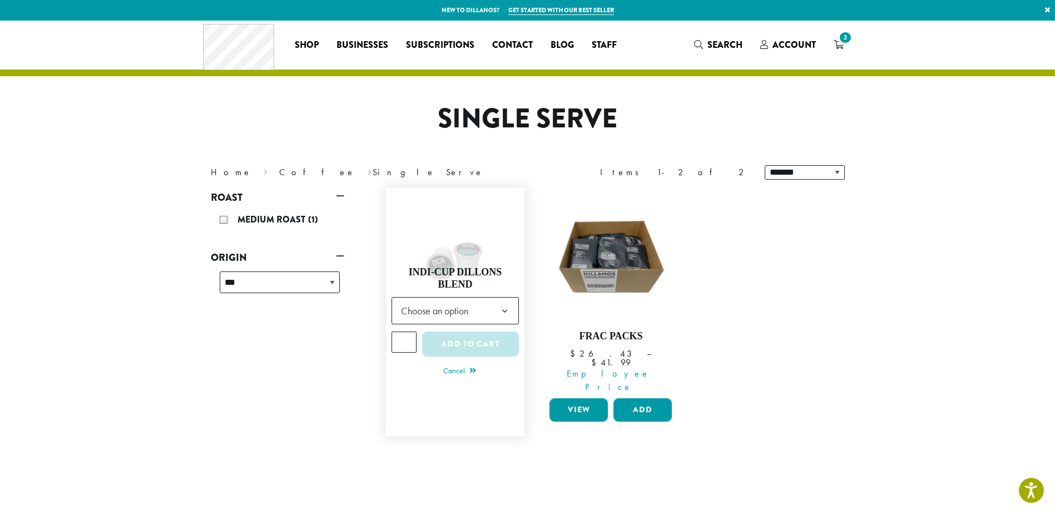
click at [475, 304] on span "Choose an option" at bounding box center [438, 311] width 83 height 22
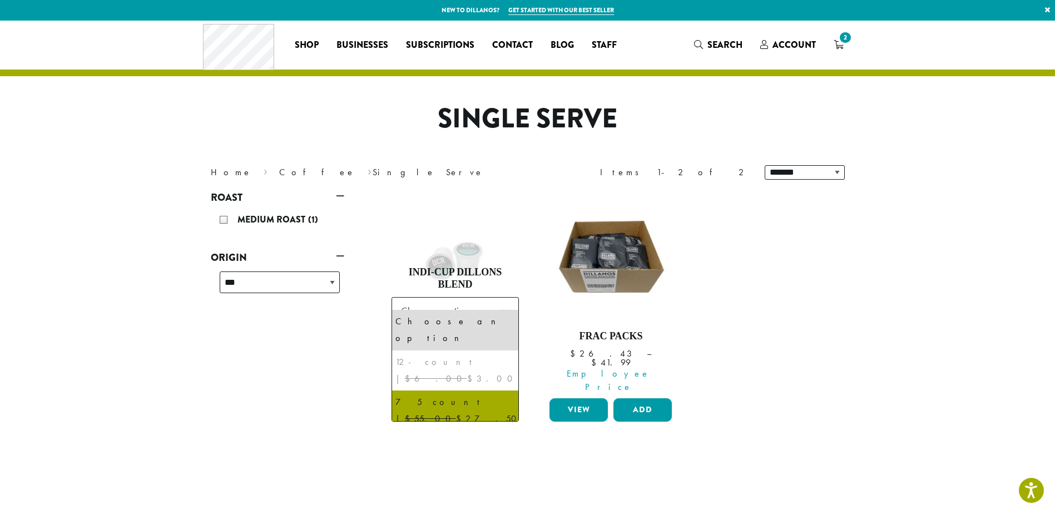
select select "********"
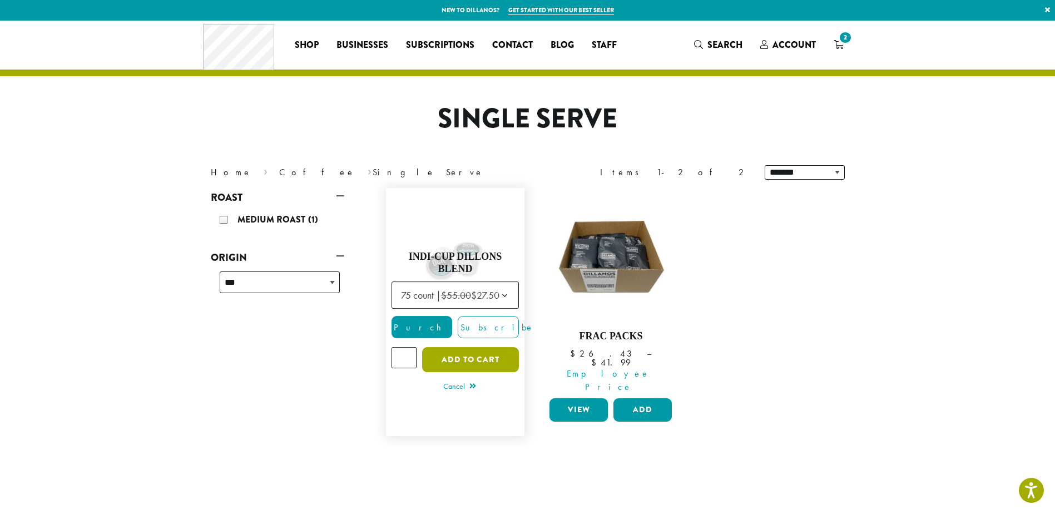
click at [470, 347] on button "Add to cart" at bounding box center [470, 359] width 97 height 25
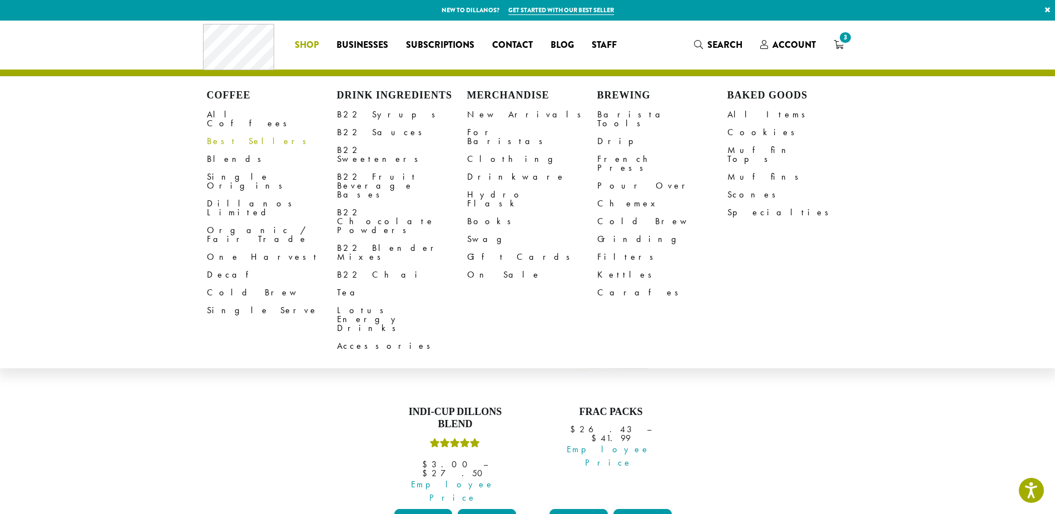
click at [245, 132] on link "Best Sellers" at bounding box center [272, 141] width 130 height 18
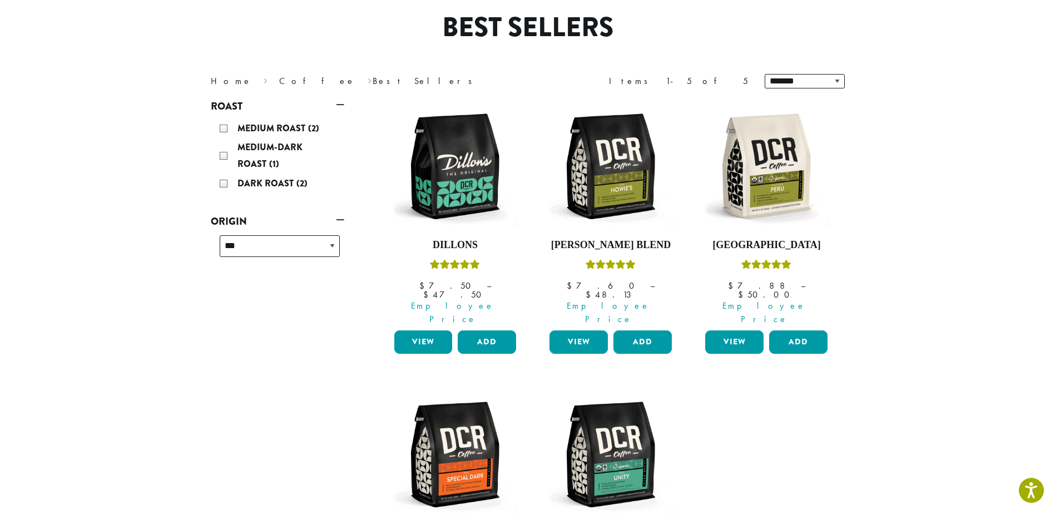
scroll to position [111, 0]
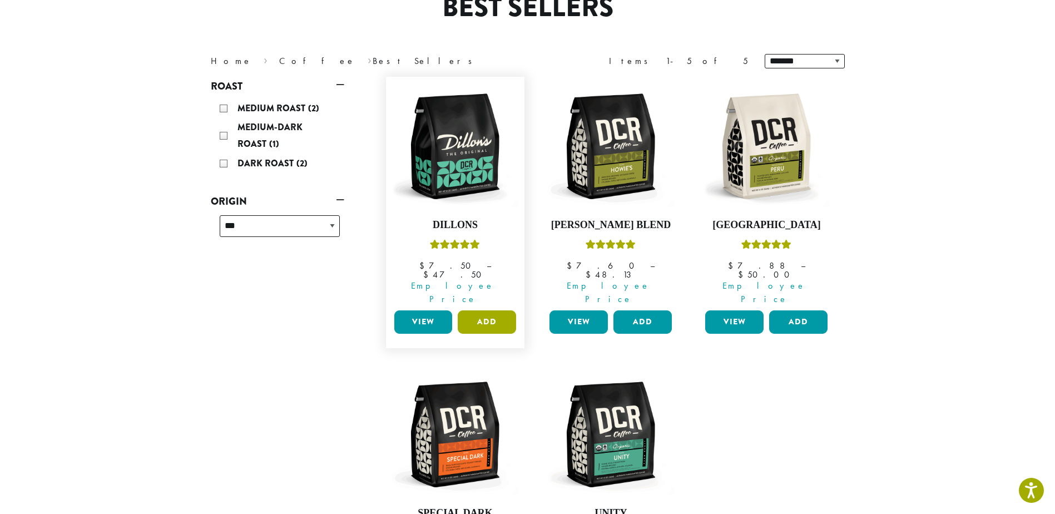
click at [492, 310] on button "Add" at bounding box center [487, 321] width 58 height 23
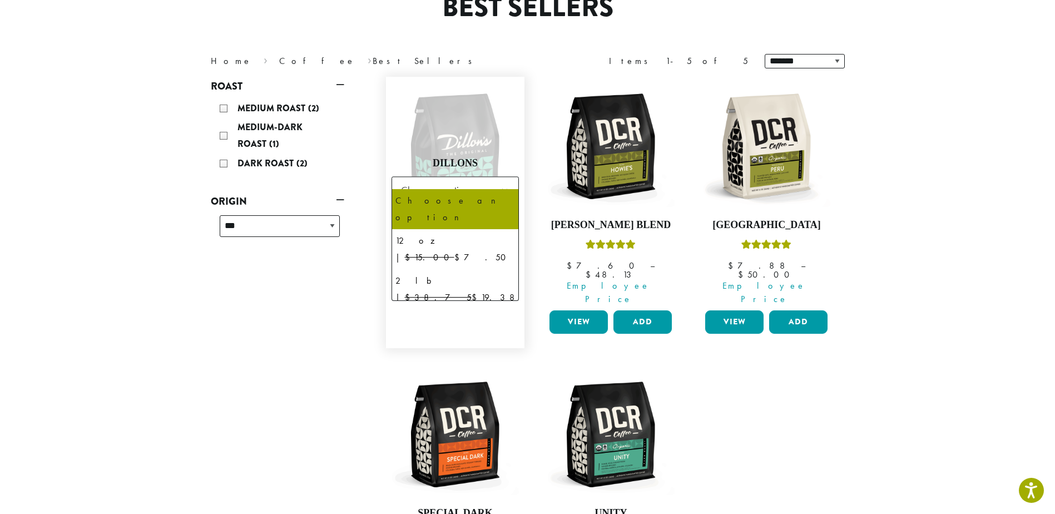
click at [466, 181] on span "Choose an option" at bounding box center [438, 190] width 83 height 22
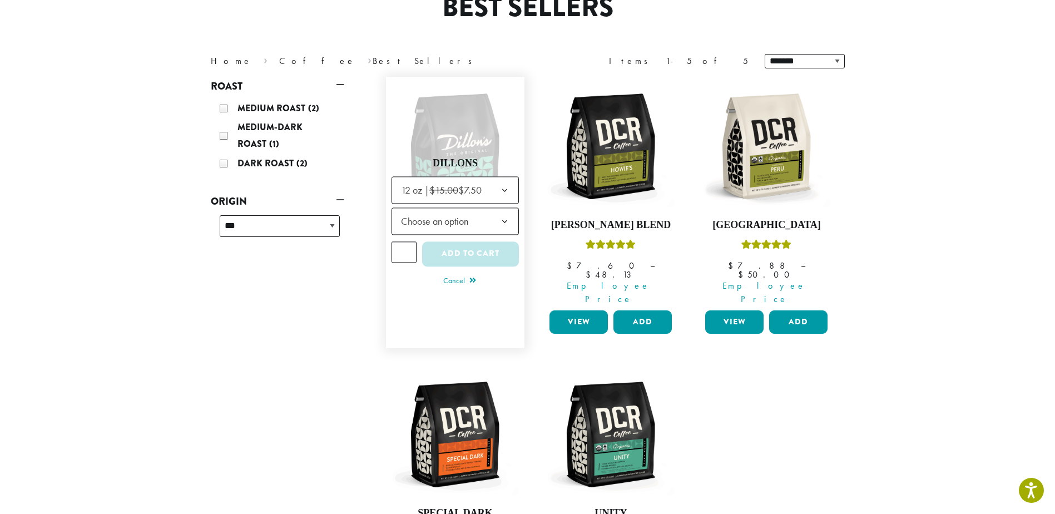
click at [496, 208] on b at bounding box center [504, 221] width 27 height 27
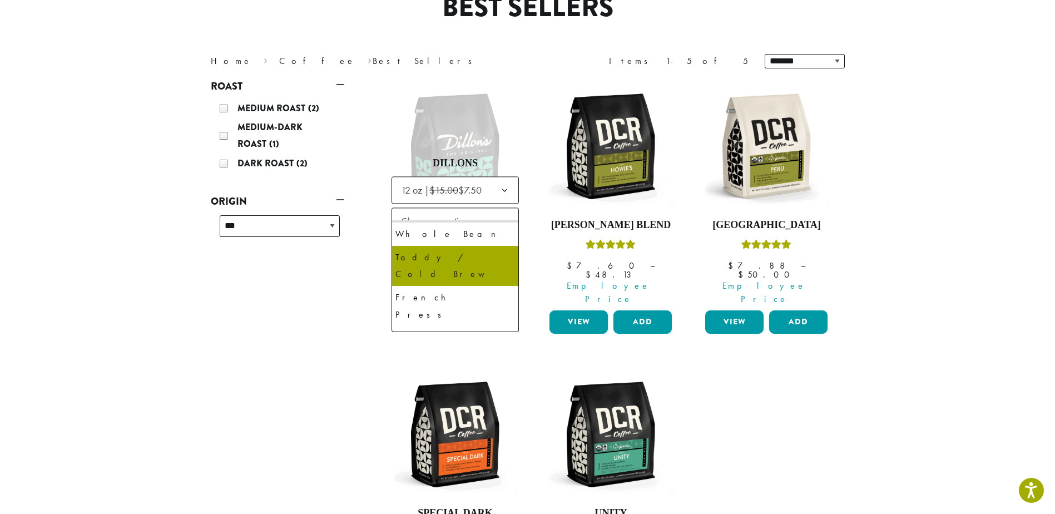
scroll to position [56, 0]
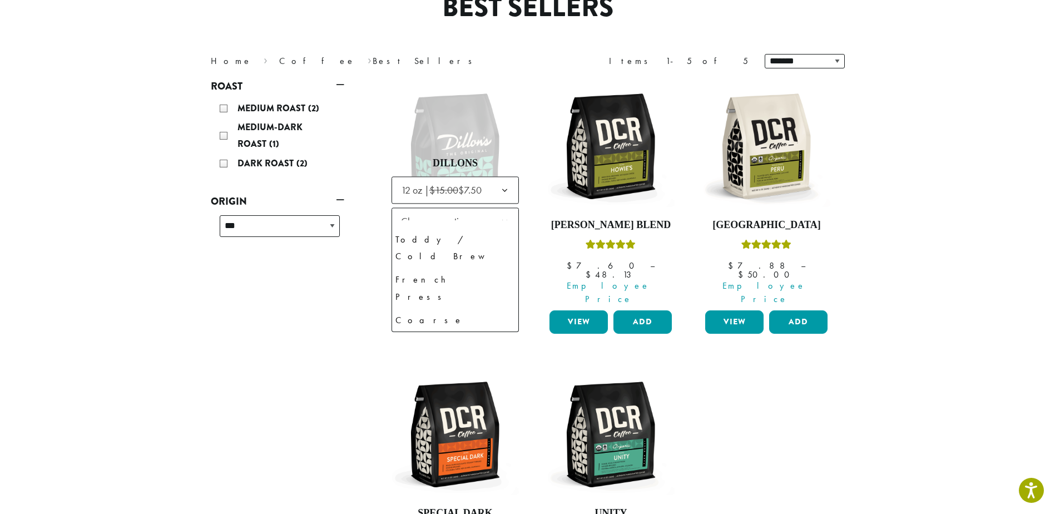
select select "*********"
select select "**********"
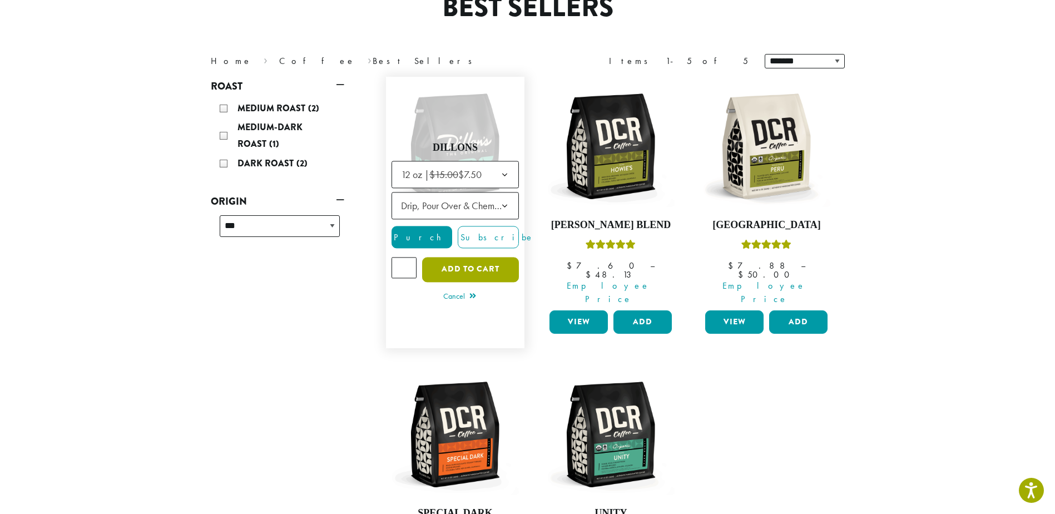
click at [476, 258] on button "Add to cart" at bounding box center [470, 269] width 97 height 25
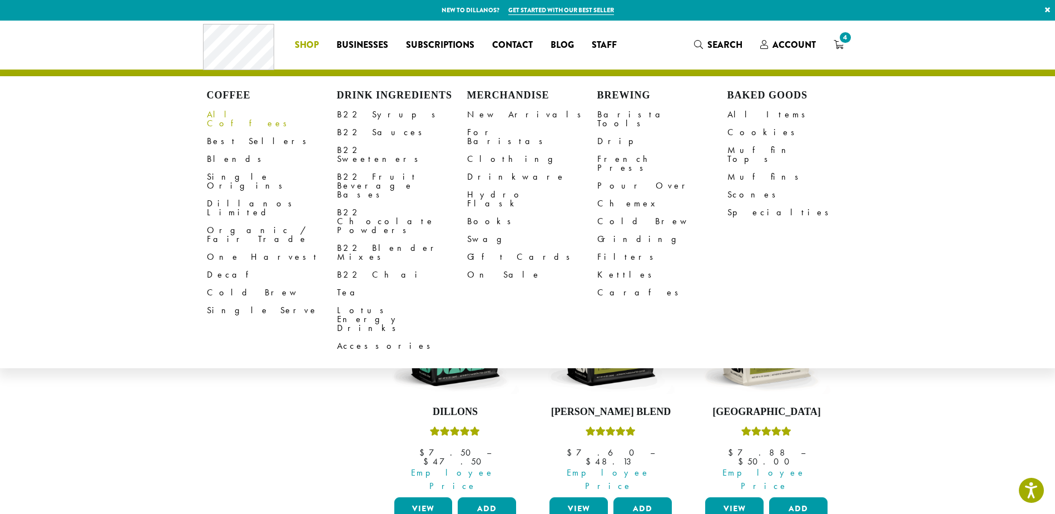
click at [234, 111] on link "All Coffees" at bounding box center [272, 119] width 130 height 27
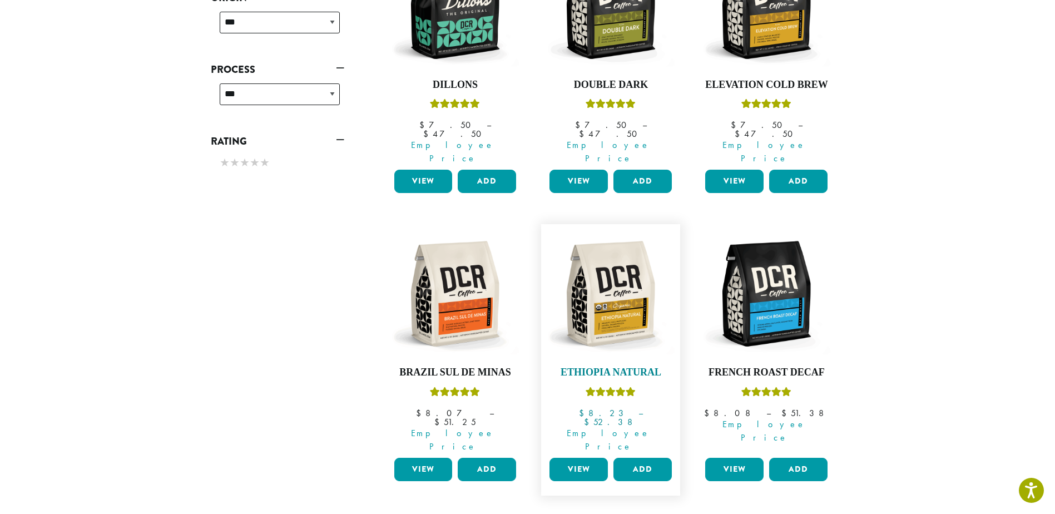
scroll to position [556, 0]
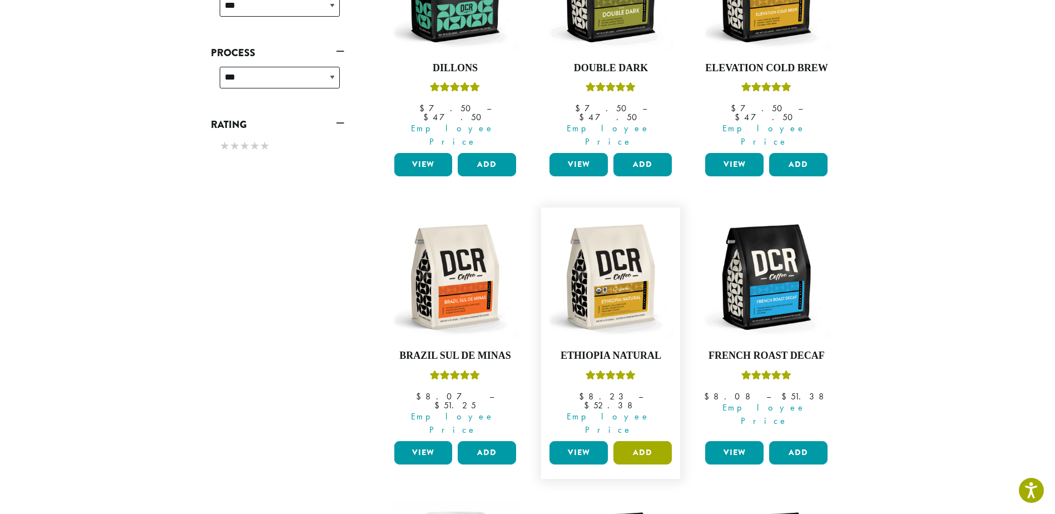
click at [643, 441] on button "Add" at bounding box center [643, 452] width 58 height 23
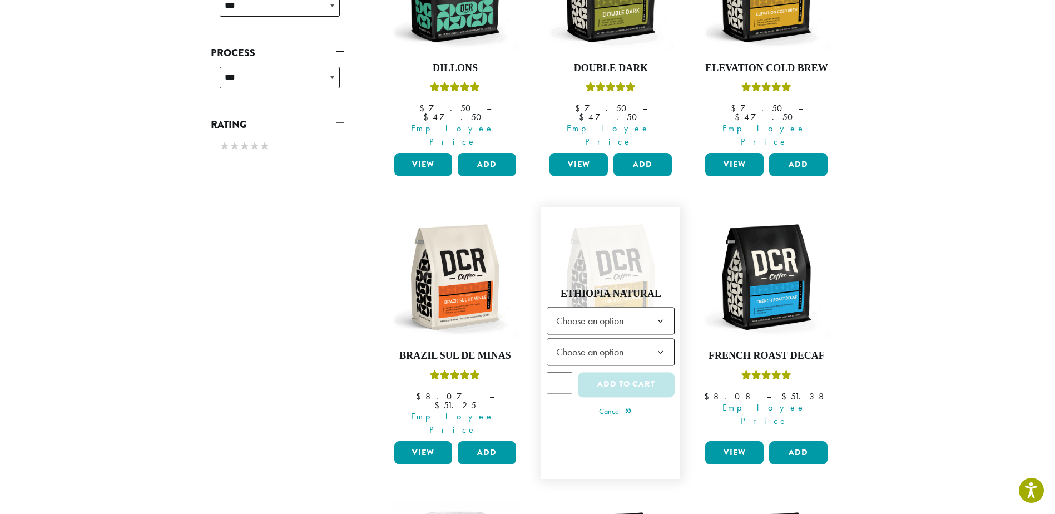
click at [638, 307] on span "Choose an option" at bounding box center [611, 320] width 128 height 27
click at [608, 341] on span "Choose an option" at bounding box center [593, 352] width 83 height 22
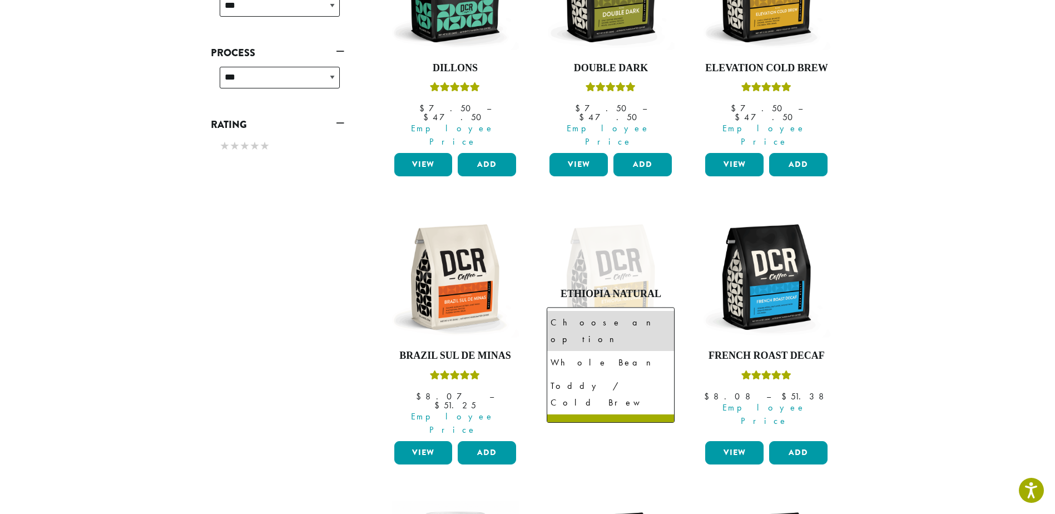
select select "*********"
select select "**********"
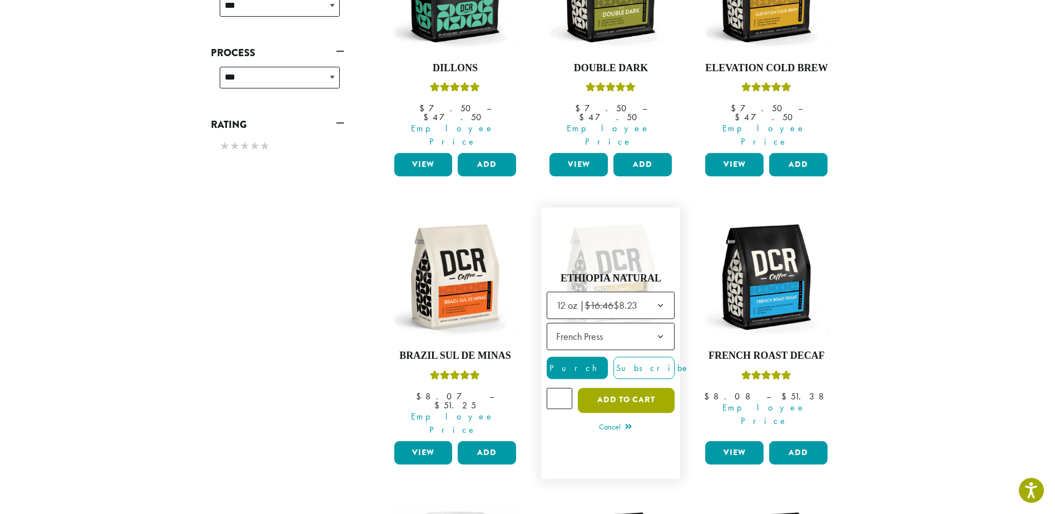
click at [633, 388] on button "Add to cart" at bounding box center [626, 400] width 97 height 25
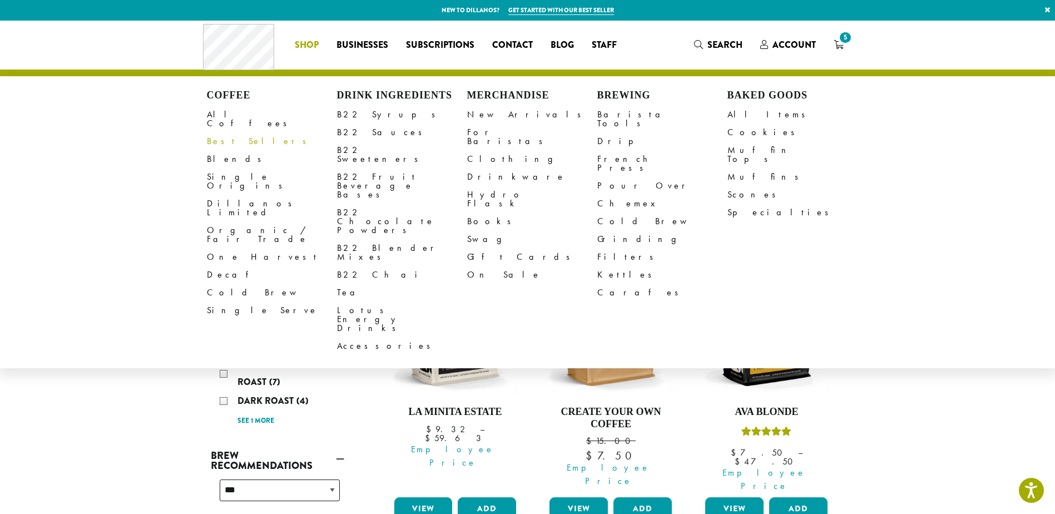
click at [238, 132] on link "Best Sellers" at bounding box center [272, 141] width 130 height 18
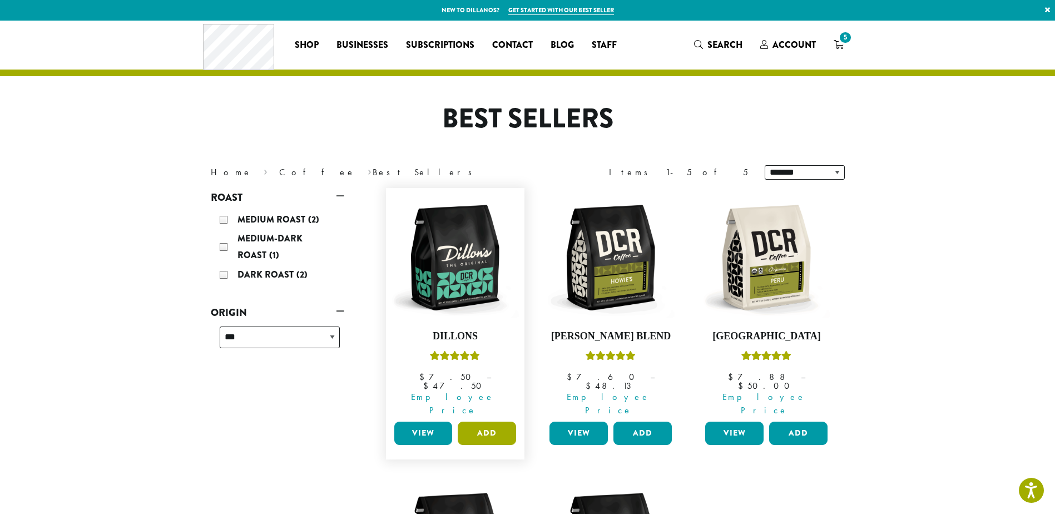
click at [480, 422] on button "Add" at bounding box center [487, 433] width 58 height 23
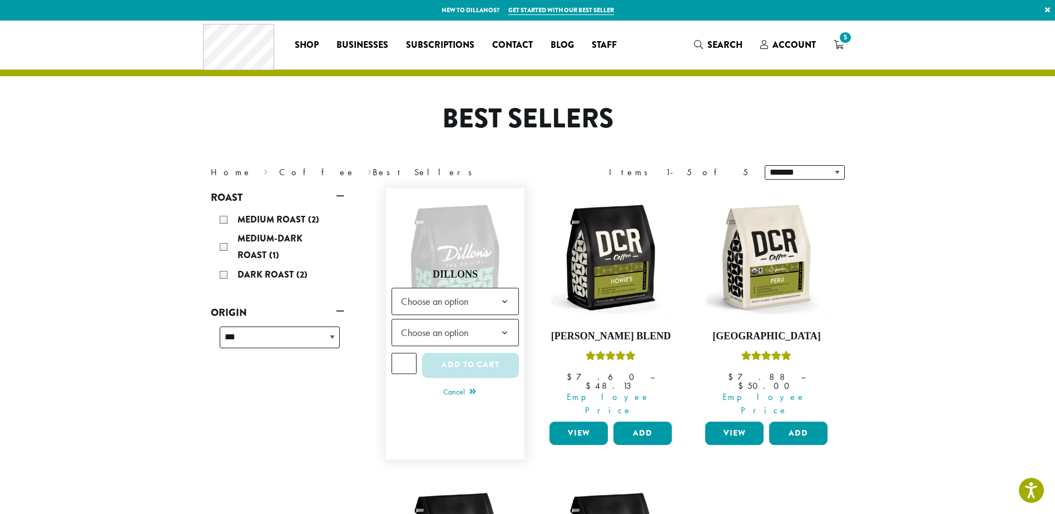
click at [466, 290] on span "Choose an option" at bounding box center [438, 301] width 83 height 22
click at [473, 322] on span "Choose an option" at bounding box center [438, 333] width 83 height 22
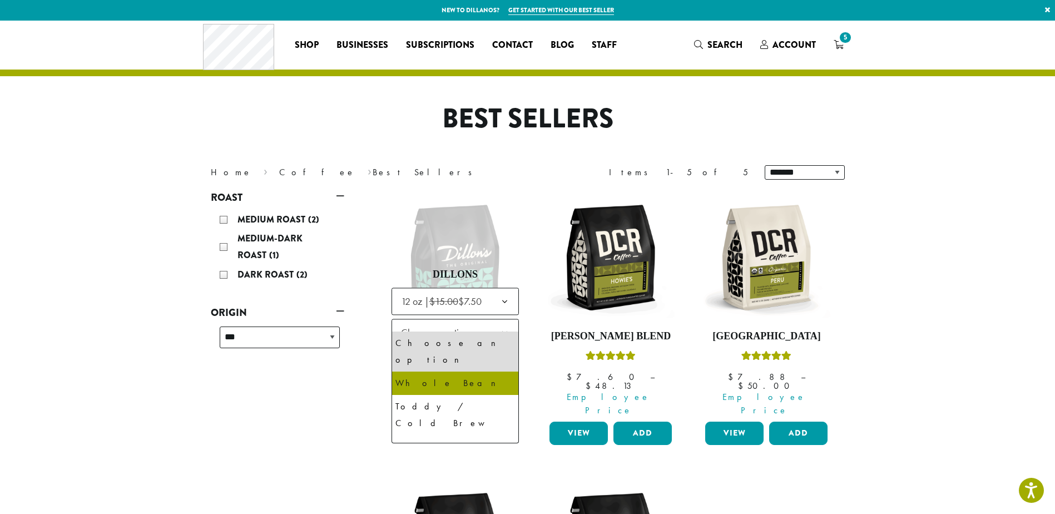
scroll to position [56, 0]
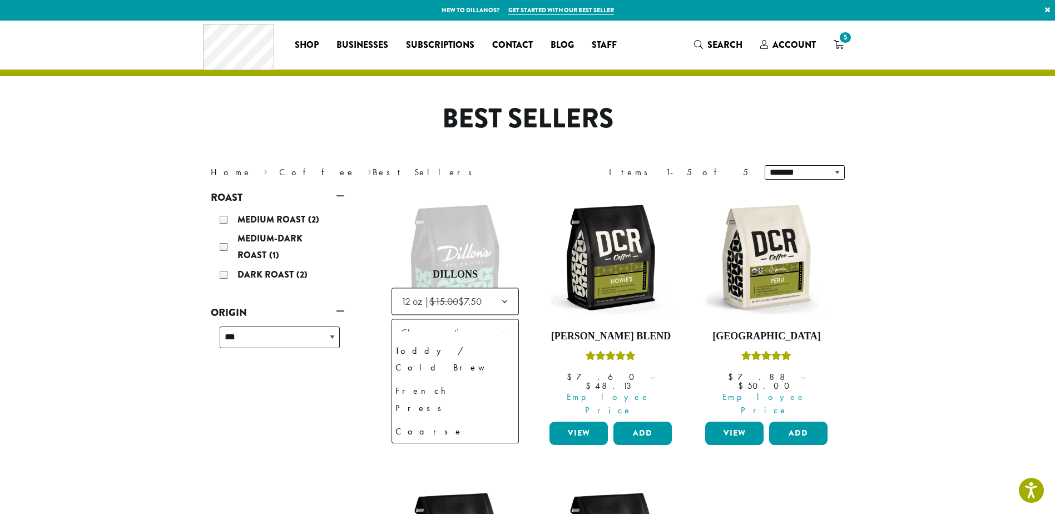
select select "*********"
select select "**********"
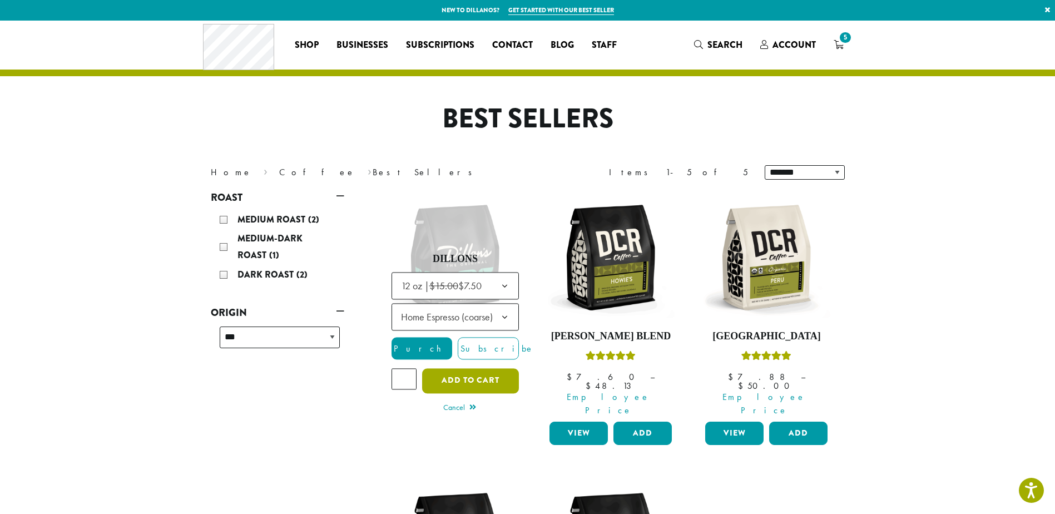
click at [479, 368] on button "Add to cart" at bounding box center [470, 380] width 97 height 25
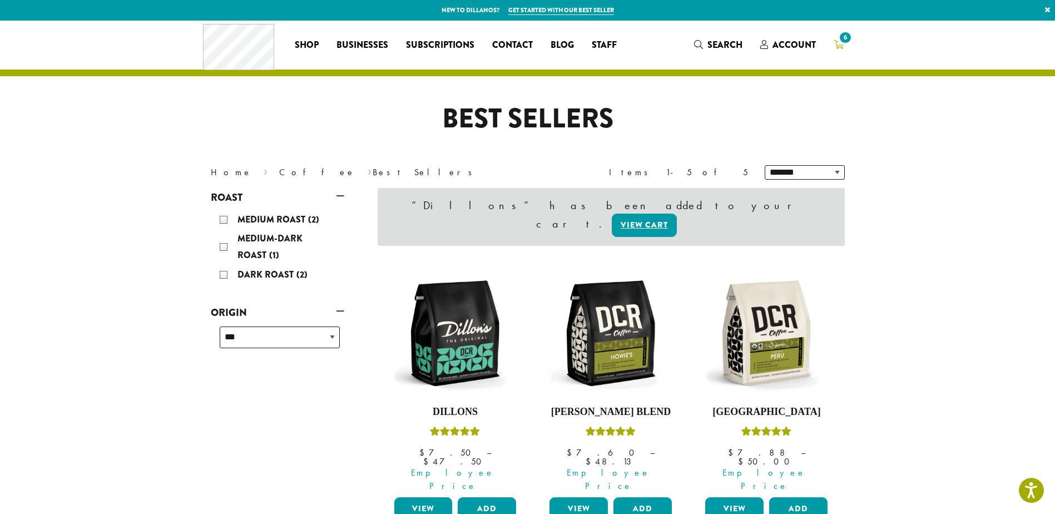
click at [844, 39] on span "6" at bounding box center [845, 37] width 15 height 15
